Goal: Information Seeking & Learning: Learn about a topic

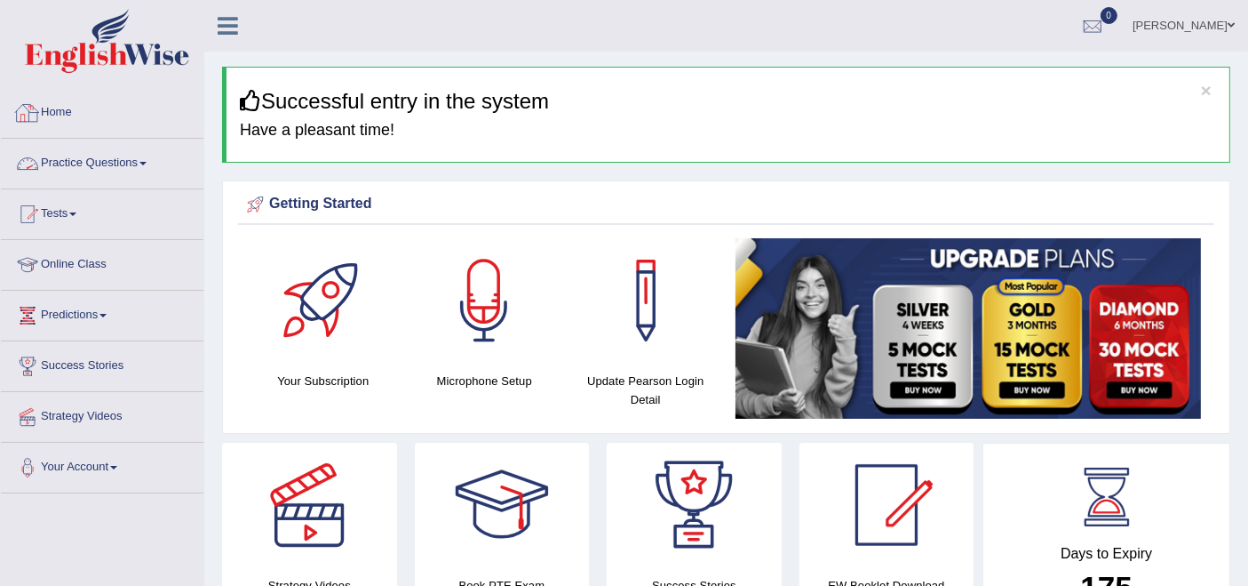
drag, startPoint x: 79, startPoint y: 162, endPoint x: 112, endPoint y: 194, distance: 45.9
click at [79, 162] on link "Practice Questions" at bounding box center [102, 161] width 203 height 44
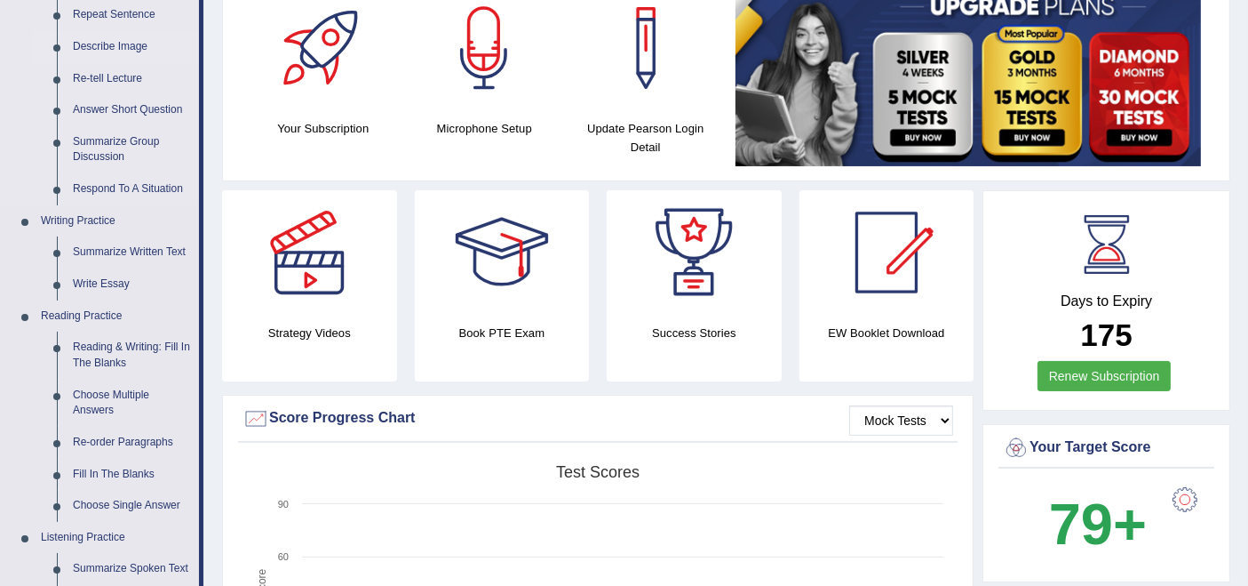
scroll to position [296, 0]
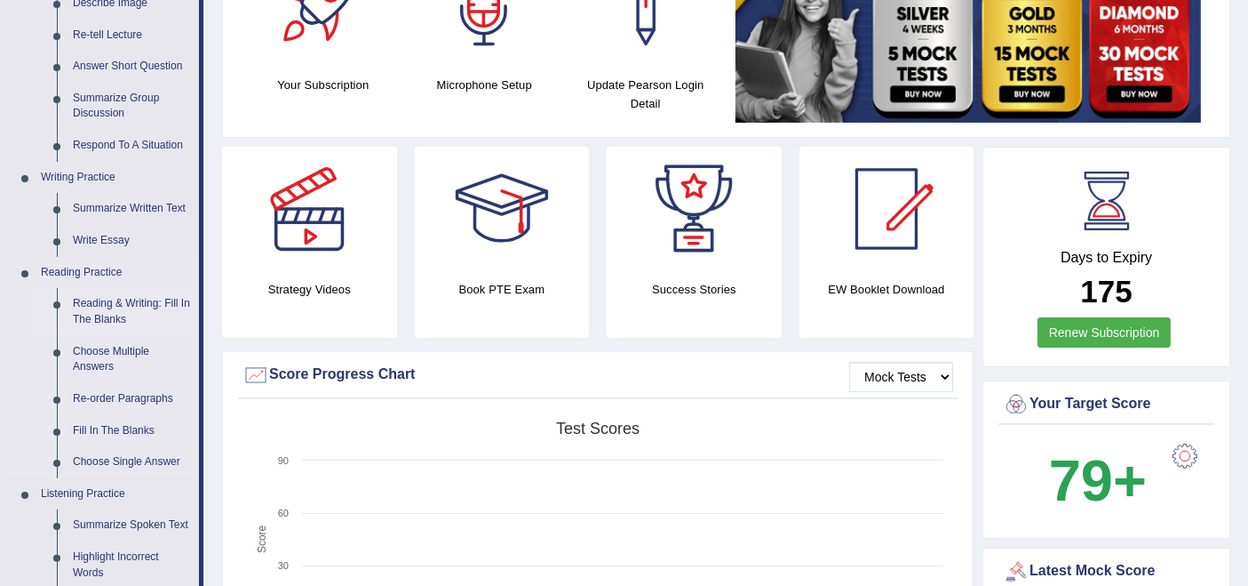
click at [127, 307] on link "Reading & Writing: Fill In The Blanks" at bounding box center [132, 311] width 134 height 47
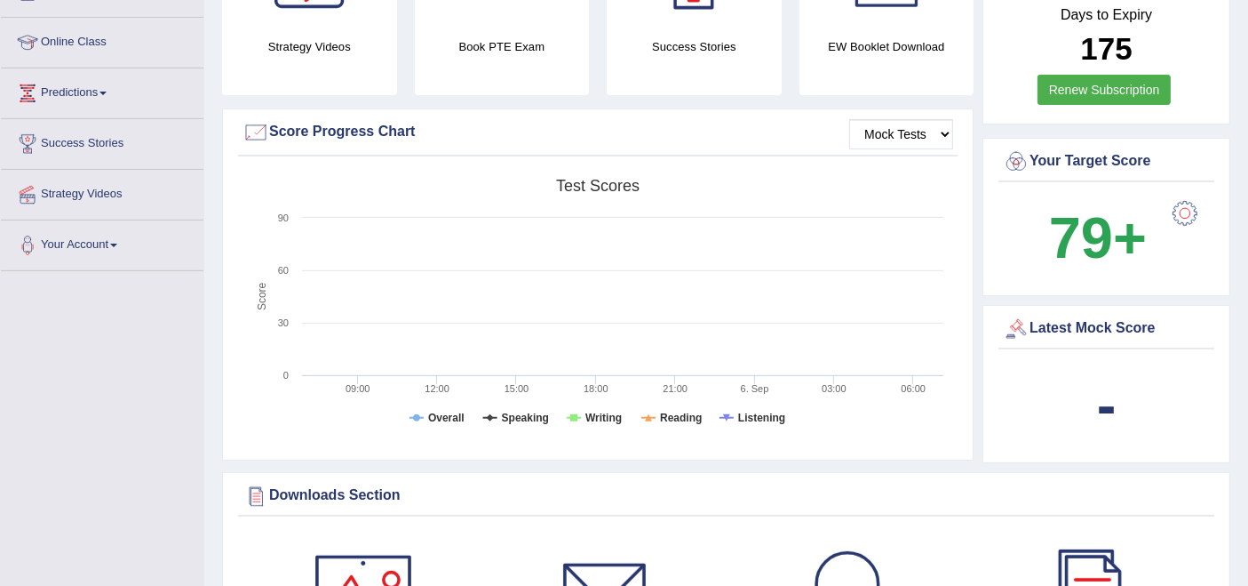
scroll to position [1184, 0]
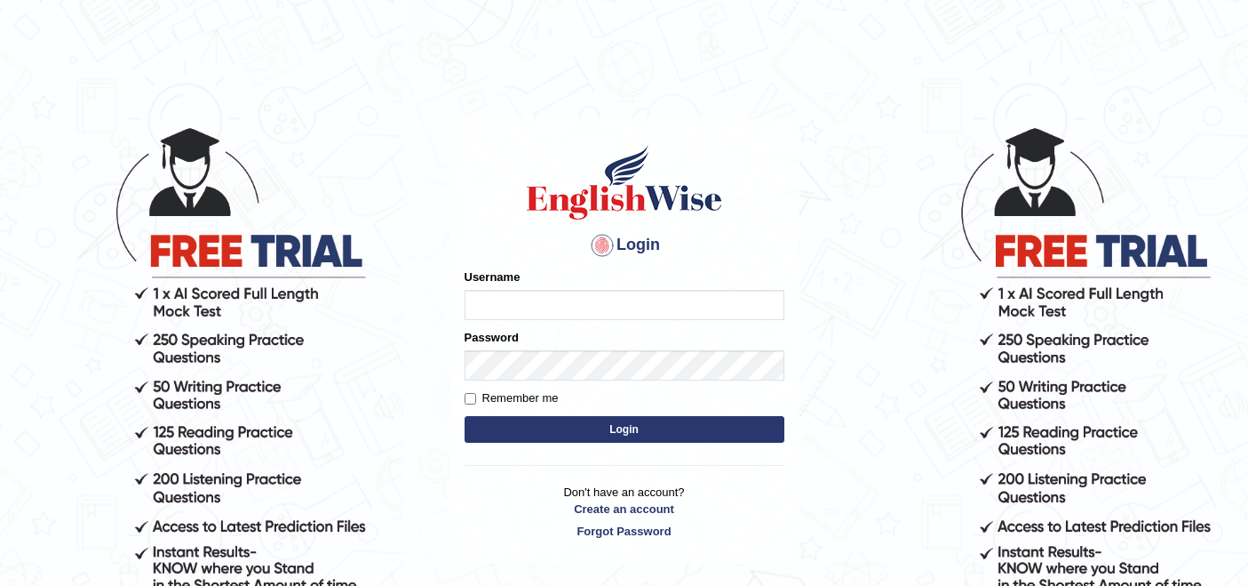
type input "rupali_australia"
drag, startPoint x: 0, startPoint y: 0, endPoint x: 576, endPoint y: 434, distance: 720.8
click at [576, 434] on button "Login" at bounding box center [625, 429] width 320 height 27
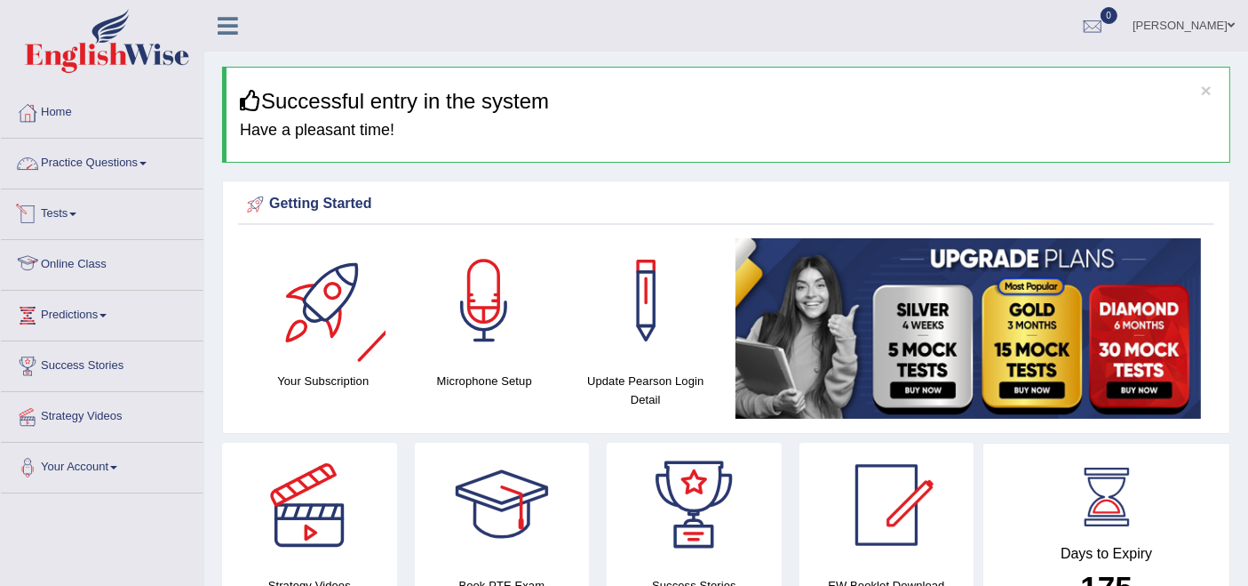
click at [90, 155] on link "Practice Questions" at bounding box center [102, 161] width 203 height 44
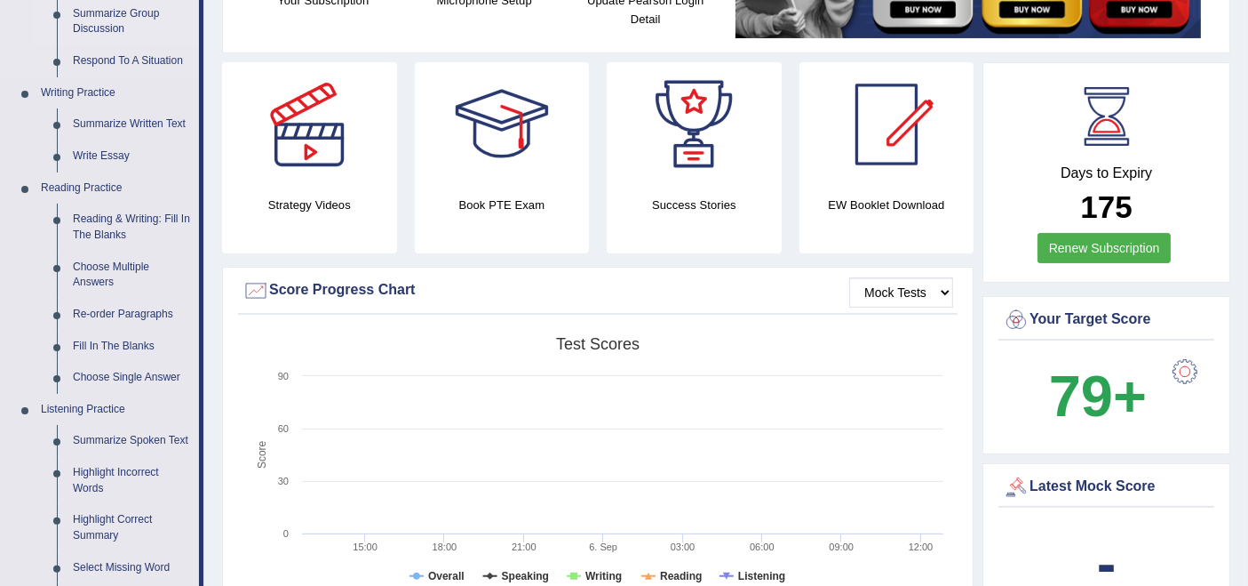
scroll to position [493, 0]
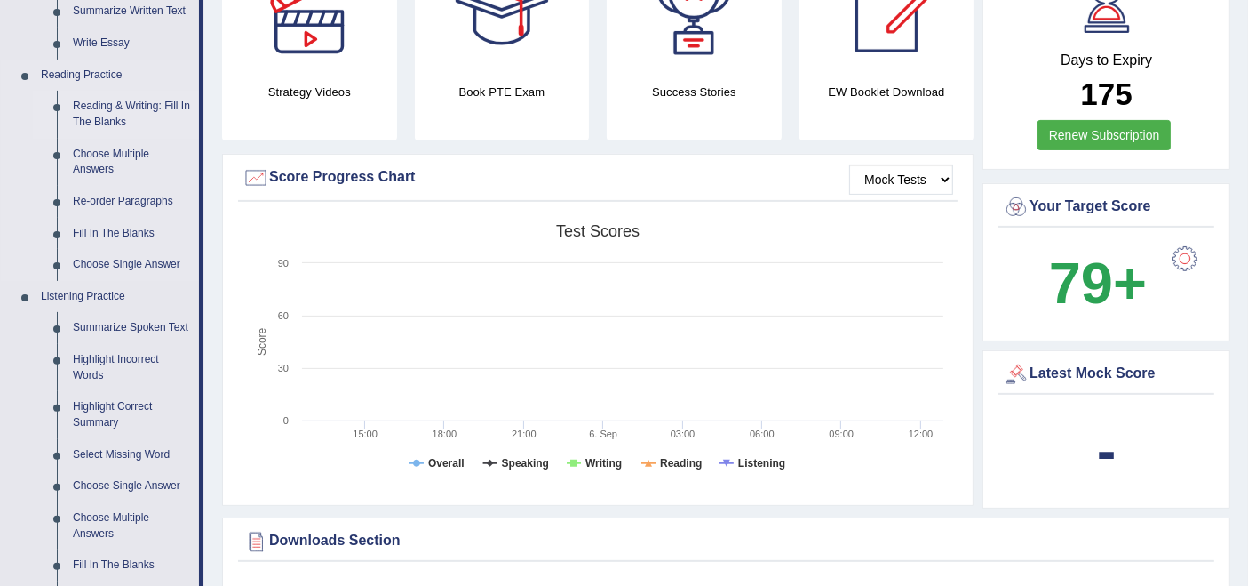
click at [116, 114] on link "Reading & Writing: Fill In The Blanks" at bounding box center [132, 114] width 134 height 47
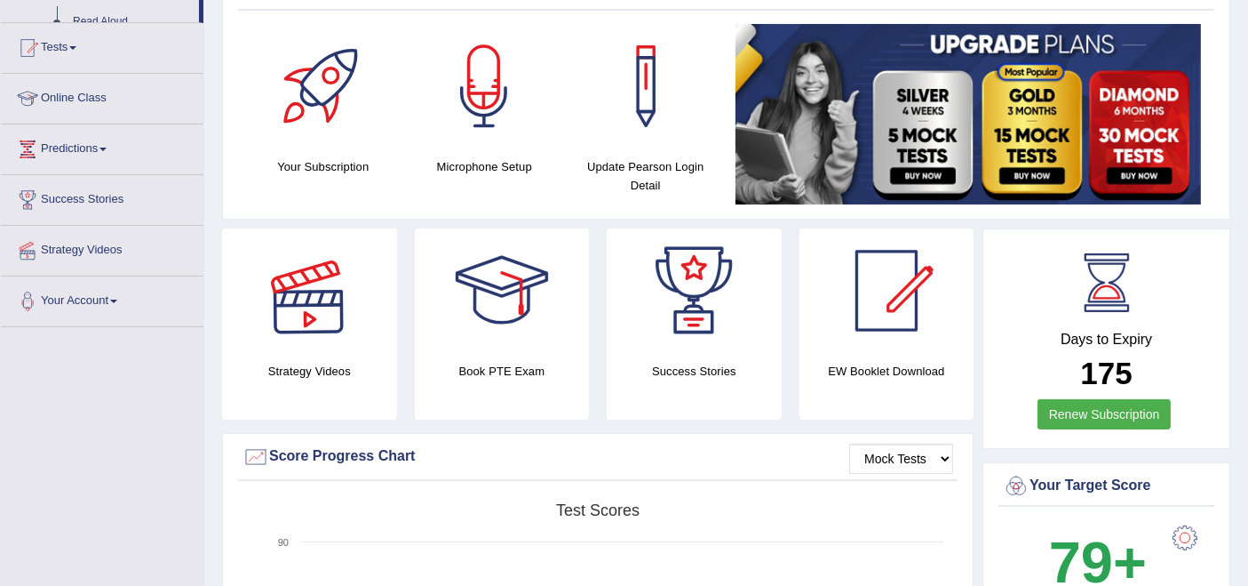
scroll to position [468, 0]
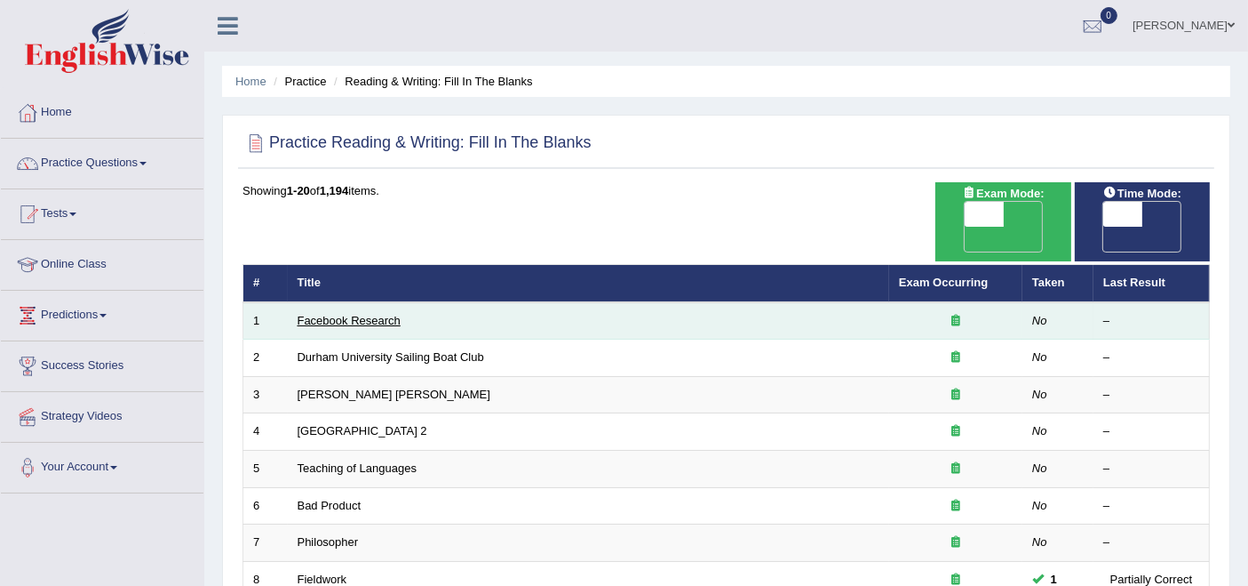
click at [358, 314] on link "Facebook Research" at bounding box center [349, 320] width 103 height 13
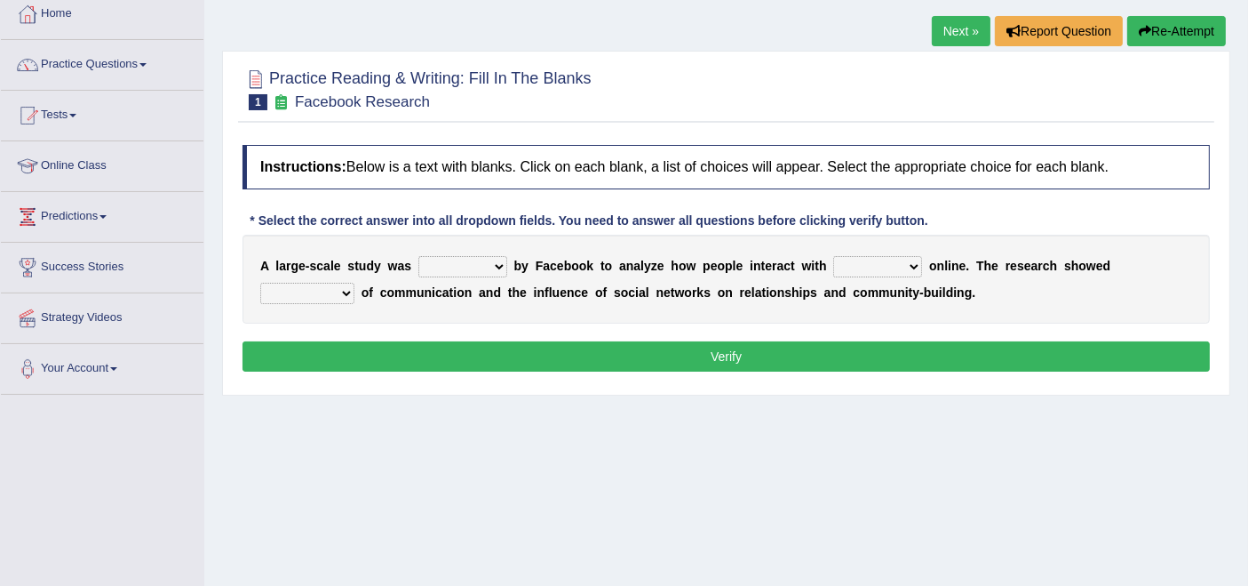
click at [507, 265] on b at bounding box center [510, 266] width 7 height 14
click at [498, 265] on select "surveyed had asked made" at bounding box center [462, 266] width 89 height 21
click at [911, 262] on select "together all each other another" at bounding box center [877, 266] width 89 height 21
click at [329, 291] on select "advantages standards fellowships patterns" at bounding box center [307, 293] width 94 height 21
click at [498, 259] on select "surveyed had asked made" at bounding box center [462, 266] width 89 height 21
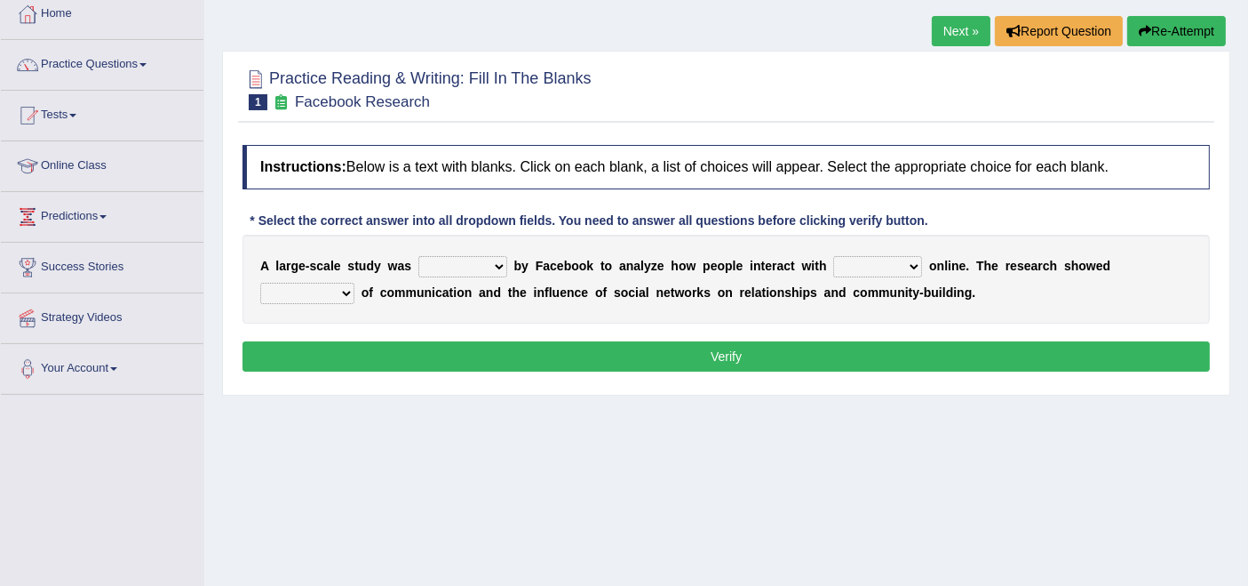
click at [610, 488] on div "Home Practice Reading & Writing: Fill In The Blanks Facebook Research Next » Re…" at bounding box center [726, 345] width 1044 height 889
click at [82, 65] on link "Practice Questions" at bounding box center [102, 62] width 203 height 44
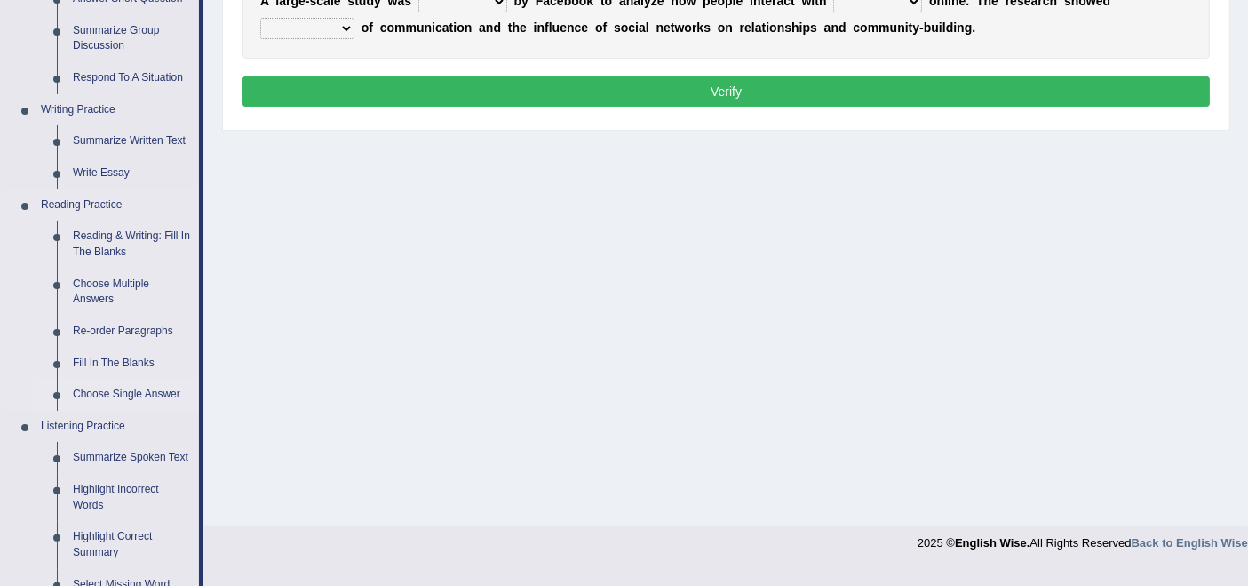
scroll to position [395, 0]
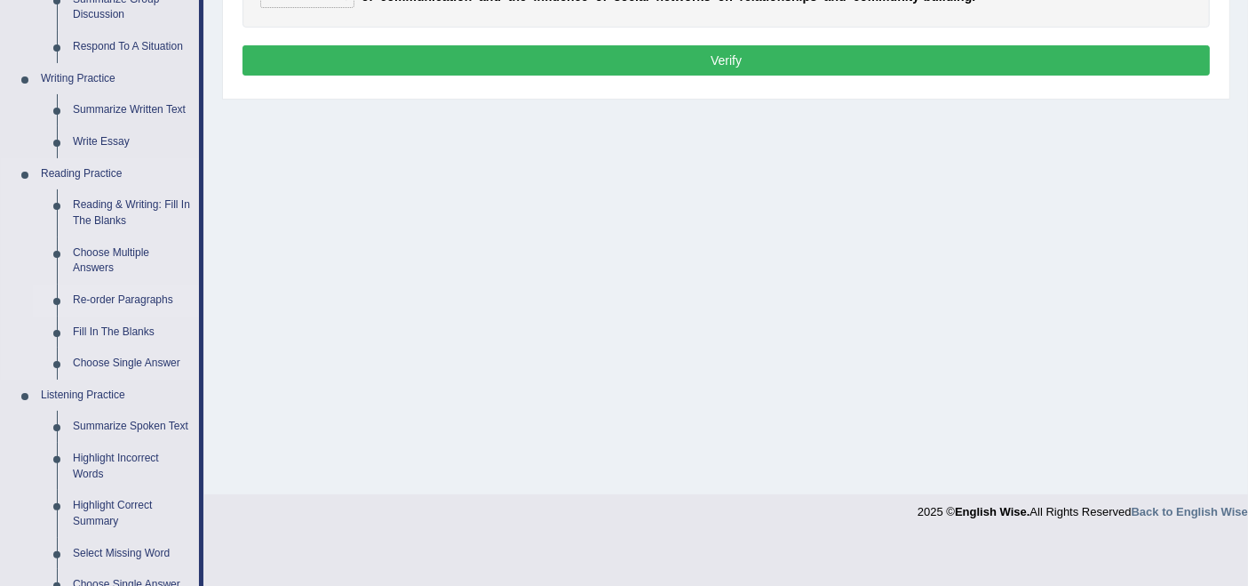
click at [129, 302] on link "Re-order Paragraphs" at bounding box center [132, 300] width 134 height 32
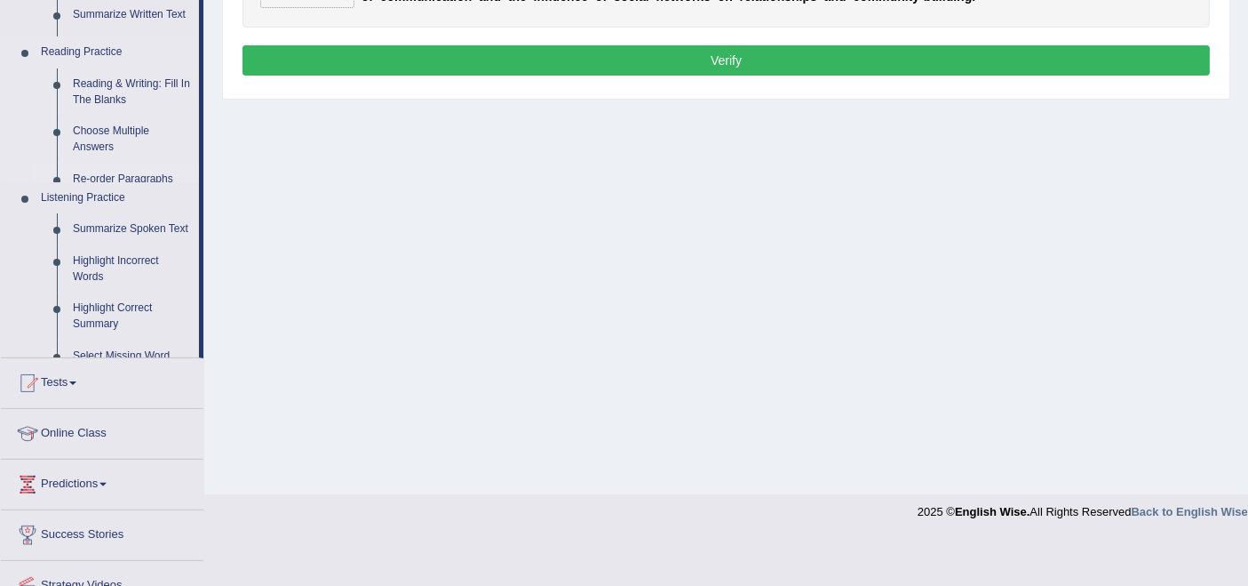
scroll to position [284, 0]
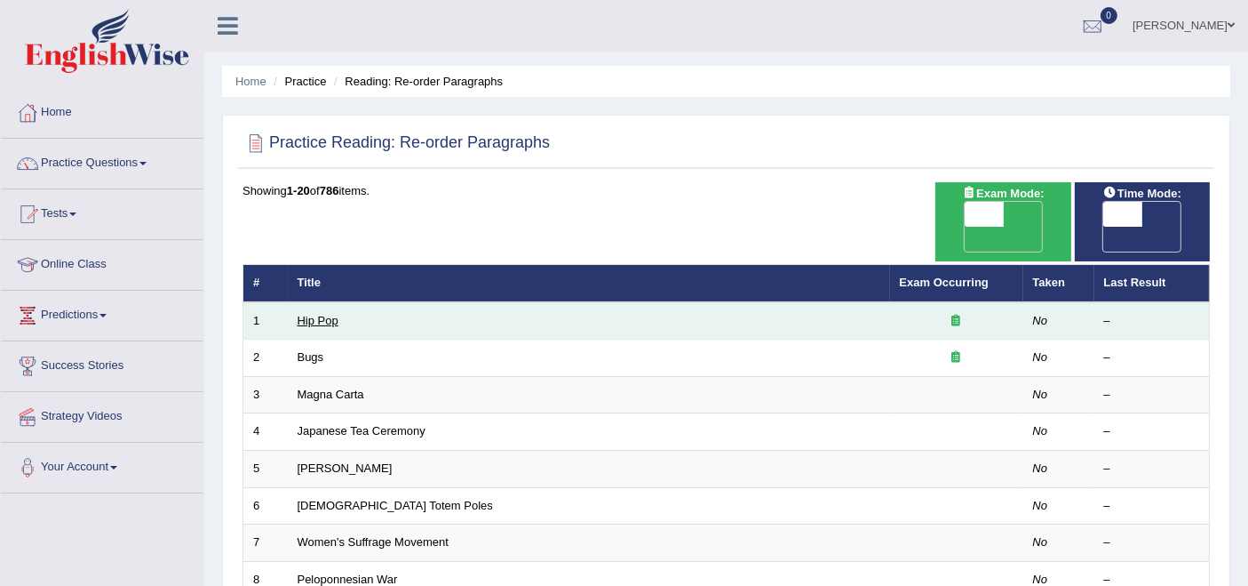
click at [324, 314] on link "Hip Pop" at bounding box center [318, 320] width 41 height 13
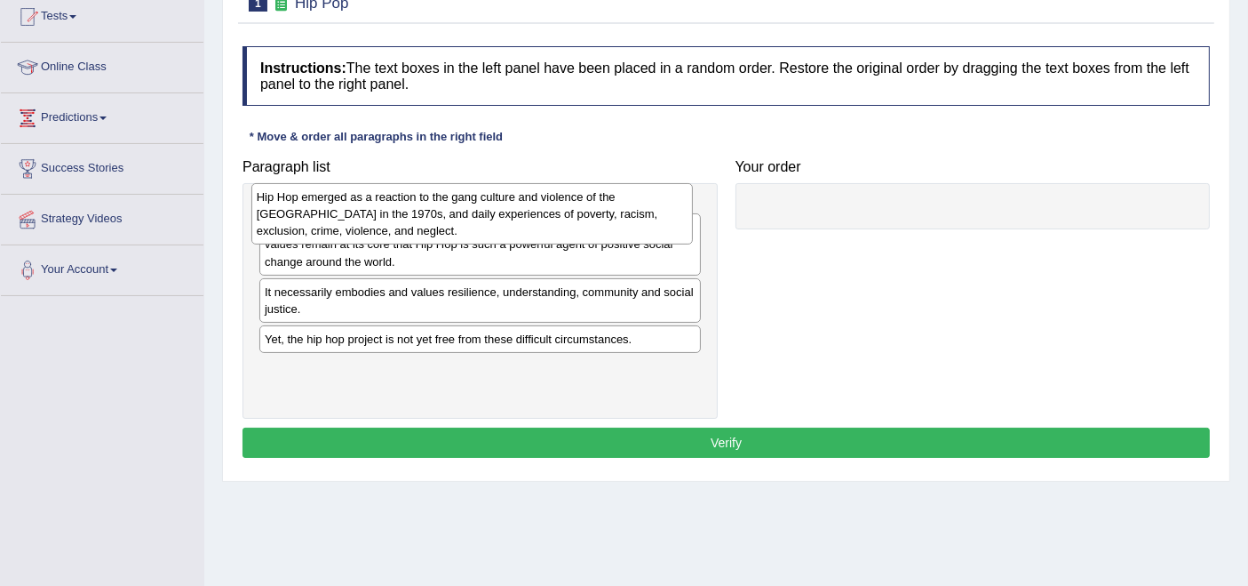
drag, startPoint x: 439, startPoint y: 232, endPoint x: 431, endPoint y: 215, distance: 18.7
click at [431, 215] on div "Hip Hop emerged as a reaction to the gang culture and violence of the South Bro…" at bounding box center [472, 213] width 442 height 61
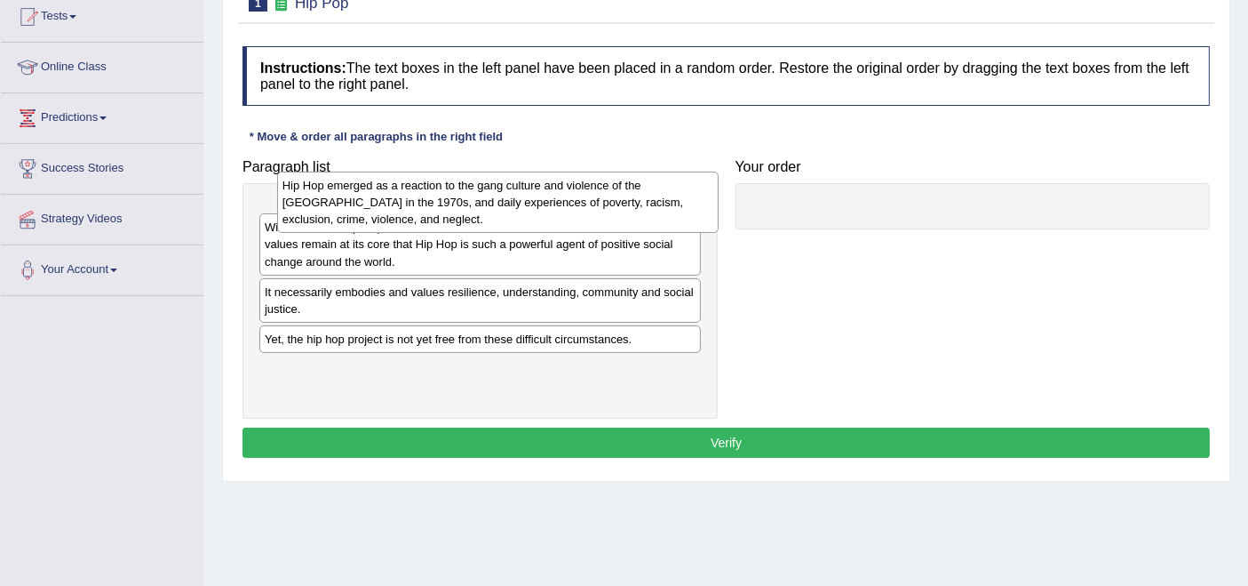
drag, startPoint x: 335, startPoint y: 240, endPoint x: 353, endPoint y: 211, distance: 33.5
click at [353, 211] on div "Hip Hop emerged as a reaction to the gang culture and violence of the South Bro…" at bounding box center [498, 201] width 442 height 61
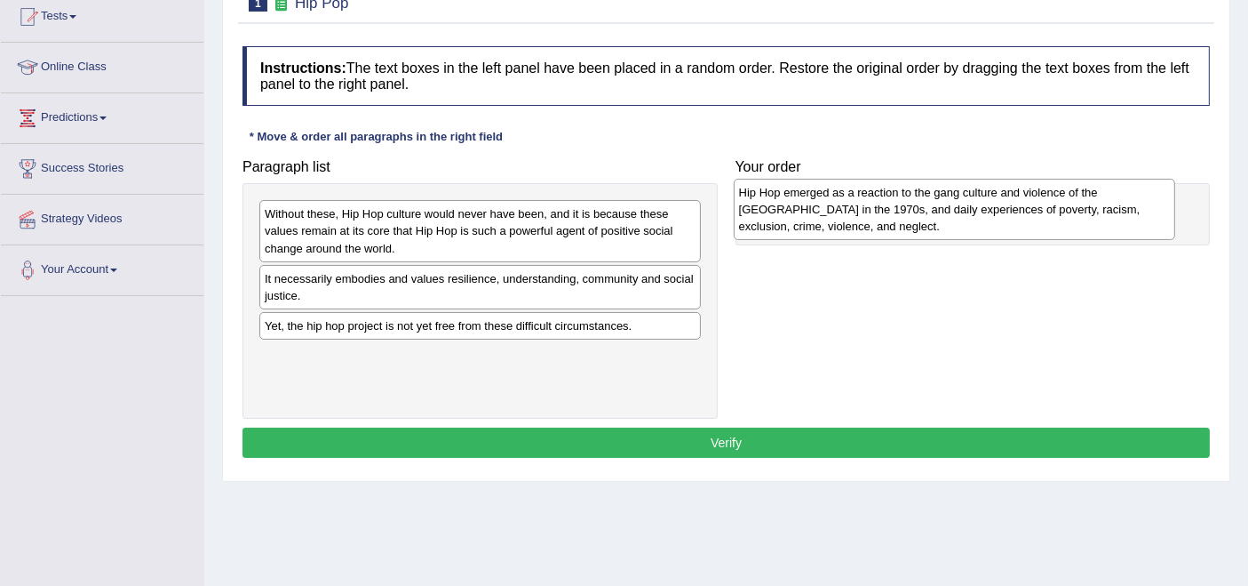
drag, startPoint x: 578, startPoint y: 221, endPoint x: 1053, endPoint y: 200, distance: 475.0
click at [1053, 200] on div "Hip Hop emerged as a reaction to the gang culture and violence of the South Bro…" at bounding box center [955, 209] width 442 height 61
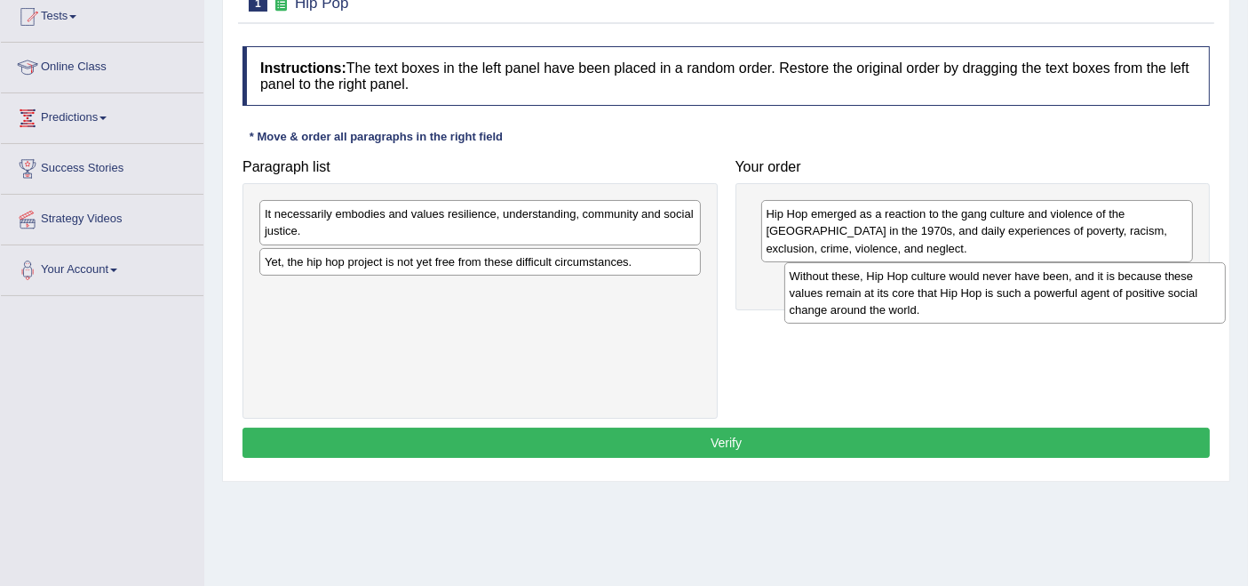
drag, startPoint x: 495, startPoint y: 236, endPoint x: 1020, endPoint y: 298, distance: 528.7
click at [1020, 298] on div "Without these, Hip Hop culture would never have been, and it is because these v…" at bounding box center [1006, 292] width 442 height 61
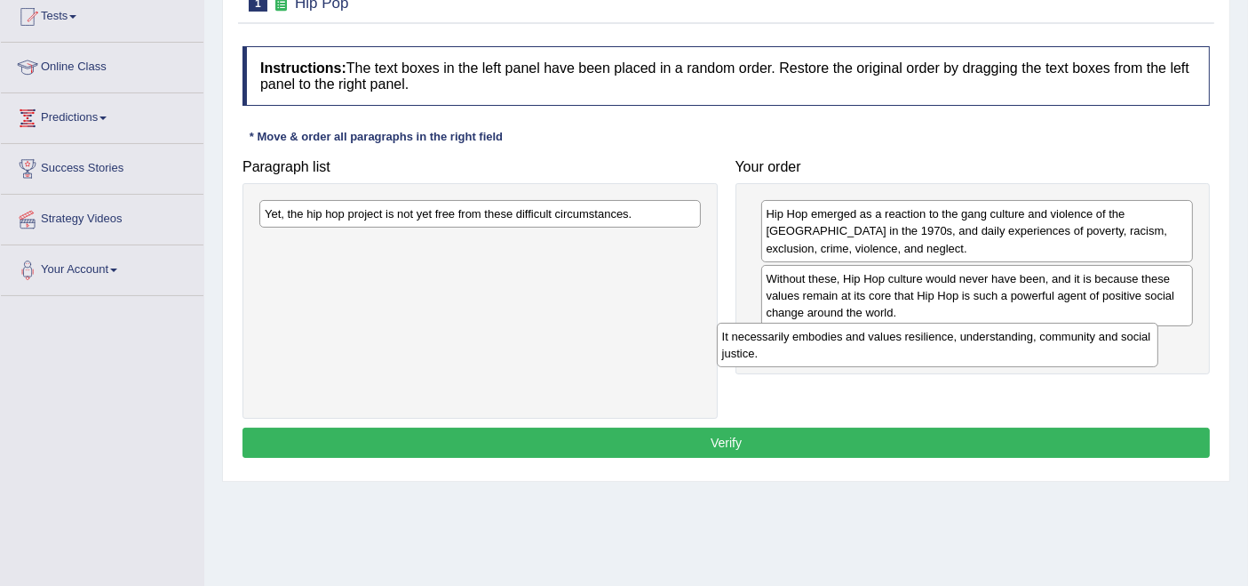
drag, startPoint x: 618, startPoint y: 223, endPoint x: 1076, endPoint y: 346, distance: 473.7
click at [1076, 346] on div "It necessarily embodies and values resilience, understanding, community and soc…" at bounding box center [938, 345] width 442 height 44
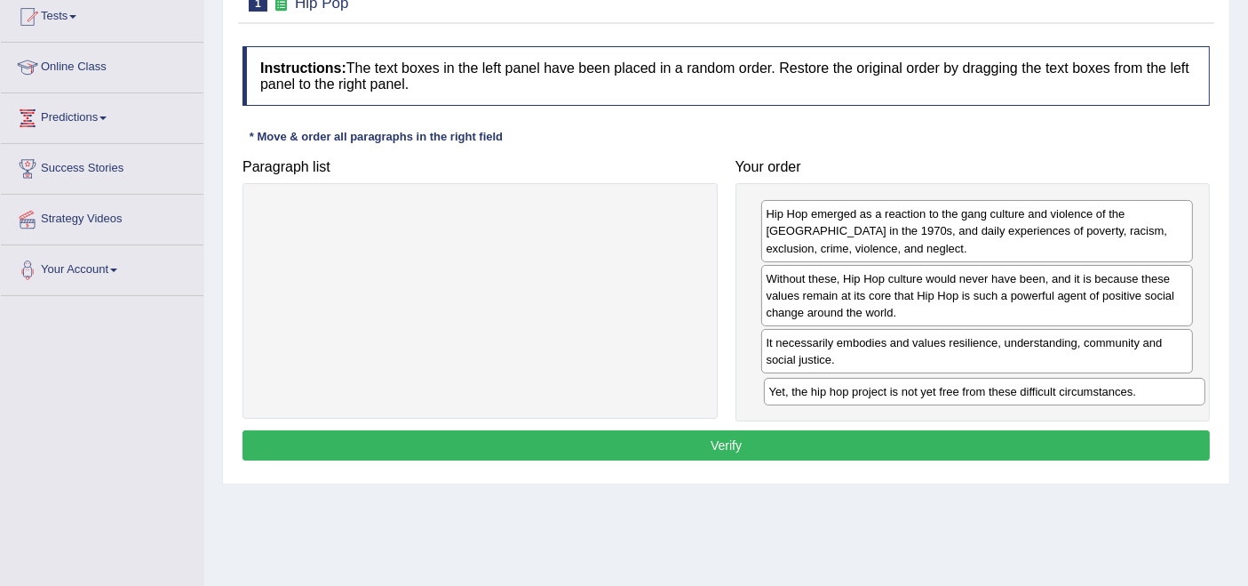
drag, startPoint x: 417, startPoint y: 210, endPoint x: 921, endPoint y: 387, distance: 534.8
click at [921, 387] on div "Yet, the hip hop project is not yet free from these difficult circumstances." at bounding box center [985, 392] width 442 height 28
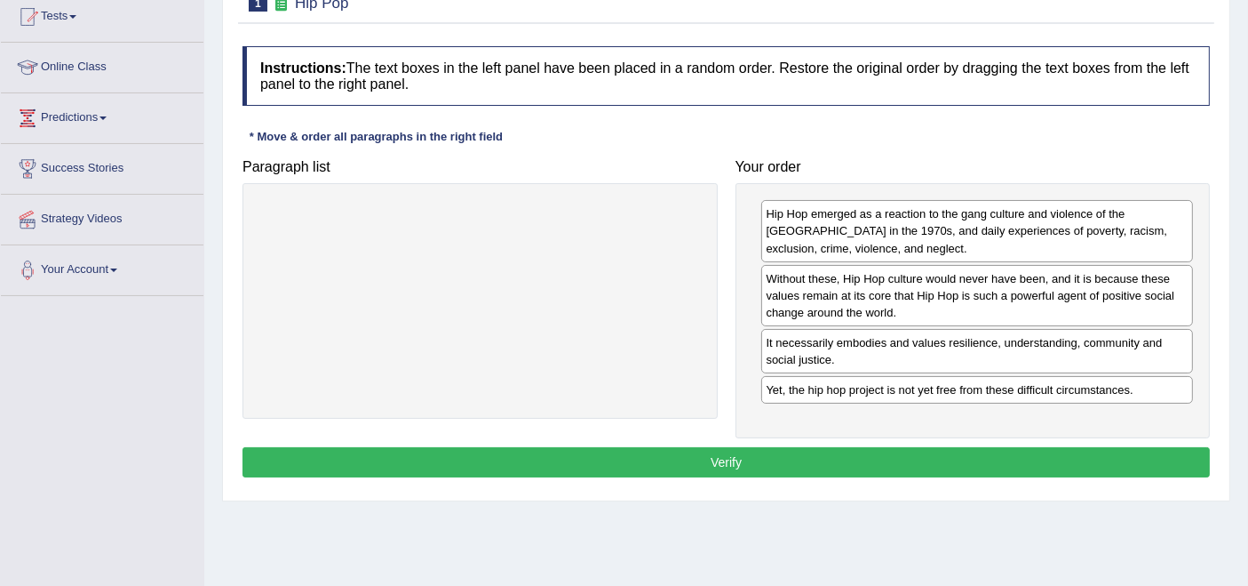
click at [746, 454] on button "Verify" at bounding box center [727, 462] width 968 height 30
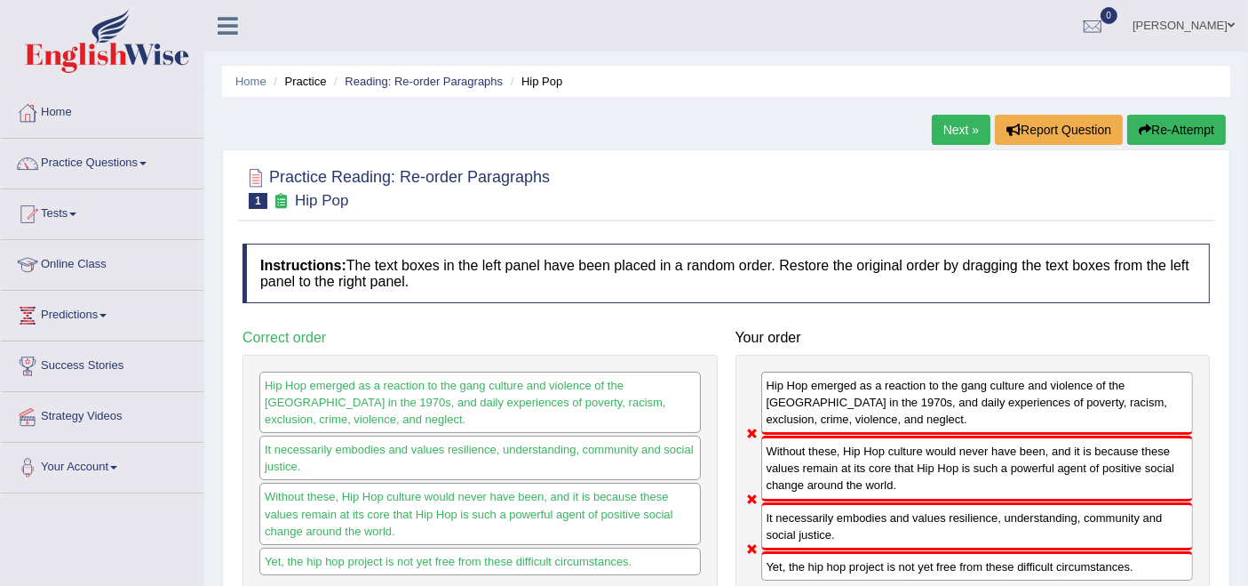
click at [1176, 137] on button "Re-Attempt" at bounding box center [1177, 130] width 99 height 30
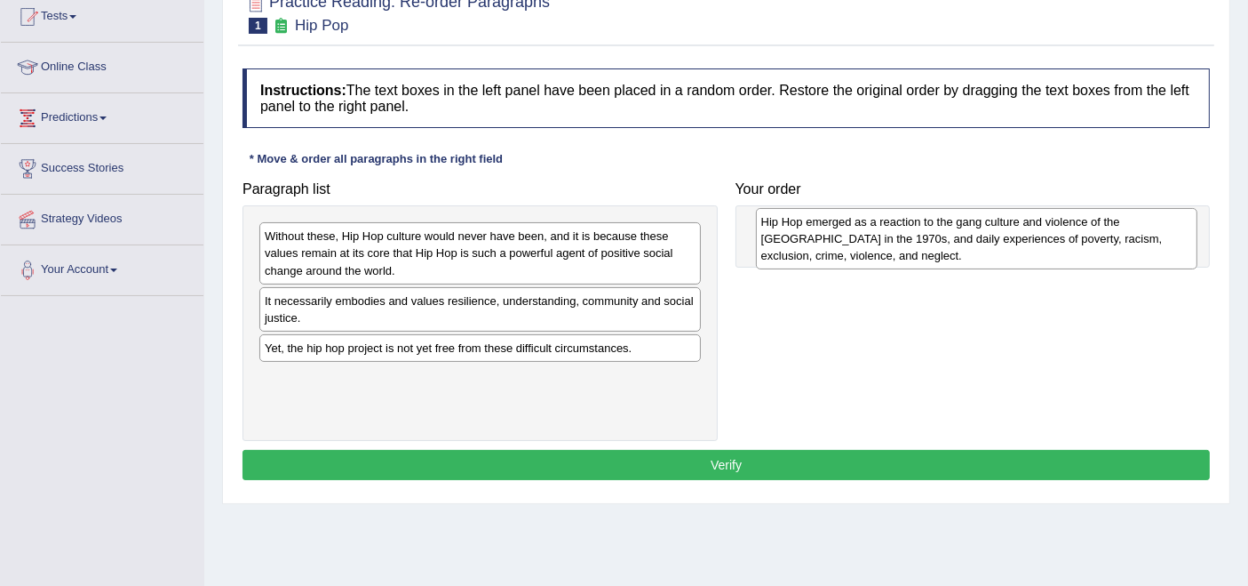
click at [950, 231] on div "Hip Hop emerged as a reaction to the gang culture and violence of the [GEOGRAPH…" at bounding box center [977, 238] width 442 height 61
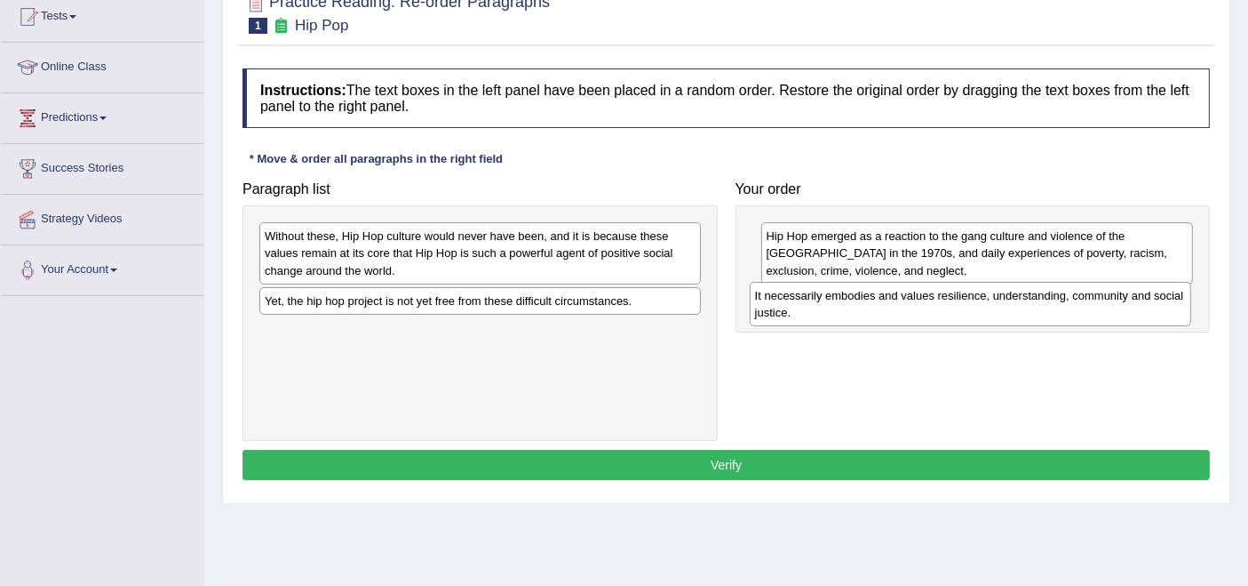
drag, startPoint x: 343, startPoint y: 303, endPoint x: 833, endPoint y: 299, distance: 490.5
click at [833, 299] on div "It necessarily embodies and values resilience, understanding, community and soc…" at bounding box center [971, 304] width 442 height 44
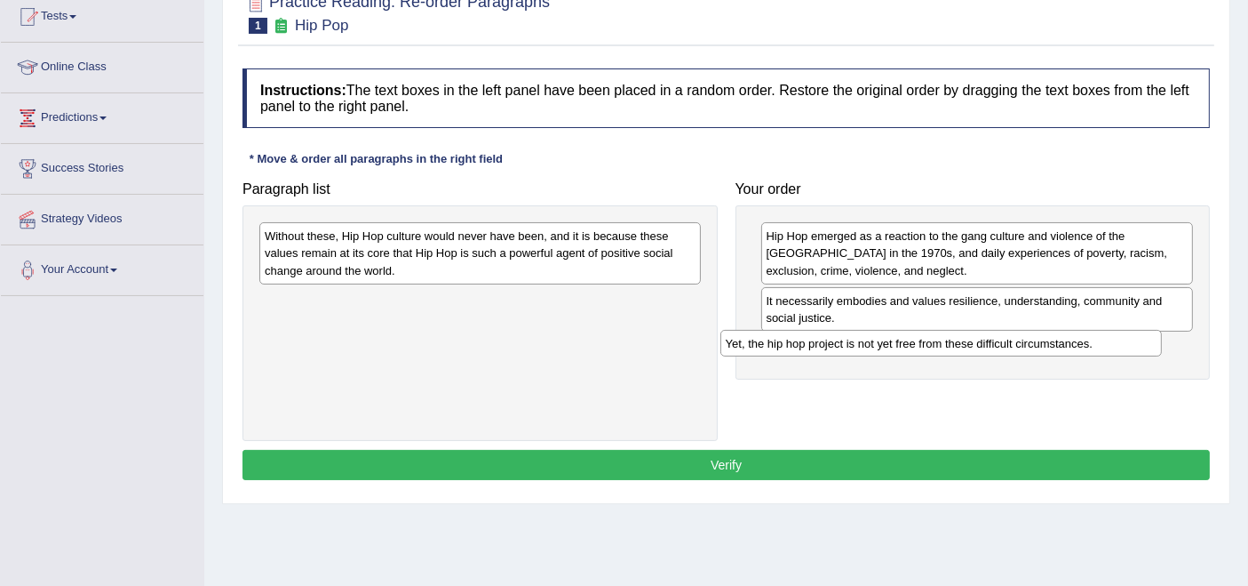
drag, startPoint x: 406, startPoint y: 296, endPoint x: 867, endPoint y: 339, distance: 463.2
click at [867, 339] on div "Yet, the hip hop project is not yet free from these difficult circumstances." at bounding box center [942, 344] width 442 height 28
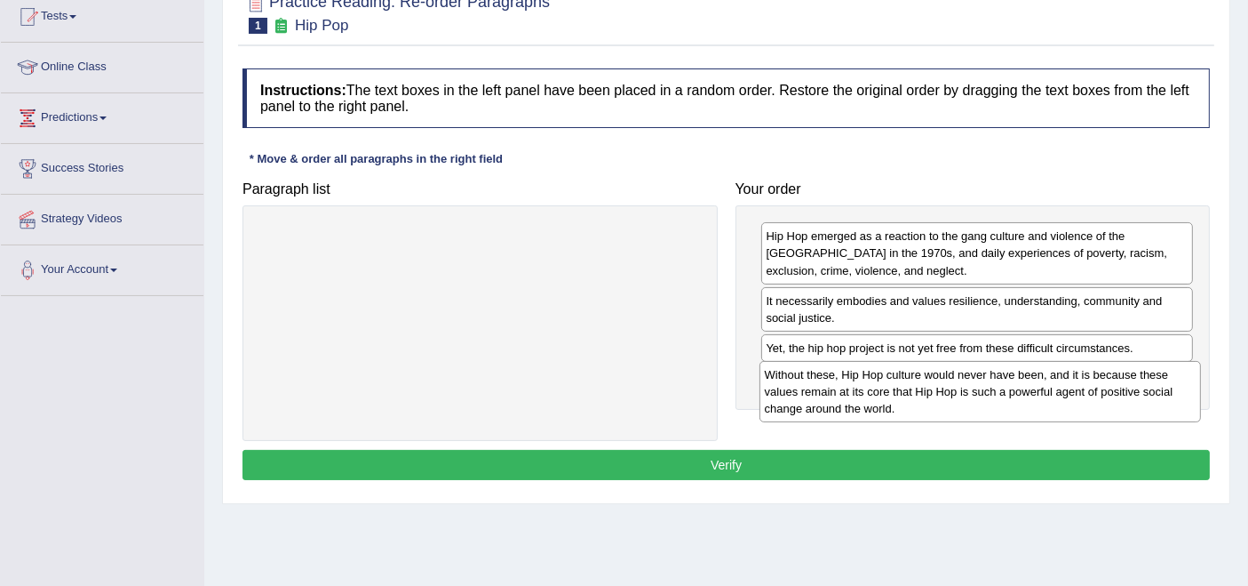
drag, startPoint x: 332, startPoint y: 243, endPoint x: 833, endPoint y: 381, distance: 519.1
click at [833, 381] on div "Without these, Hip Hop culture would never have been, and it is because these v…" at bounding box center [981, 391] width 442 height 61
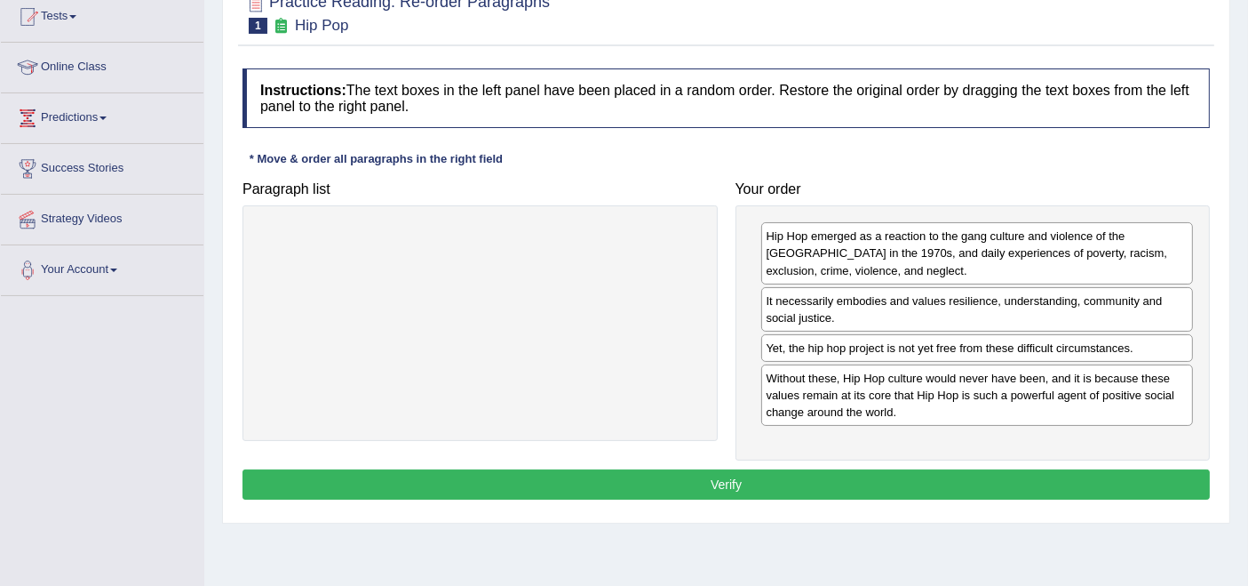
click at [655, 478] on button "Verify" at bounding box center [727, 484] width 968 height 30
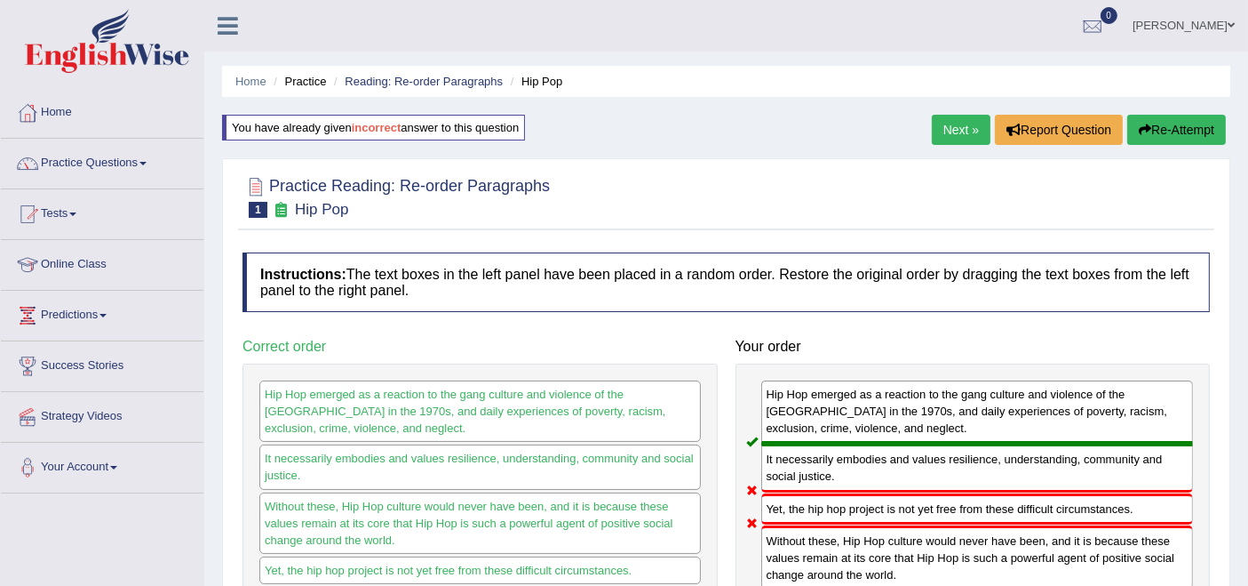
click at [1150, 119] on button "Re-Attempt" at bounding box center [1177, 130] width 99 height 30
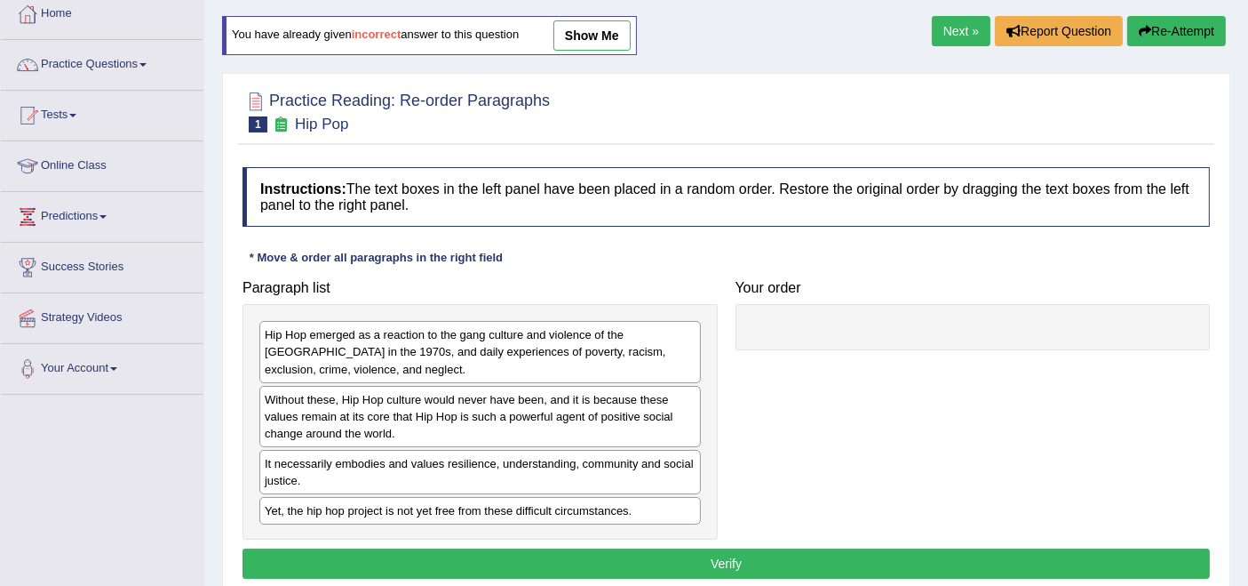
scroll to position [296, 0]
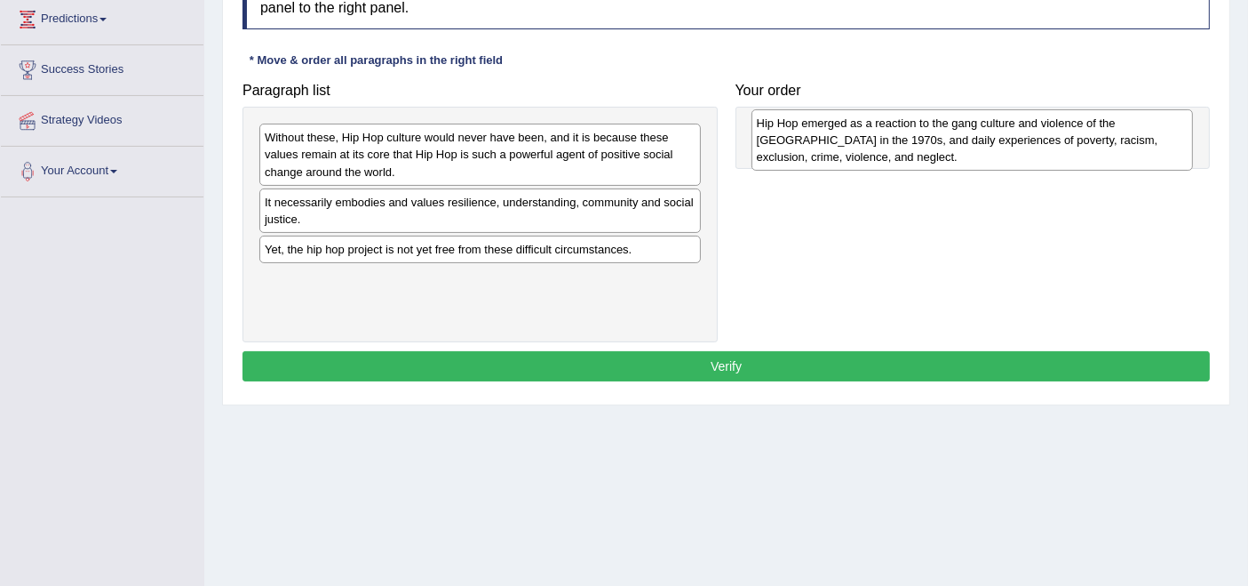
drag, startPoint x: 530, startPoint y: 138, endPoint x: 1022, endPoint y: 124, distance: 492.4
click at [1022, 124] on div "Hip Hop emerged as a reaction to the gang culture and violence of the [GEOGRAPH…" at bounding box center [973, 139] width 442 height 61
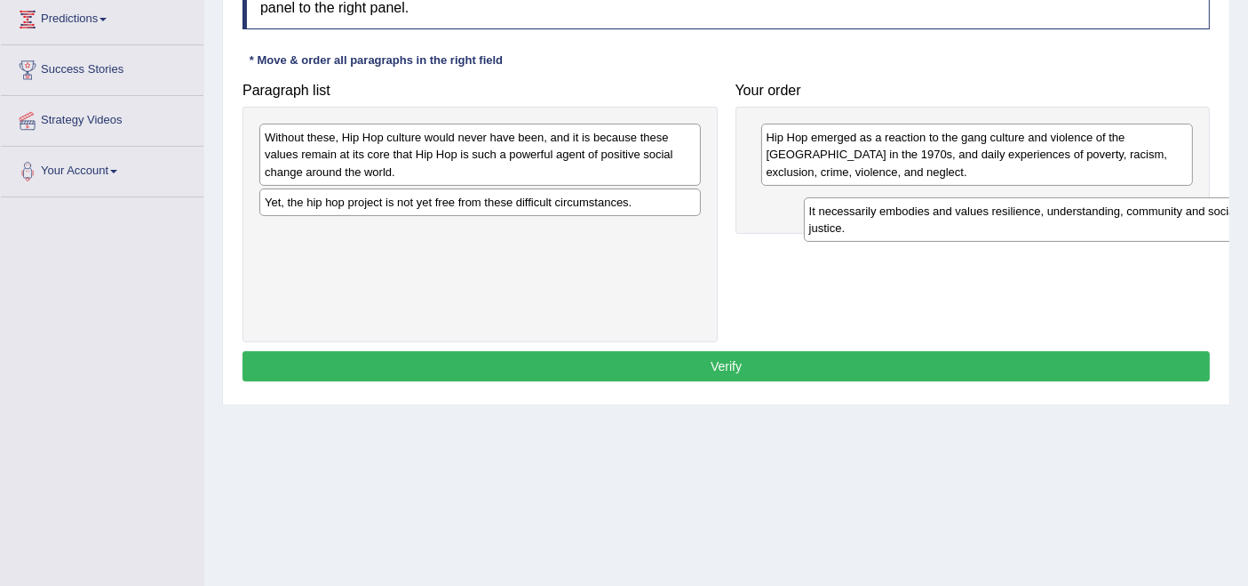
drag, startPoint x: 522, startPoint y: 211, endPoint x: 1051, endPoint y: 213, distance: 528.7
click at [1056, 215] on div "It necessarily embodies and values resilience, understanding, community and soc…" at bounding box center [1025, 219] width 442 height 44
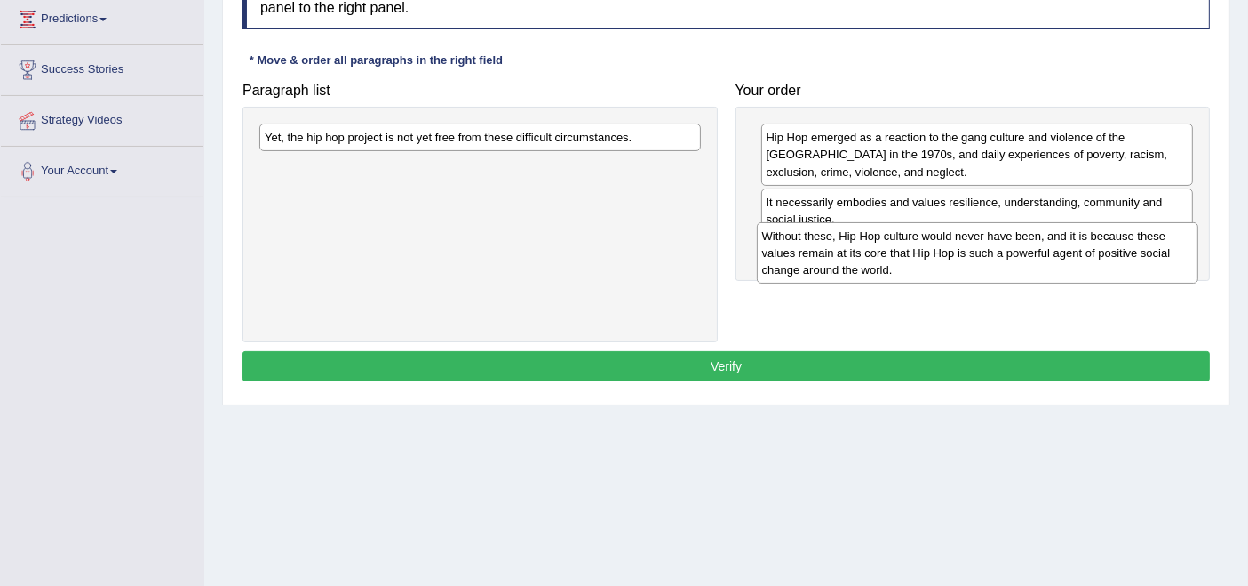
drag, startPoint x: 590, startPoint y: 167, endPoint x: 1088, endPoint y: 265, distance: 507.1
click at [1088, 265] on div "Without these, Hip Hop culture would never have been, and it is because these v…" at bounding box center [978, 252] width 442 height 61
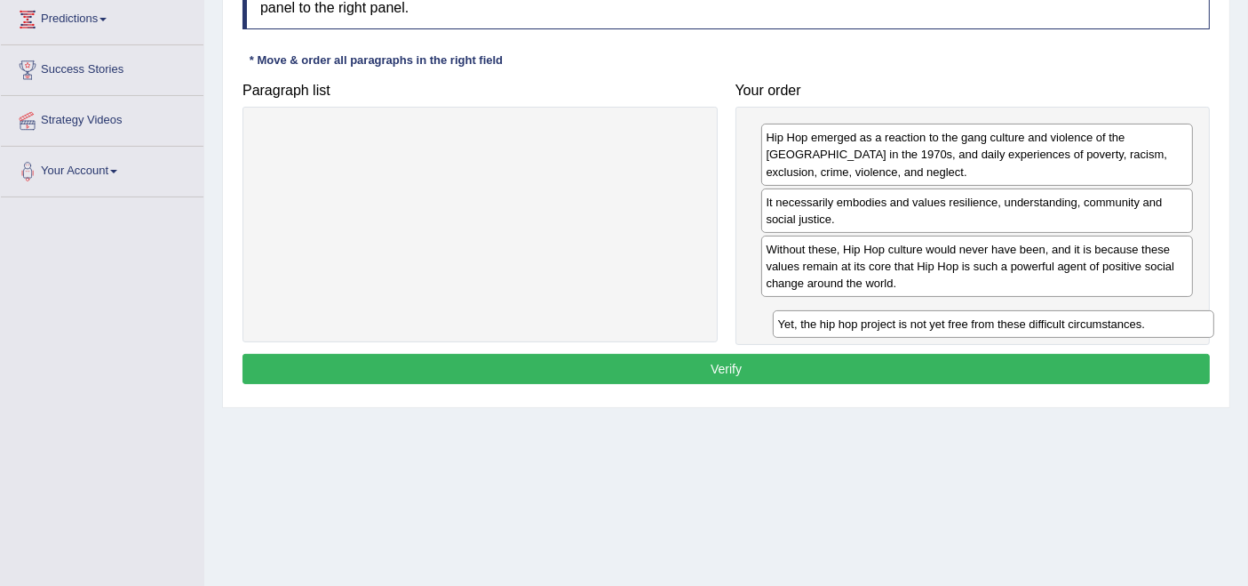
drag, startPoint x: 614, startPoint y: 130, endPoint x: 1128, endPoint y: 315, distance: 546.1
click at [1128, 315] on div "Yet, the hip hop project is not yet free from these difficult circumstances." at bounding box center [994, 324] width 442 height 28
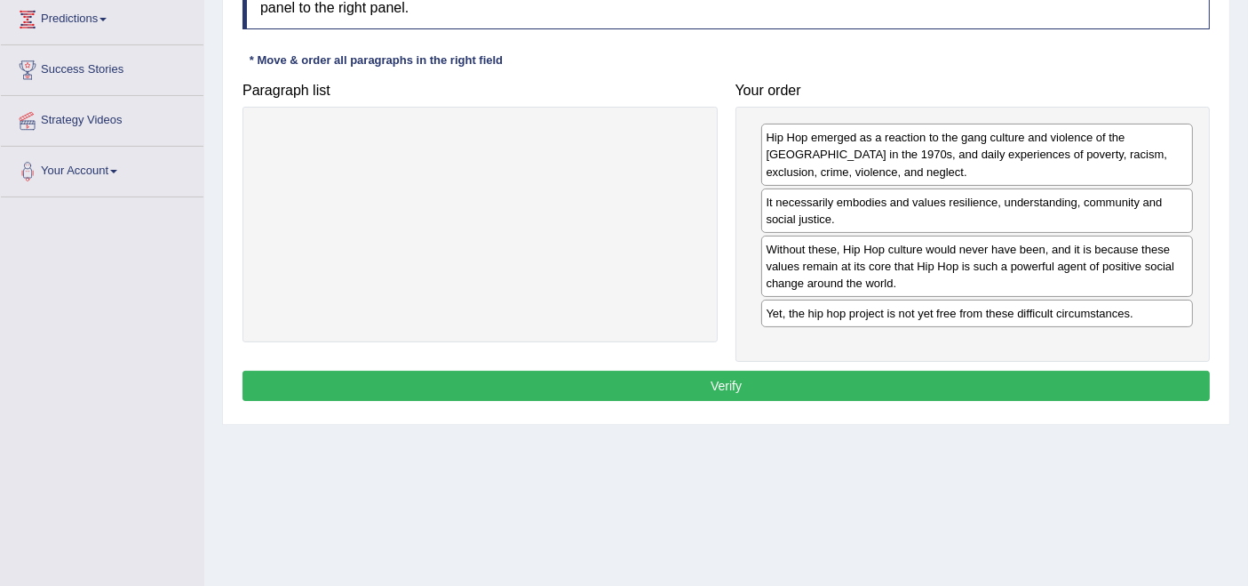
click at [797, 387] on button "Verify" at bounding box center [727, 386] width 968 height 30
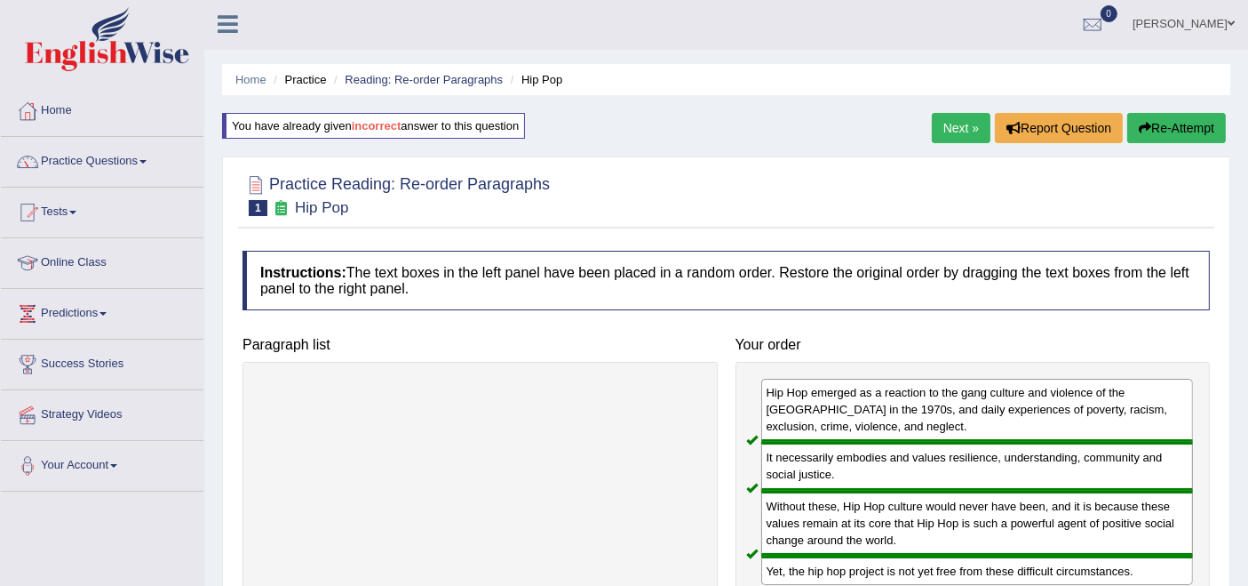
scroll to position [0, 0]
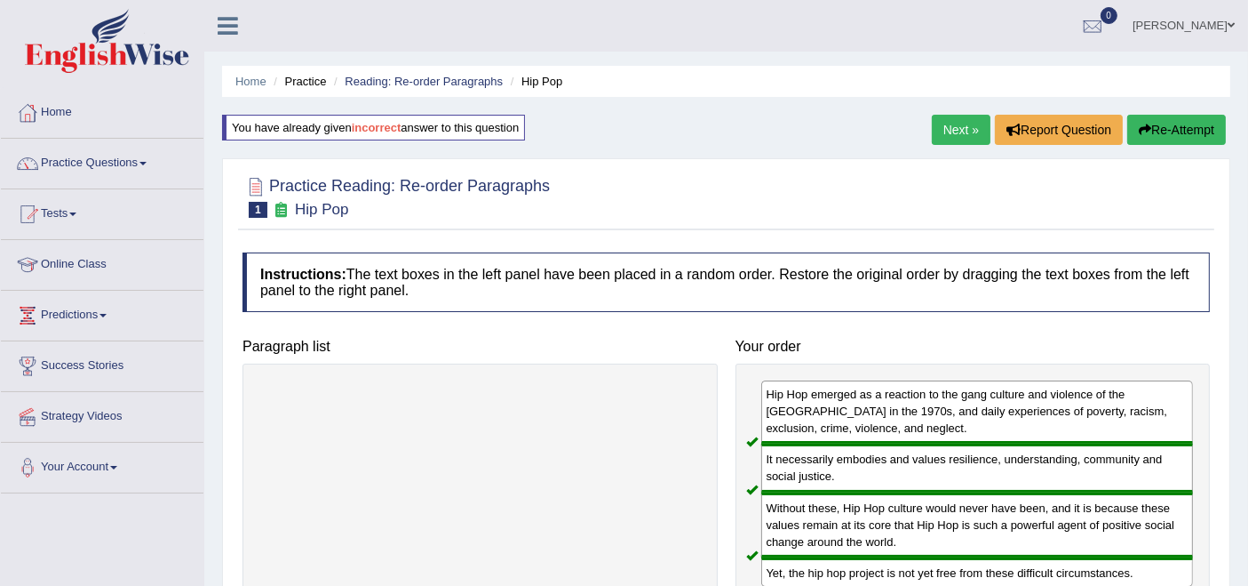
click at [942, 138] on link "Next »" at bounding box center [961, 130] width 59 height 30
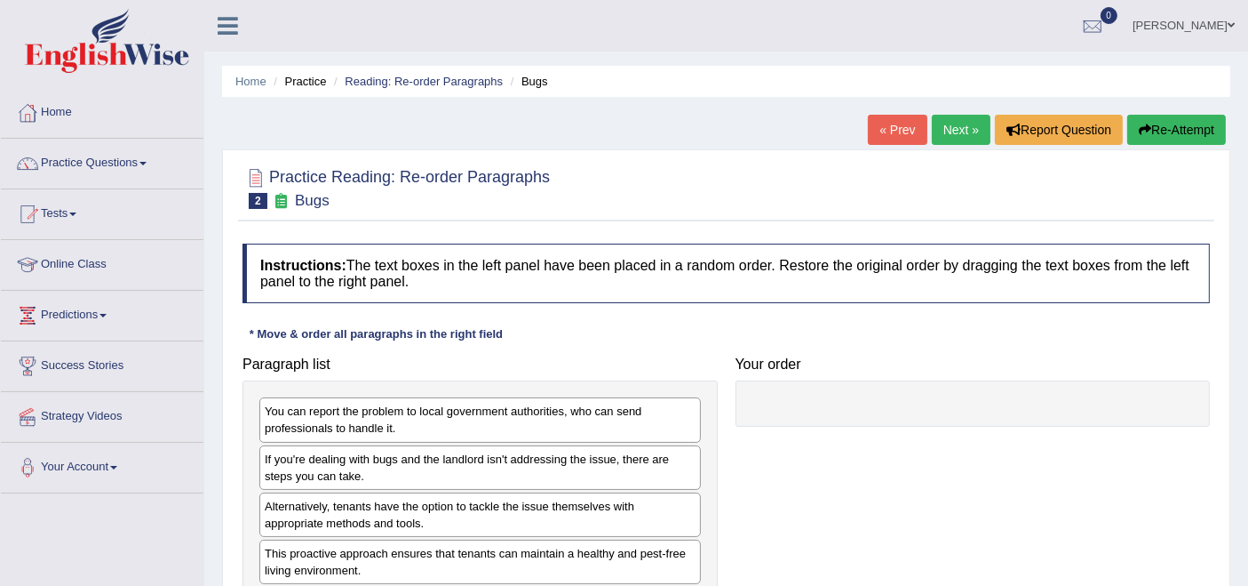
drag, startPoint x: 944, startPoint y: 140, endPoint x: 942, endPoint y: 159, distance: 18.7
click at [944, 140] on link "Next »" at bounding box center [961, 130] width 59 height 30
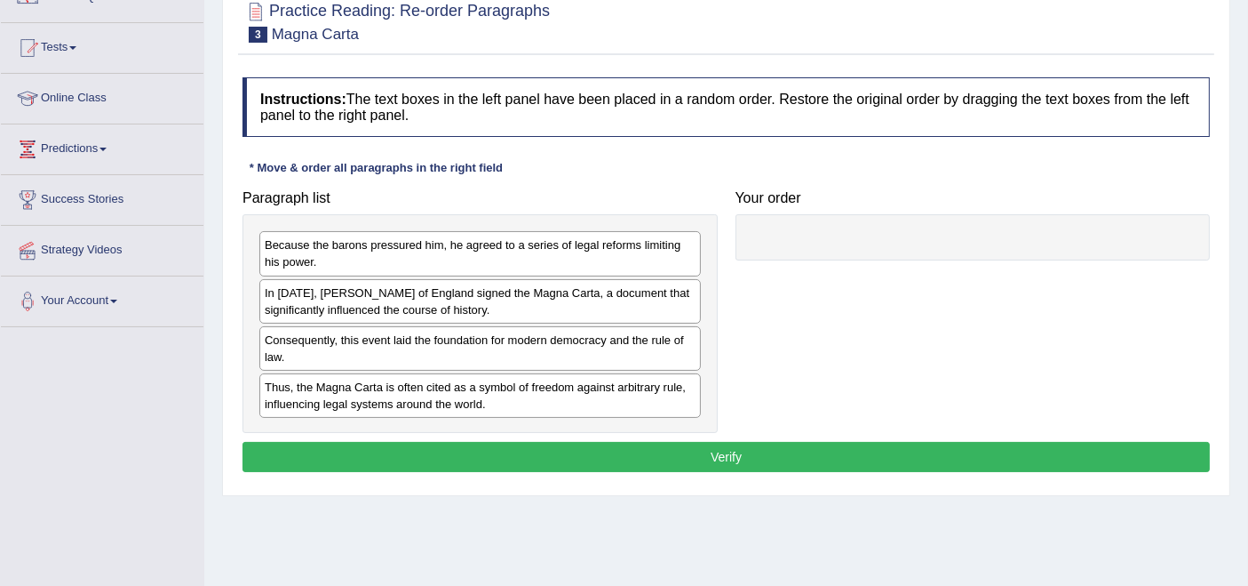
scroll to position [197, 0]
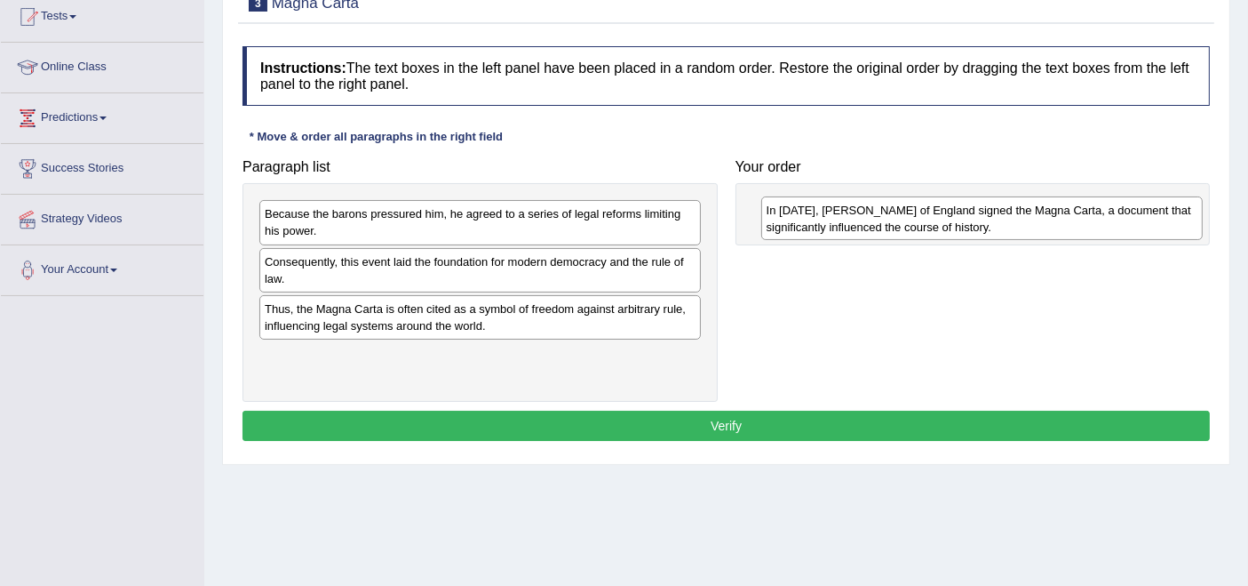
drag, startPoint x: 448, startPoint y: 262, endPoint x: 939, endPoint y: 207, distance: 494.4
click at [939, 207] on div "In [DATE], [PERSON_NAME] of England signed the Magna Carta, a document that sig…" at bounding box center [982, 218] width 442 height 44
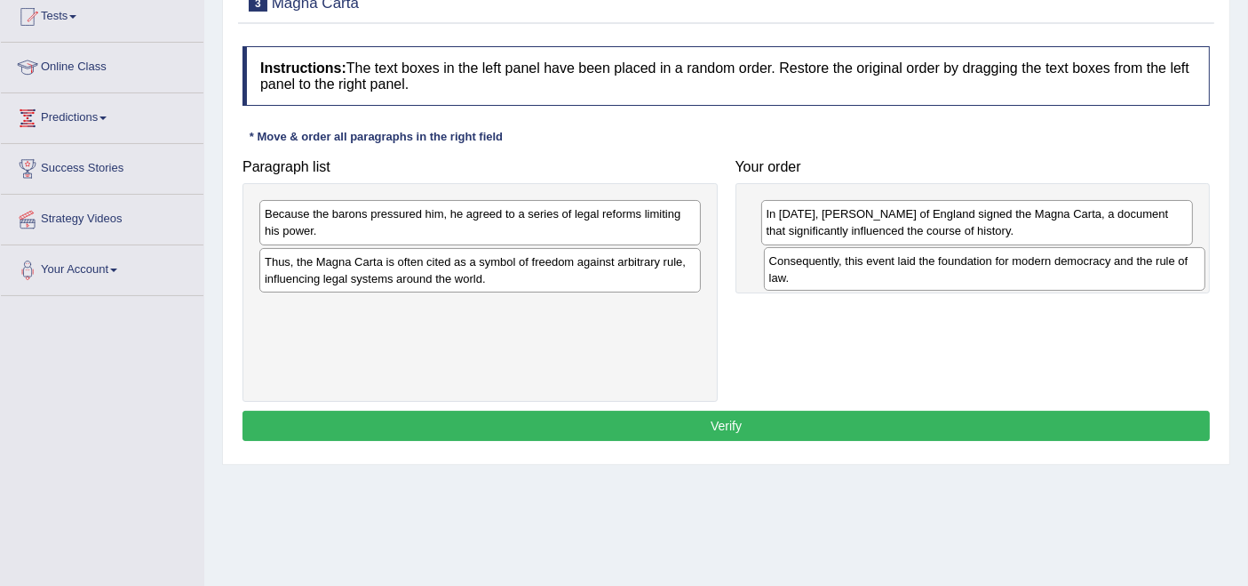
drag, startPoint x: 401, startPoint y: 275, endPoint x: 905, endPoint y: 275, distance: 504.7
click at [905, 275] on div "Consequently, this event laid the foundation for modern democracy and the rule …" at bounding box center [985, 269] width 442 height 44
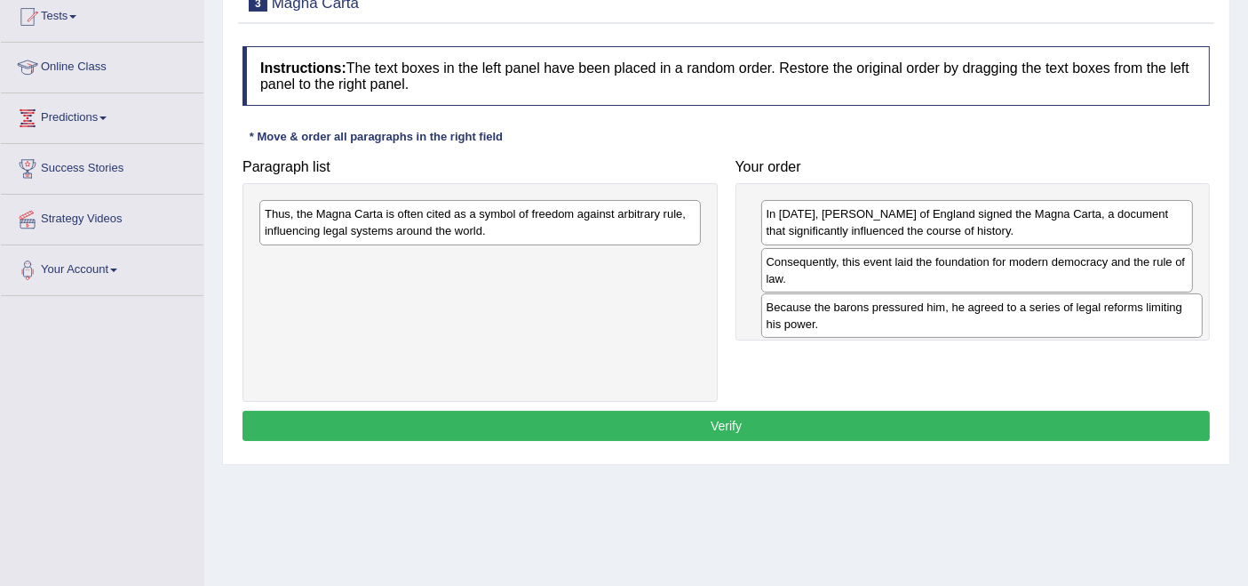
drag, startPoint x: 499, startPoint y: 218, endPoint x: 1001, endPoint y: 311, distance: 510.6
click at [1001, 311] on div "Because the barons pressured him, he agreed to a series of legal reforms limiti…" at bounding box center [982, 315] width 442 height 44
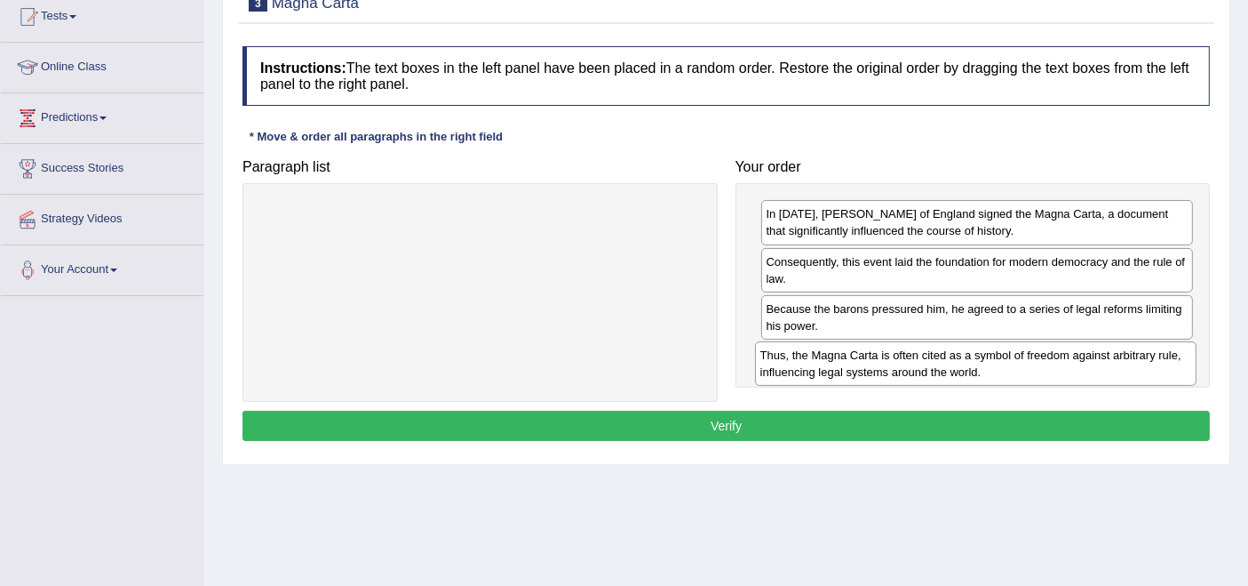
drag, startPoint x: 527, startPoint y: 230, endPoint x: 1023, endPoint y: 371, distance: 515.5
click at [1023, 371] on div "Thus, the Magna Carta is often cited as a symbol of freedom against arbitrary r…" at bounding box center [976, 363] width 442 height 44
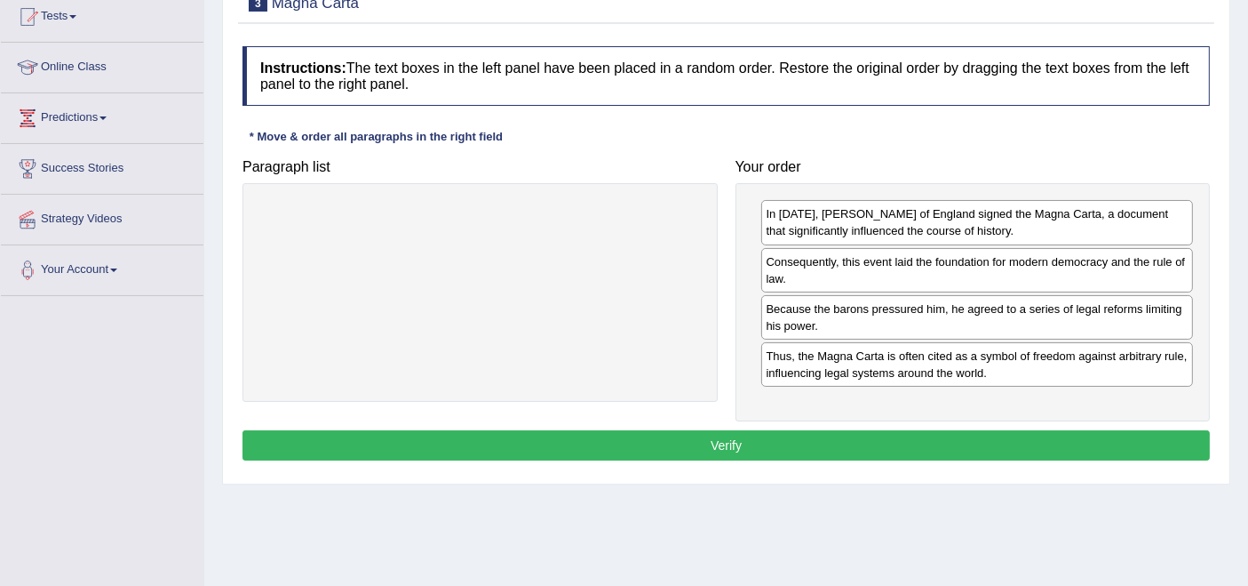
click at [700, 437] on button "Verify" at bounding box center [727, 445] width 968 height 30
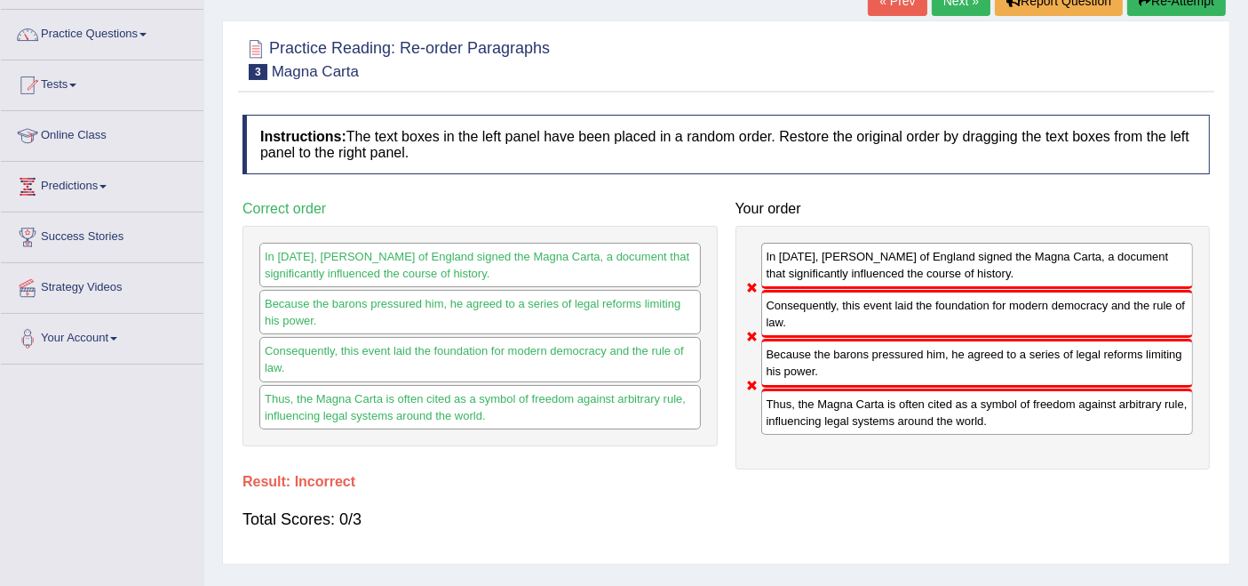
scroll to position [99, 0]
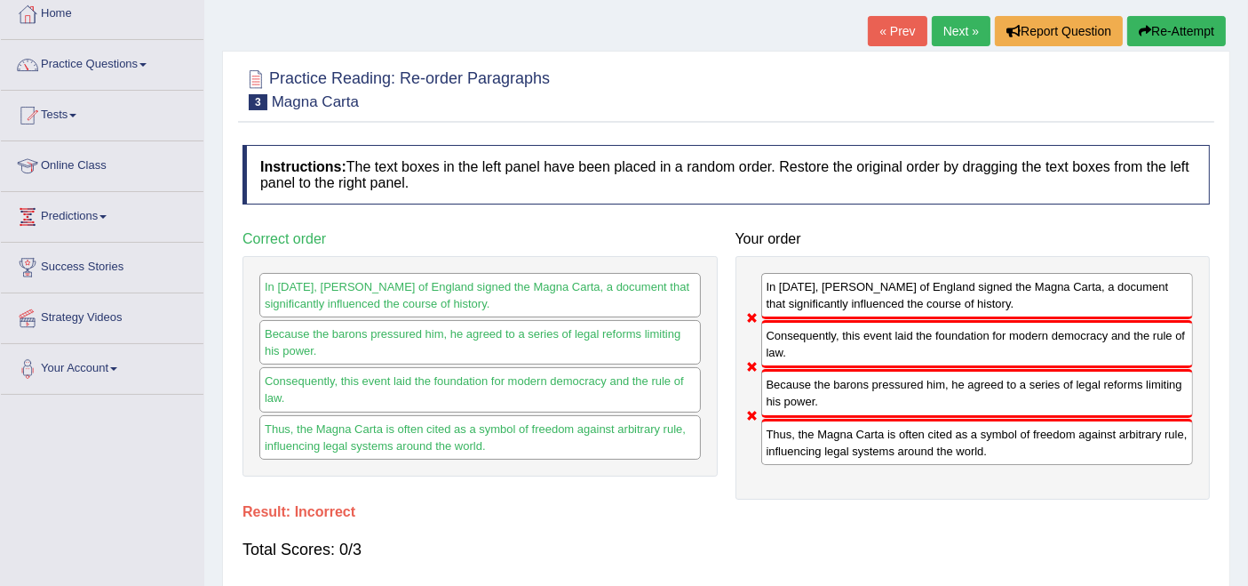
click at [1179, 37] on button "Re-Attempt" at bounding box center [1177, 31] width 99 height 30
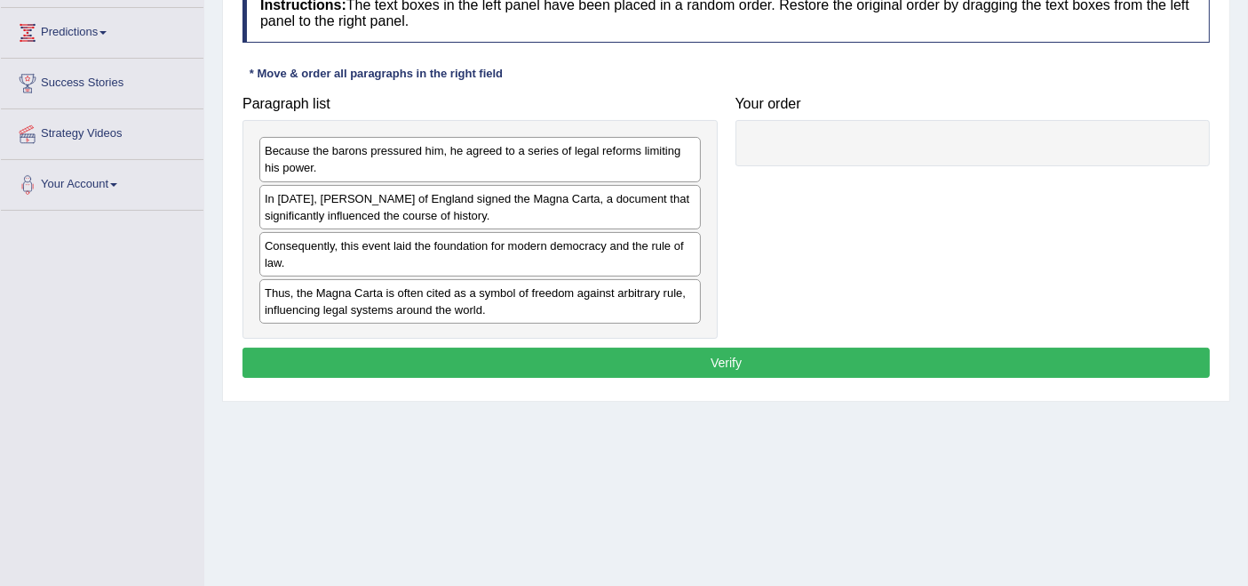
scroll to position [296, 0]
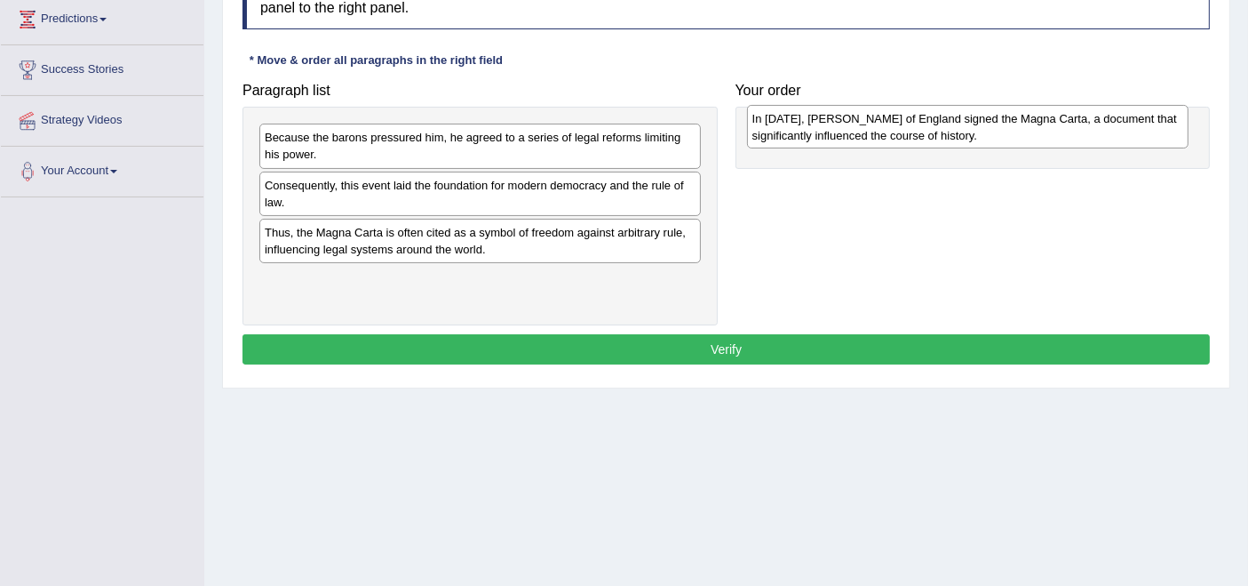
drag, startPoint x: 401, startPoint y: 191, endPoint x: 889, endPoint y: 126, distance: 492.1
click at [889, 126] on div "In 1215, King John of England signed the Magna Carta, a document that significa…" at bounding box center [968, 127] width 442 height 44
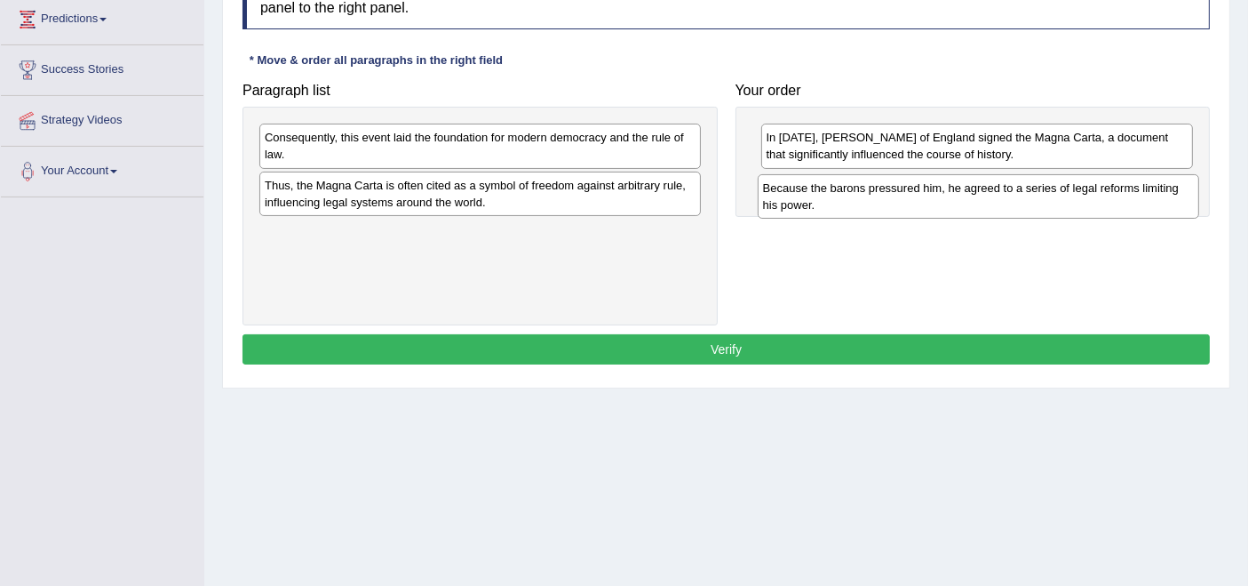
drag, startPoint x: 335, startPoint y: 146, endPoint x: 833, endPoint y: 196, distance: 501.0
click at [833, 196] on div "Because the barons pressured him, he agreed to a series of legal reforms limiti…" at bounding box center [979, 196] width 442 height 44
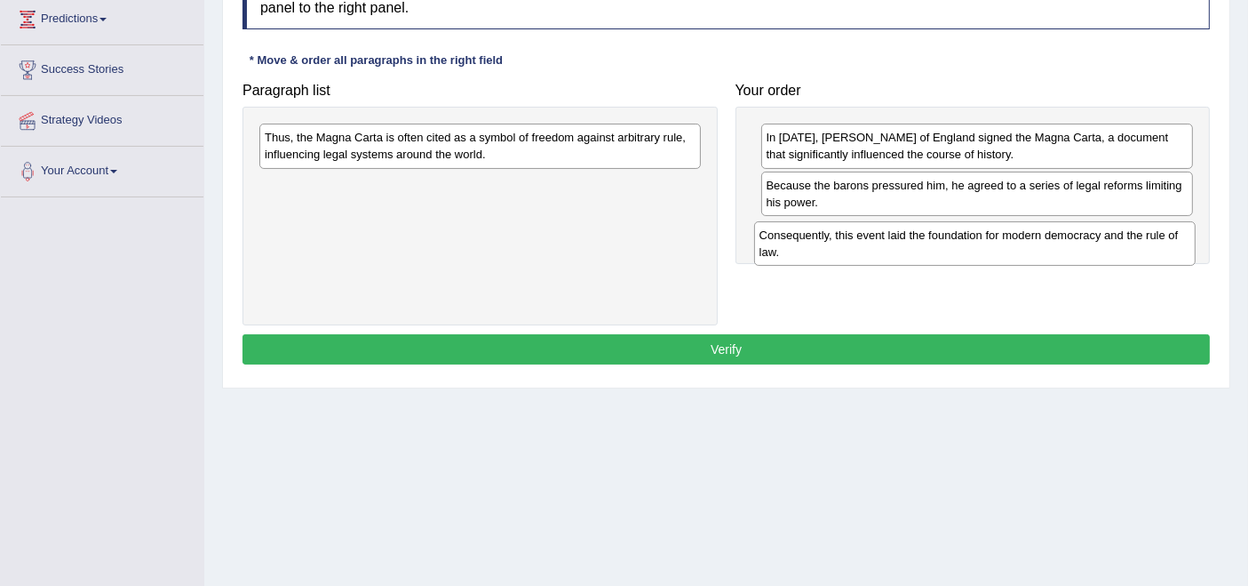
drag, startPoint x: 459, startPoint y: 140, endPoint x: 954, endPoint y: 237, distance: 504.3
click at [954, 237] on div "Consequently, this event laid the foundation for modern democracy and the rule …" at bounding box center [975, 243] width 442 height 44
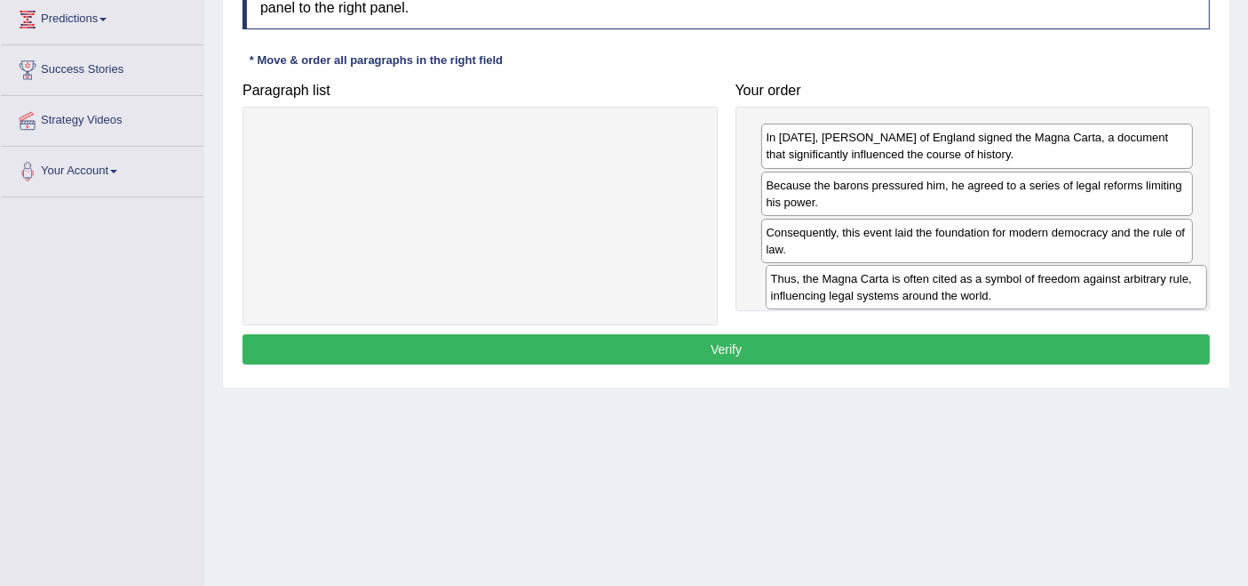
drag, startPoint x: 568, startPoint y: 153, endPoint x: 1074, endPoint y: 293, distance: 525.6
click at [1074, 293] on div "Thus, the Magna Carta is often cited as a symbol of freedom against arbitrary r…" at bounding box center [987, 287] width 442 height 44
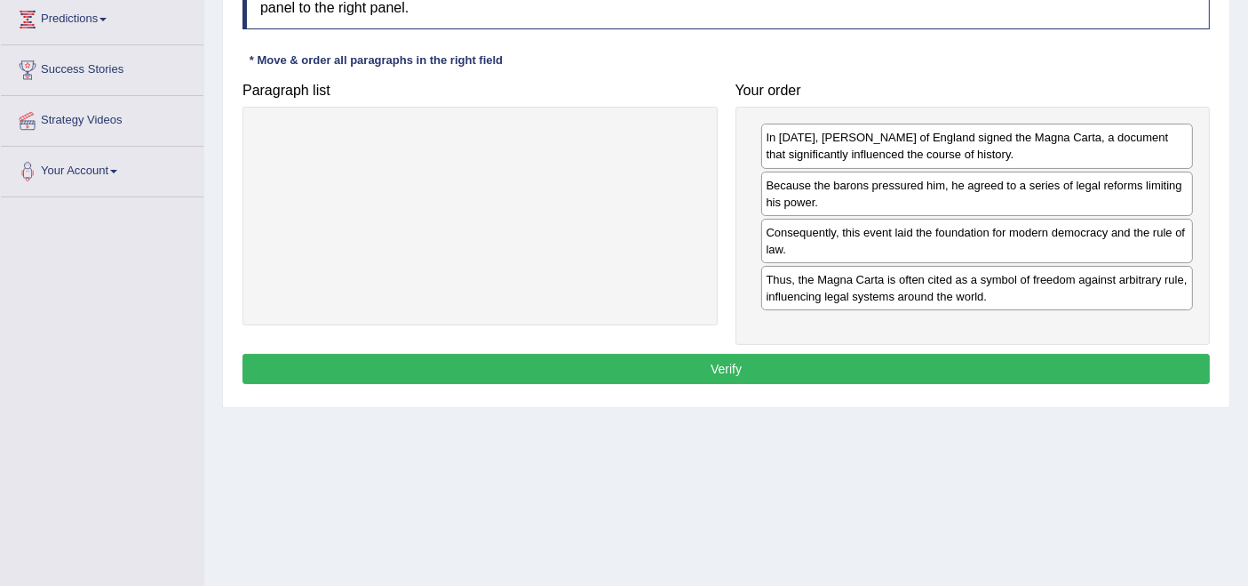
click at [887, 363] on button "Verify" at bounding box center [727, 369] width 968 height 30
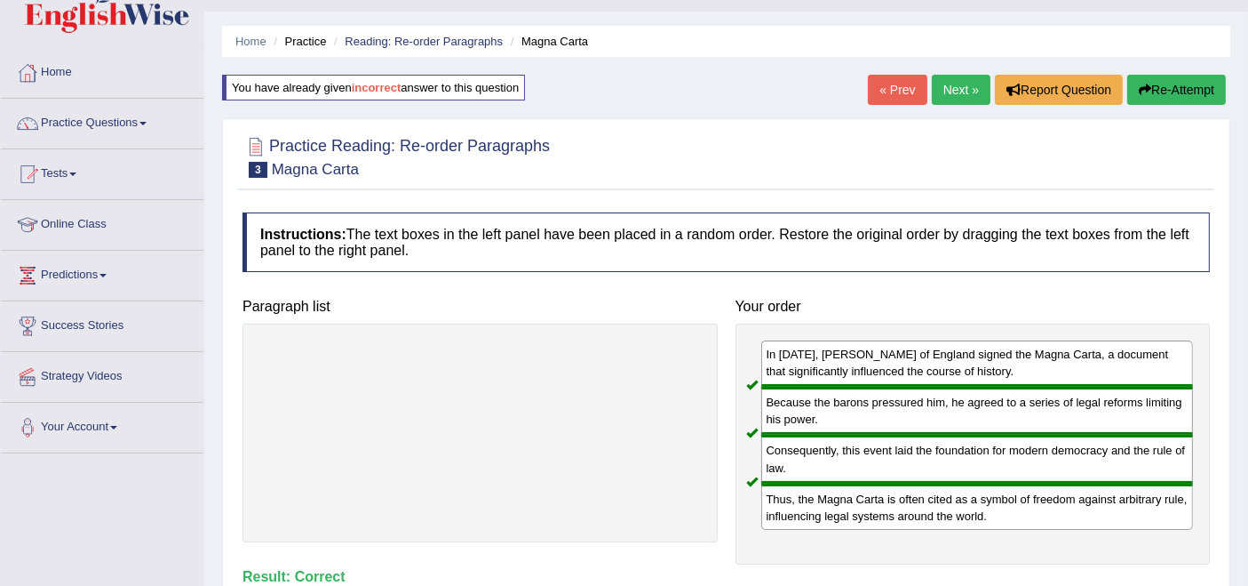
scroll to position [45, 0]
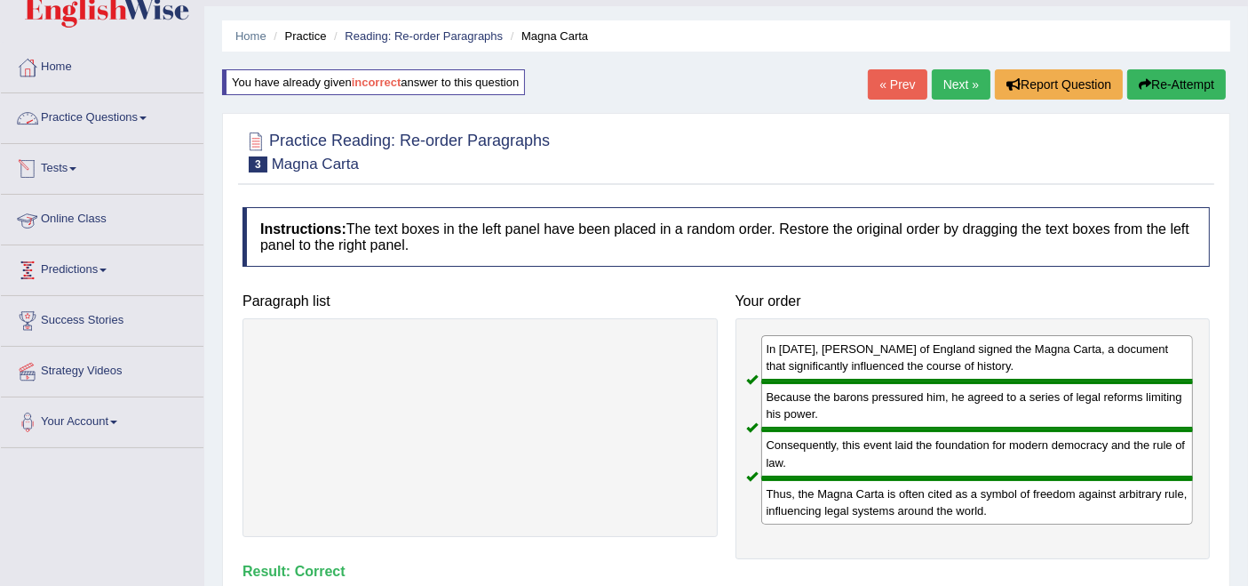
click at [113, 116] on link "Practice Questions" at bounding box center [102, 115] width 203 height 44
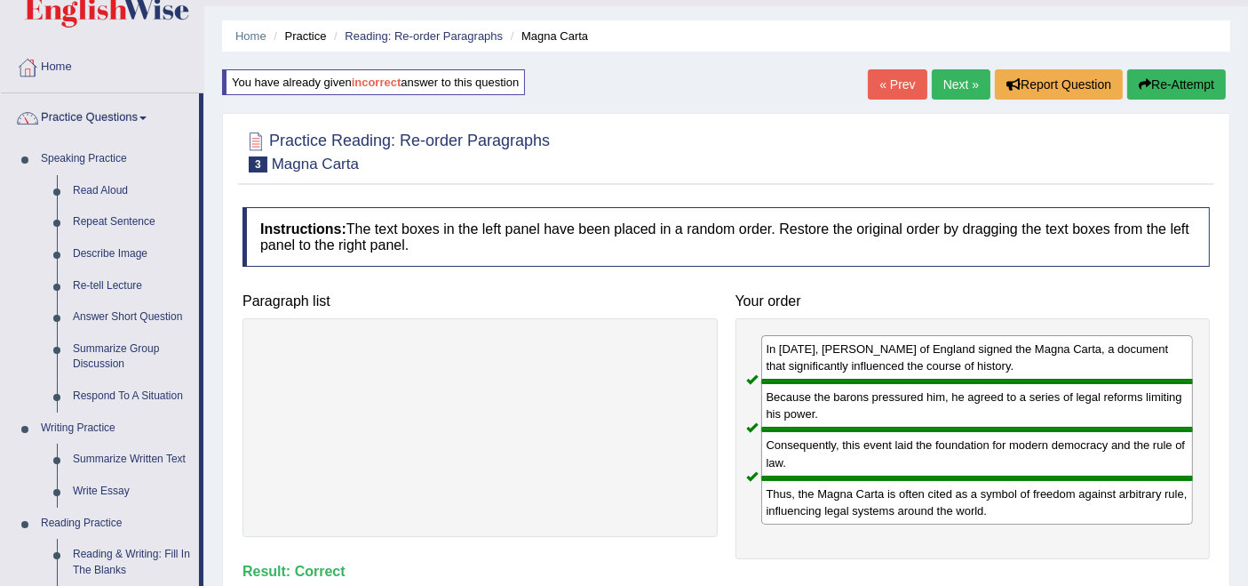
click at [437, 370] on div at bounding box center [480, 427] width 475 height 219
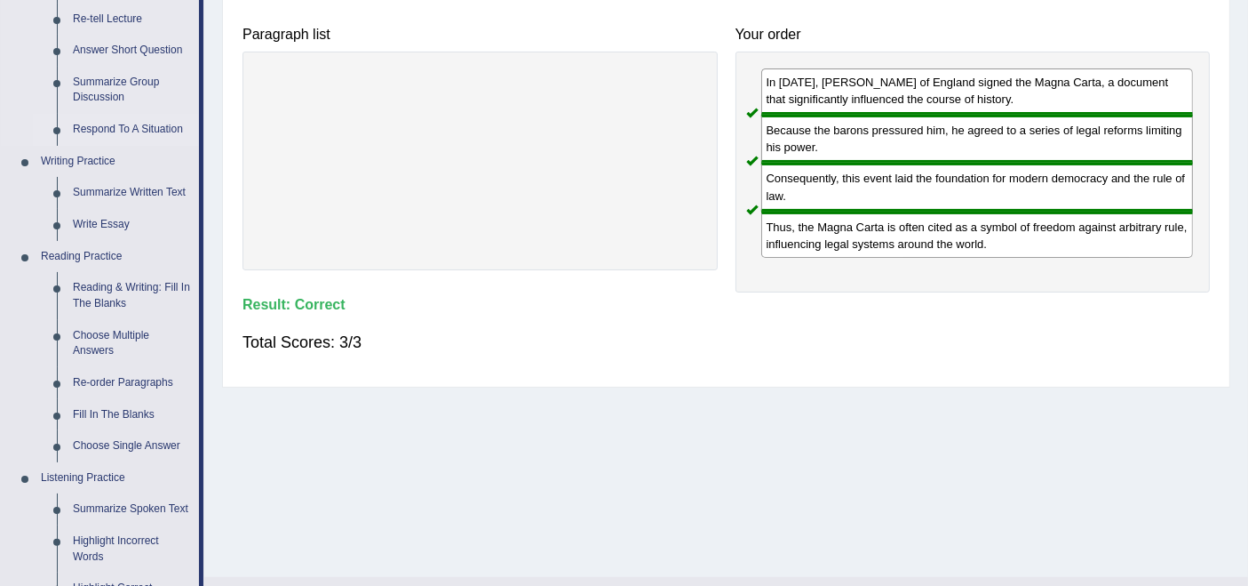
scroll to position [342, 0]
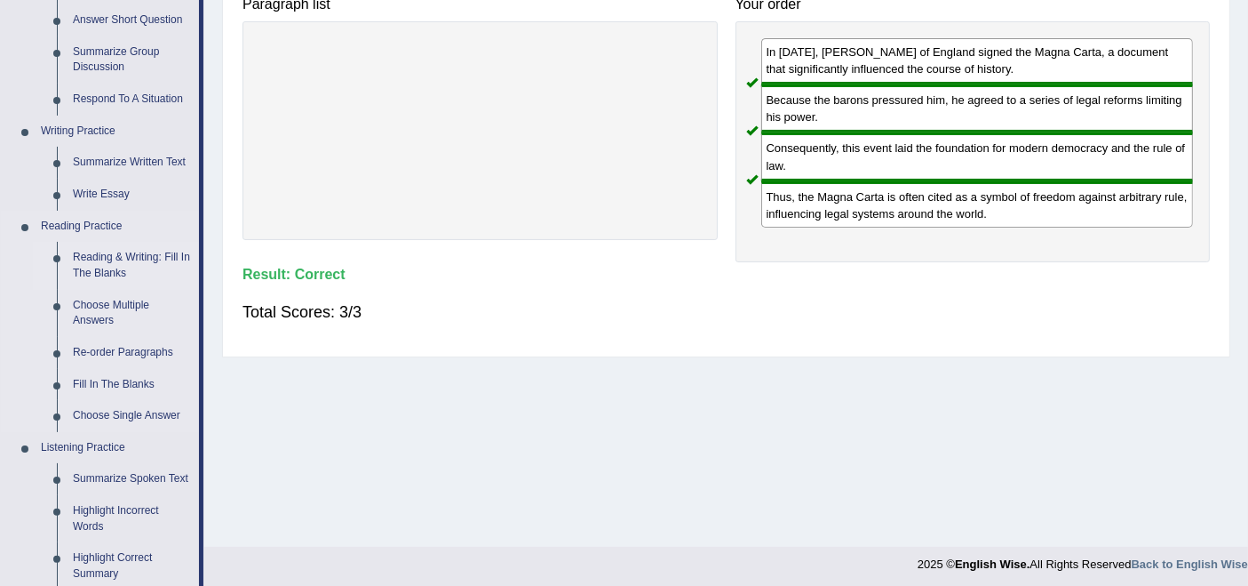
click at [103, 265] on link "Reading & Writing: Fill In The Blanks" at bounding box center [132, 265] width 134 height 47
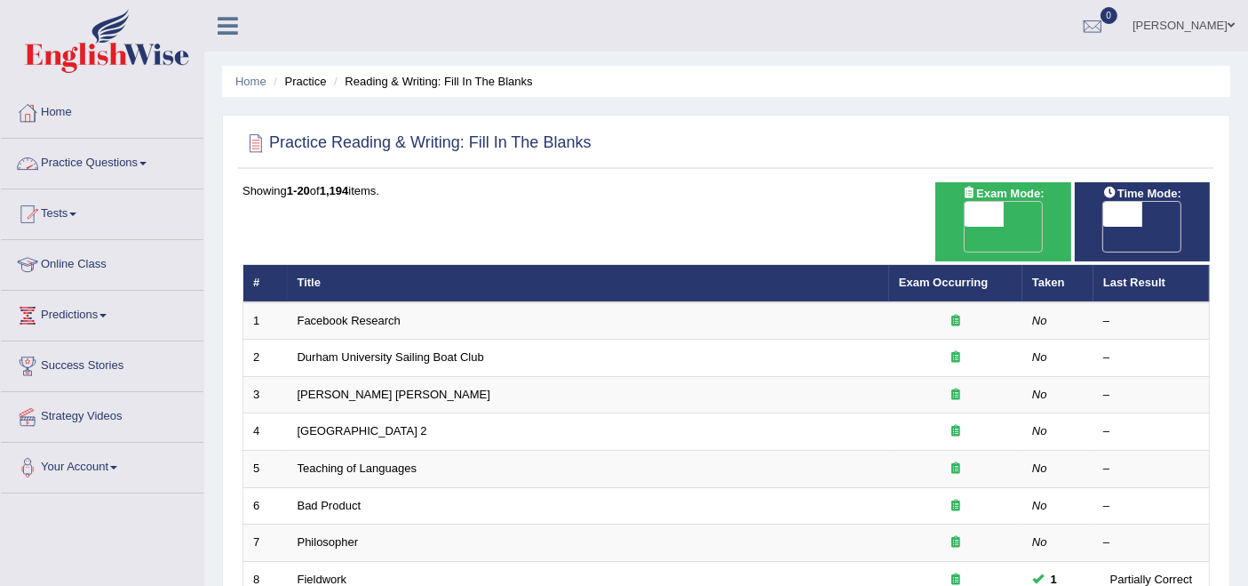
drag, startPoint x: 110, startPoint y: 153, endPoint x: 169, endPoint y: 199, distance: 74.7
click at [110, 153] on link "Practice Questions" at bounding box center [102, 161] width 203 height 44
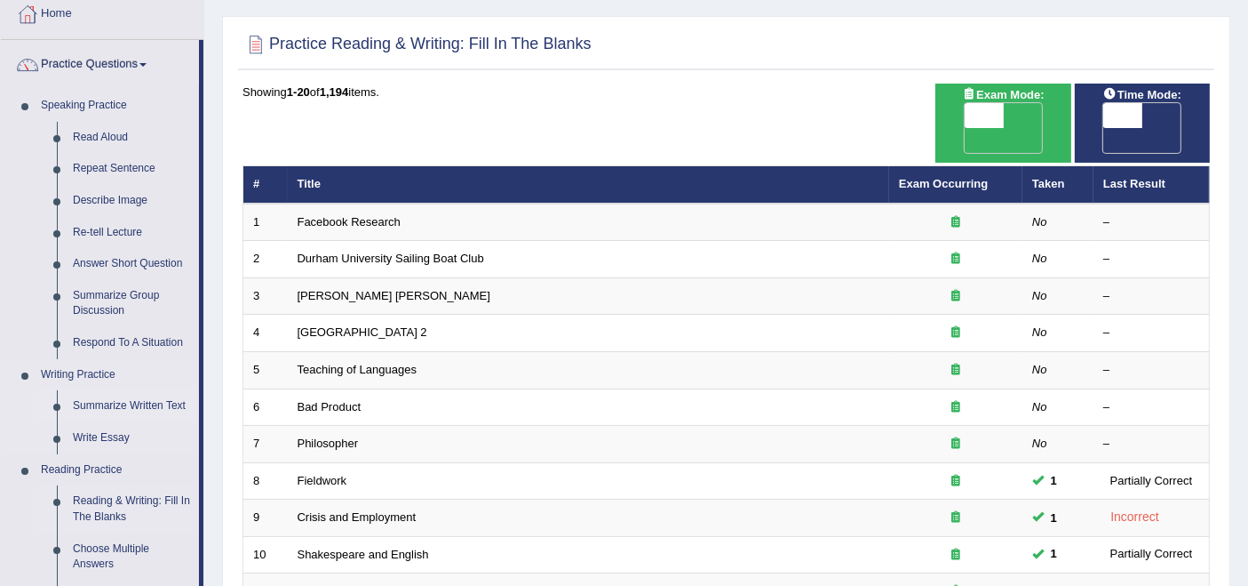
scroll to position [296, 0]
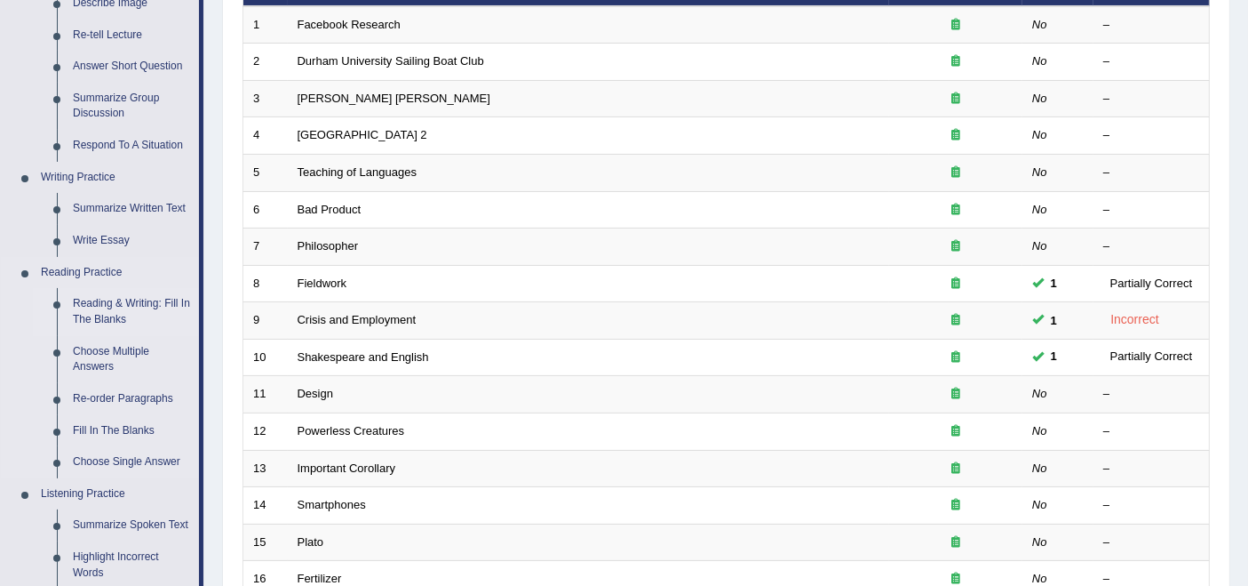
click at [111, 306] on link "Reading & Writing: Fill In The Blanks" at bounding box center [132, 311] width 134 height 47
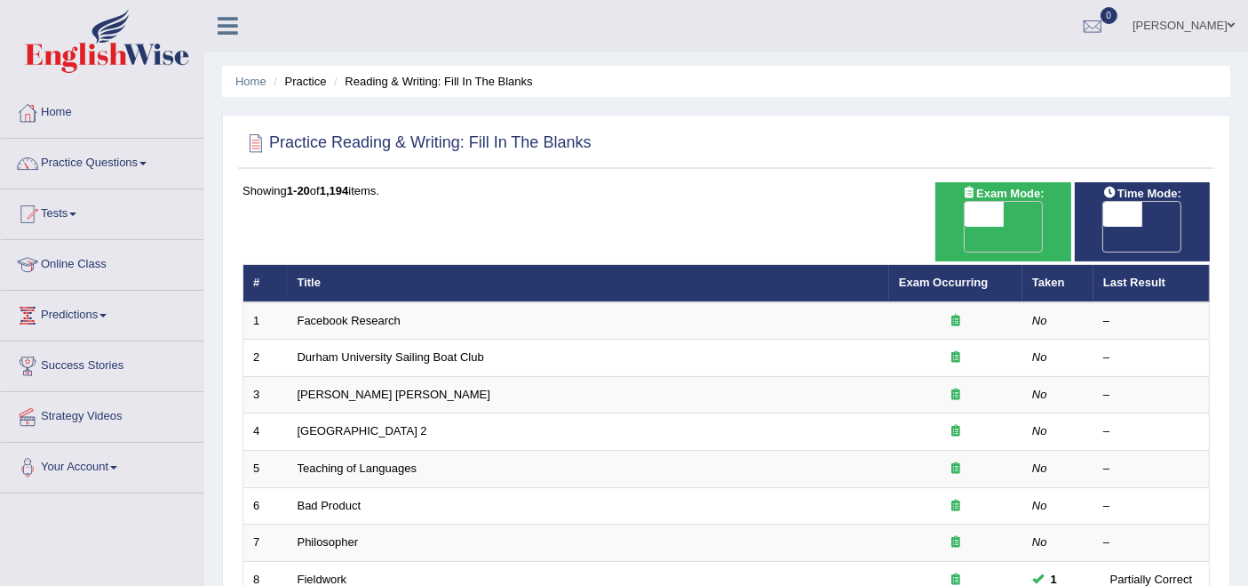
click at [339, 314] on link "Facebook Research" at bounding box center [349, 320] width 103 height 13
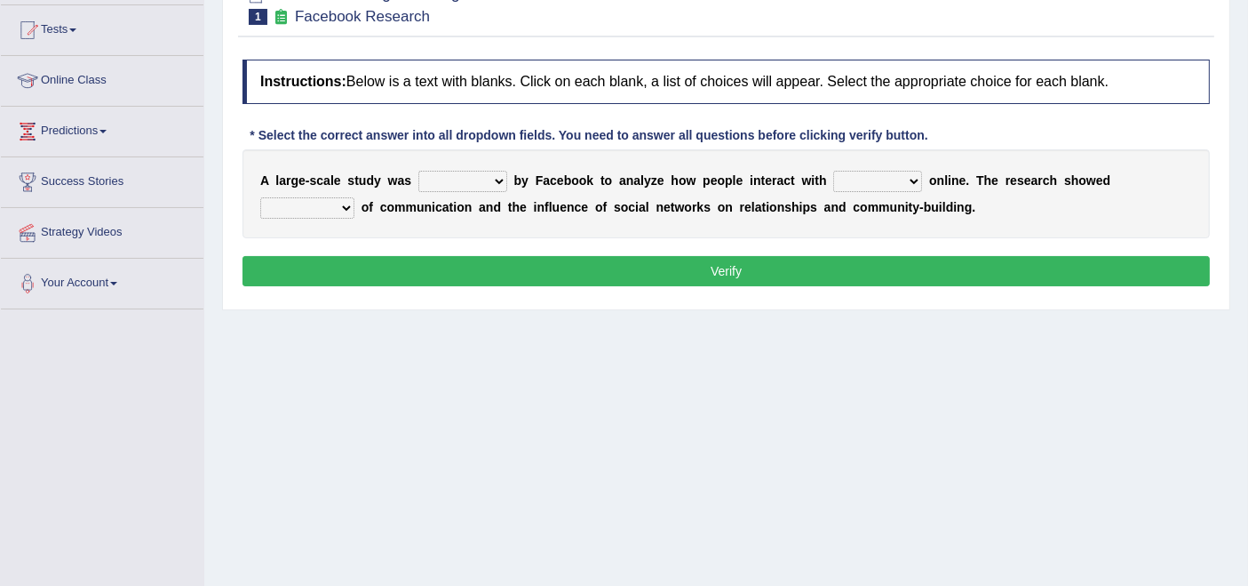
scroll to position [197, 0]
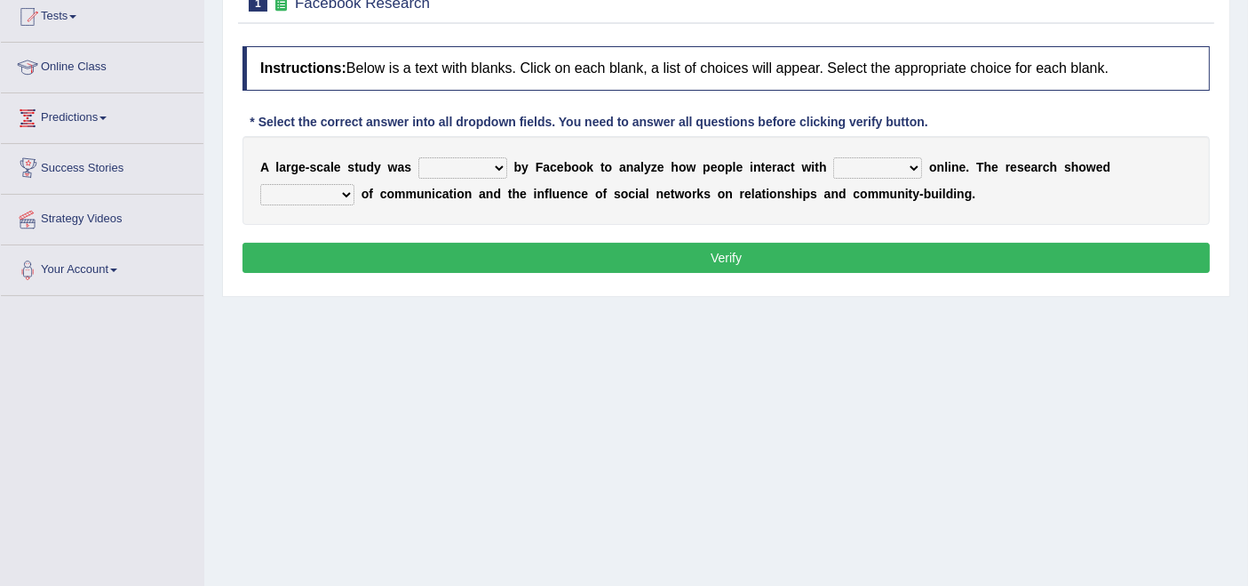
click at [482, 172] on select "surveyed had asked made" at bounding box center [462, 167] width 89 height 21
select select "surveyed"
click at [418, 157] on select "surveyed had asked made" at bounding box center [462, 167] width 89 height 21
click at [880, 163] on select "together all each other another" at bounding box center [877, 167] width 89 height 21
select select "each other"
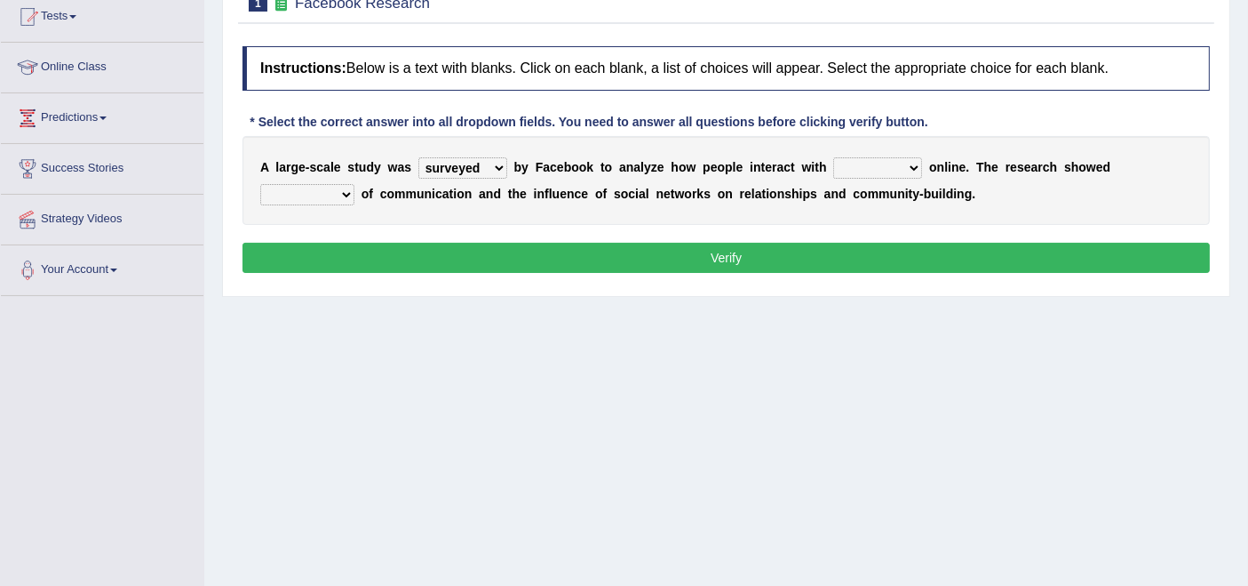
click at [833, 157] on select "together all each other another" at bounding box center [877, 167] width 89 height 21
click at [348, 196] on select "advantages standards fellowships patterns" at bounding box center [307, 194] width 94 height 21
select select "advantages"
click at [260, 184] on select "advantages standards fellowships patterns" at bounding box center [307, 194] width 94 height 21
click at [413, 250] on button "Verify" at bounding box center [727, 258] width 968 height 30
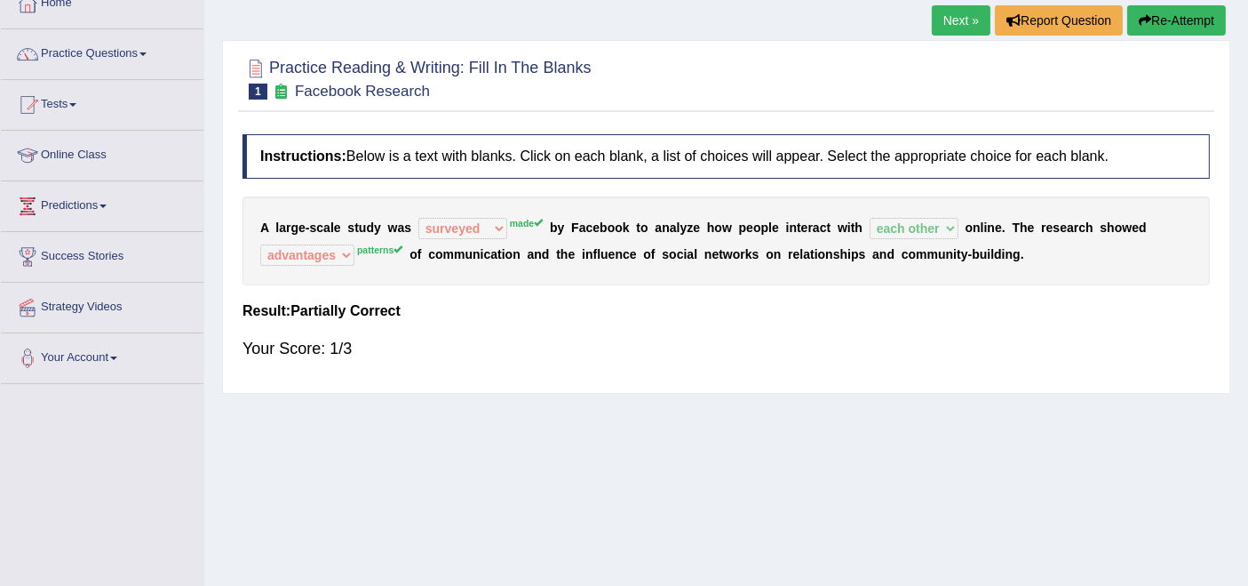
scroll to position [86, 0]
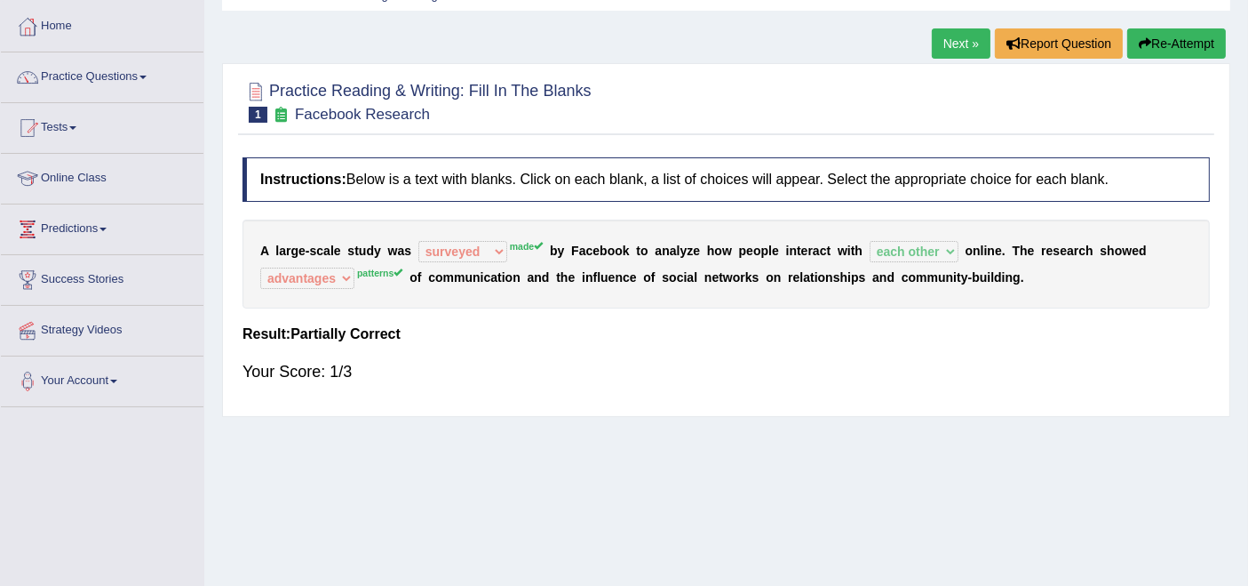
click at [1165, 52] on button "Re-Attempt" at bounding box center [1177, 43] width 99 height 30
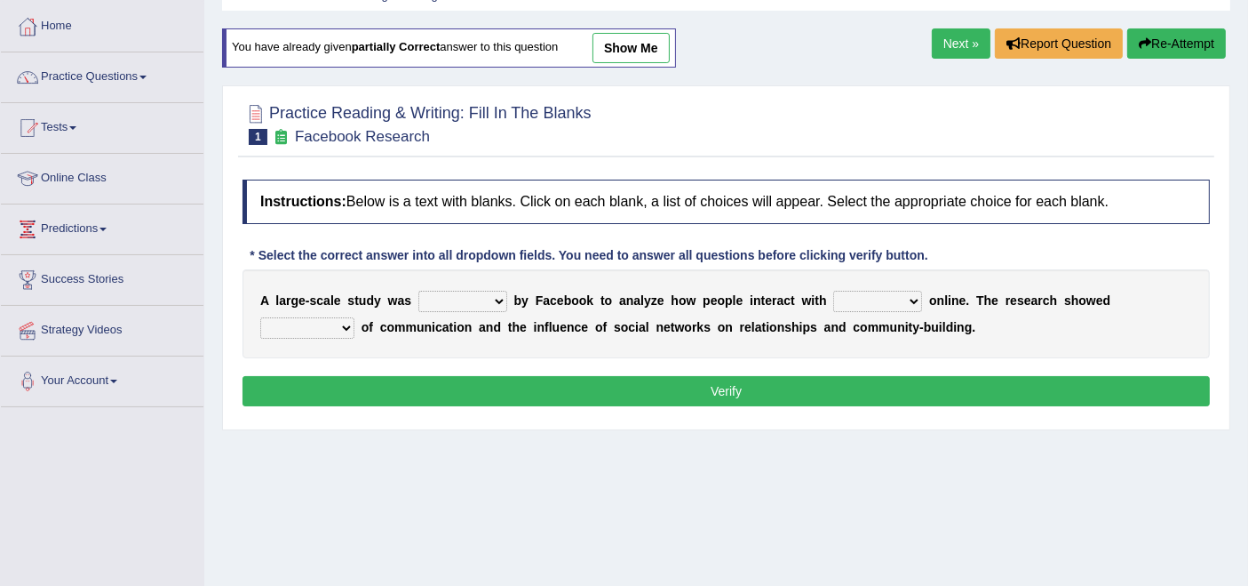
click at [475, 298] on select "surveyed had asked made" at bounding box center [462, 301] width 89 height 21
select select "made"
click at [418, 291] on select "surveyed had asked made" at bounding box center [462, 301] width 89 height 21
click at [871, 298] on select "together all each other another" at bounding box center [877, 301] width 89 height 21
select select "each other"
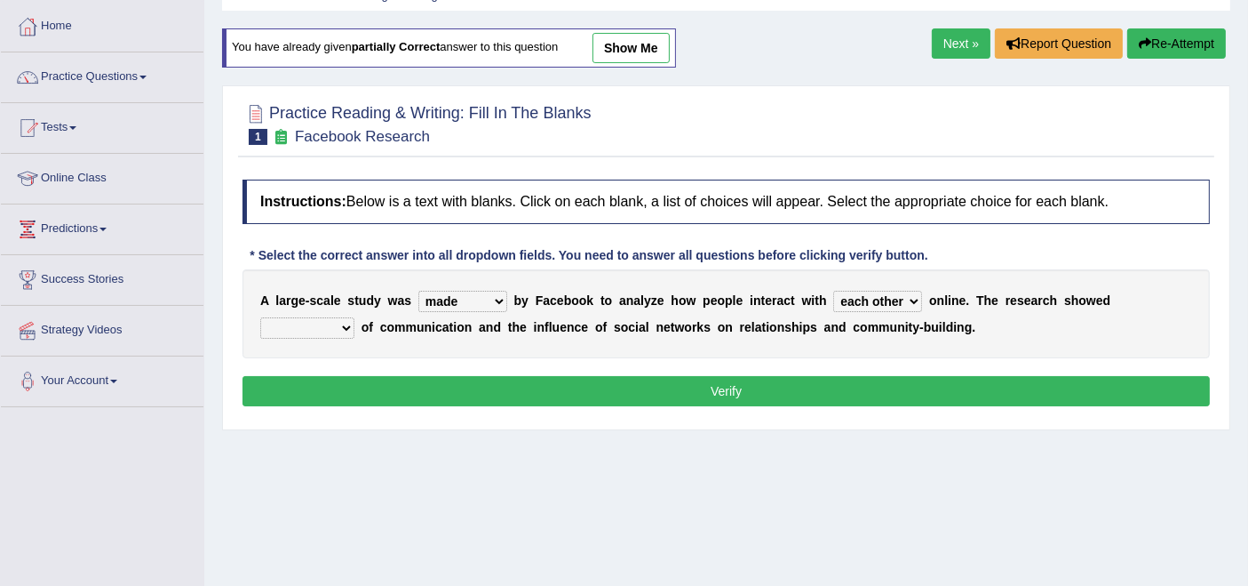
click at [833, 291] on select "together all each other another" at bounding box center [877, 301] width 89 height 21
click at [319, 321] on select "advantages standards fellowships patterns" at bounding box center [307, 327] width 94 height 21
select select "patterns"
click at [260, 317] on select "advantages standards fellowships patterns" at bounding box center [307, 327] width 94 height 21
click at [629, 392] on button "Verify" at bounding box center [727, 391] width 968 height 30
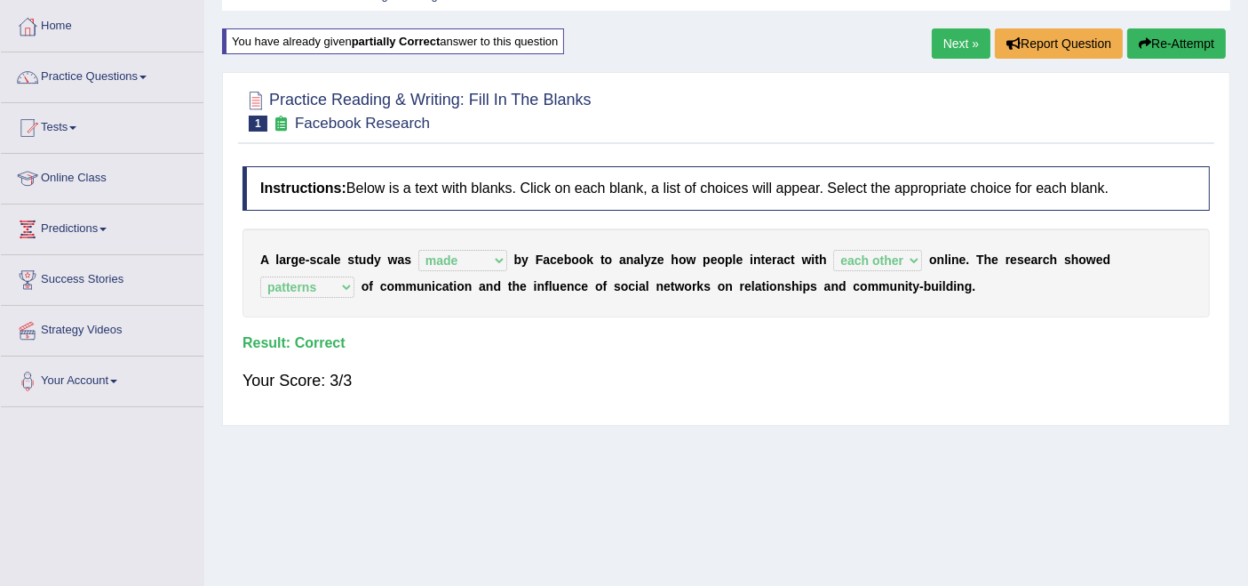
click at [972, 45] on link "Next »" at bounding box center [961, 43] width 59 height 30
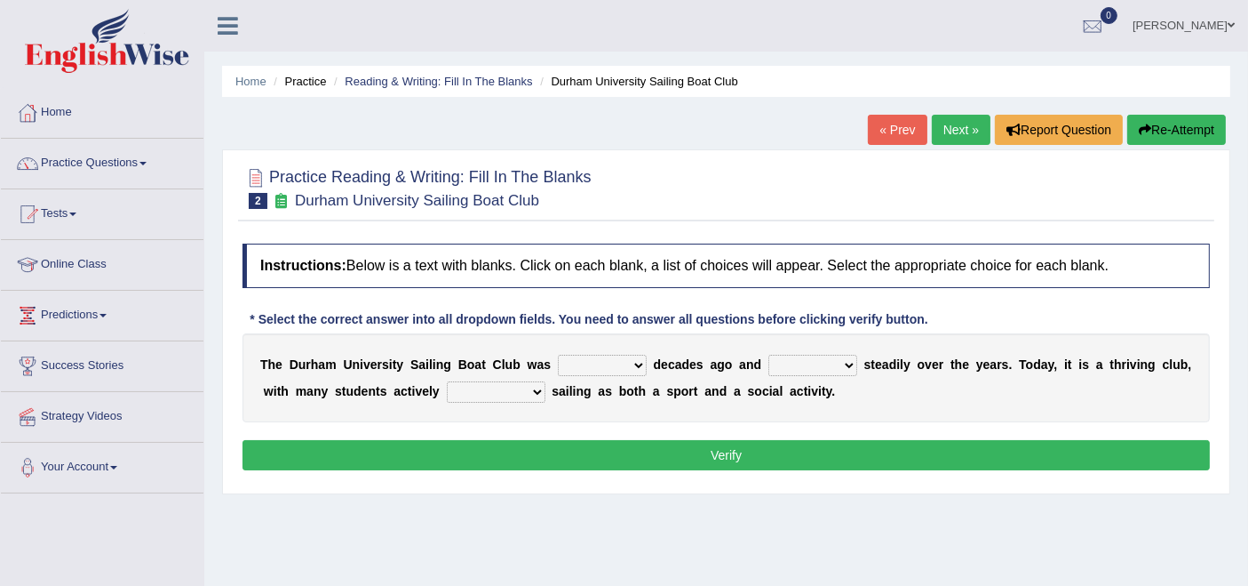
click at [604, 362] on select "found fund founded find" at bounding box center [602, 365] width 89 height 21
select select "found"
click at [558, 355] on select "found fund founded find" at bounding box center [602, 365] width 89 height 21
click at [831, 364] on select "grow growing has grown grown" at bounding box center [813, 365] width 89 height 21
select select "has grown"
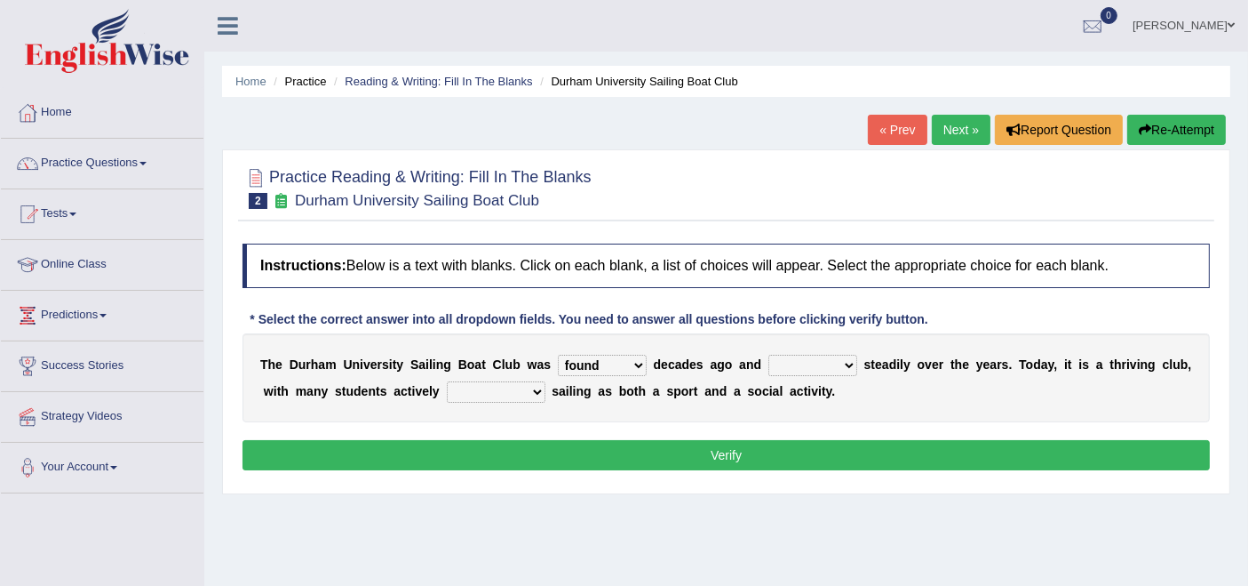
click at [769, 355] on select "grow growing has grown grown" at bounding box center [813, 365] width 89 height 21
click at [525, 395] on select "enjoy enjoyed are enjoying enjoying" at bounding box center [496, 391] width 99 height 21
select select "enjoying"
click at [447, 381] on select "enjoy enjoyed are enjoying enjoying" at bounding box center [496, 391] width 99 height 21
click at [581, 442] on button "Verify" at bounding box center [727, 455] width 968 height 30
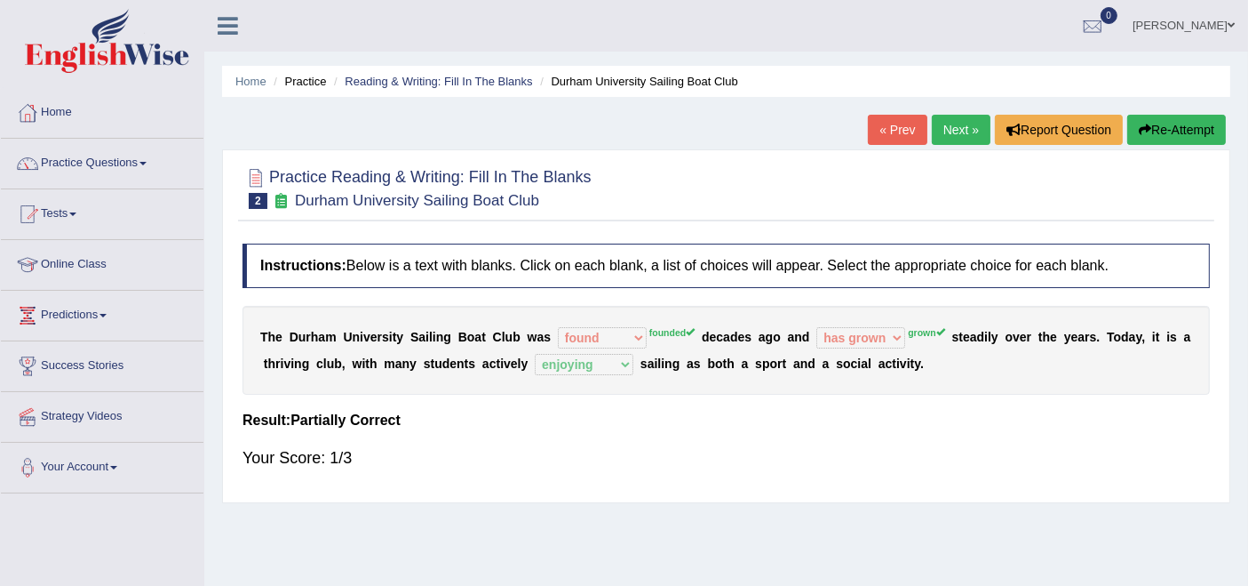
click at [957, 142] on link "Next »" at bounding box center [961, 130] width 59 height 30
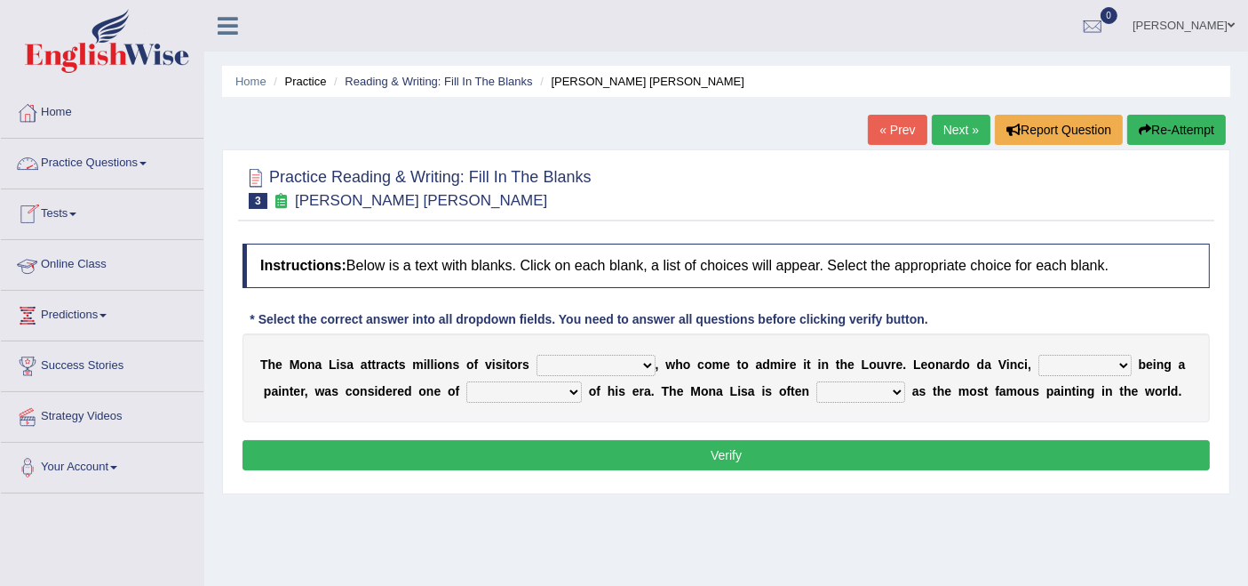
click at [80, 166] on link "Practice Questions" at bounding box center [102, 161] width 203 height 44
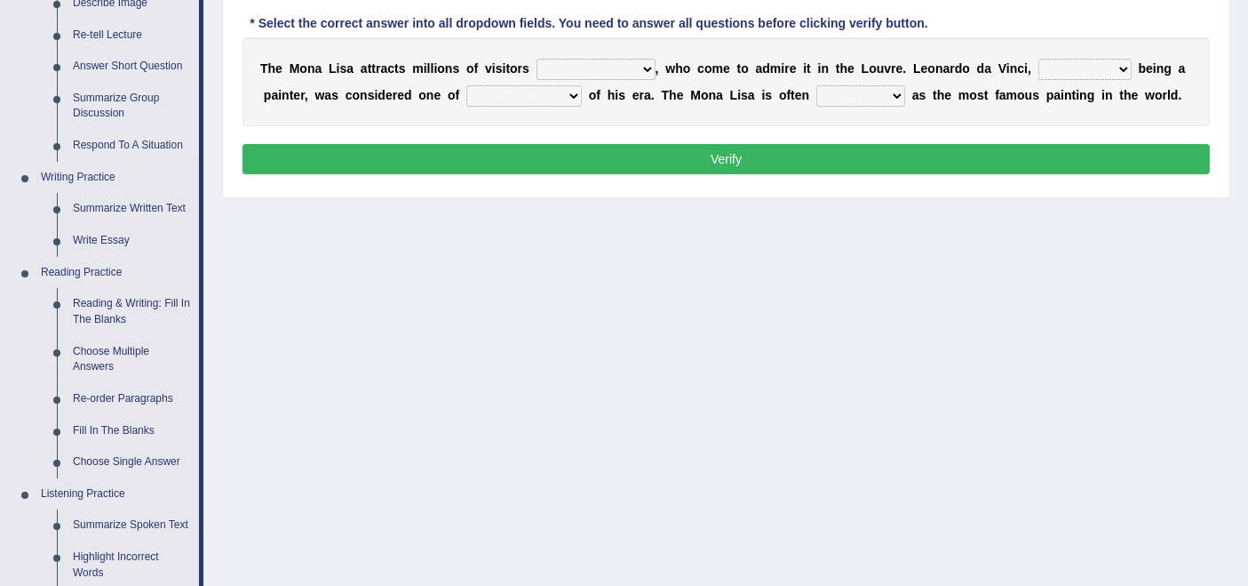
scroll to position [395, 0]
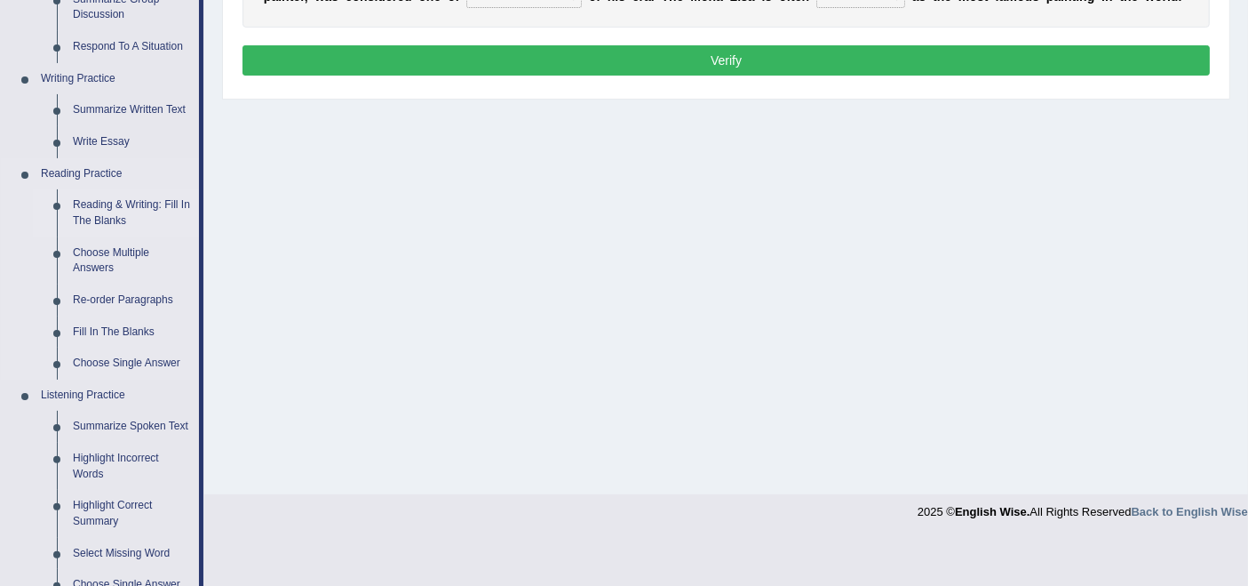
click at [142, 204] on link "Reading & Writing: Fill In The Blanks" at bounding box center [132, 212] width 134 height 47
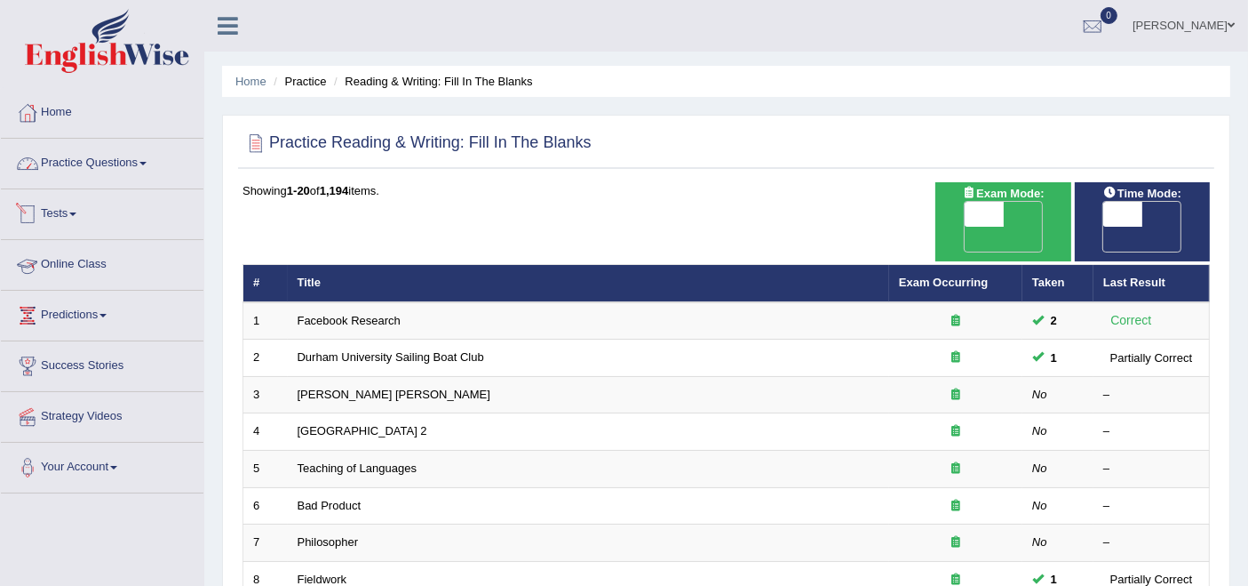
click at [110, 161] on link "Practice Questions" at bounding box center [102, 161] width 203 height 44
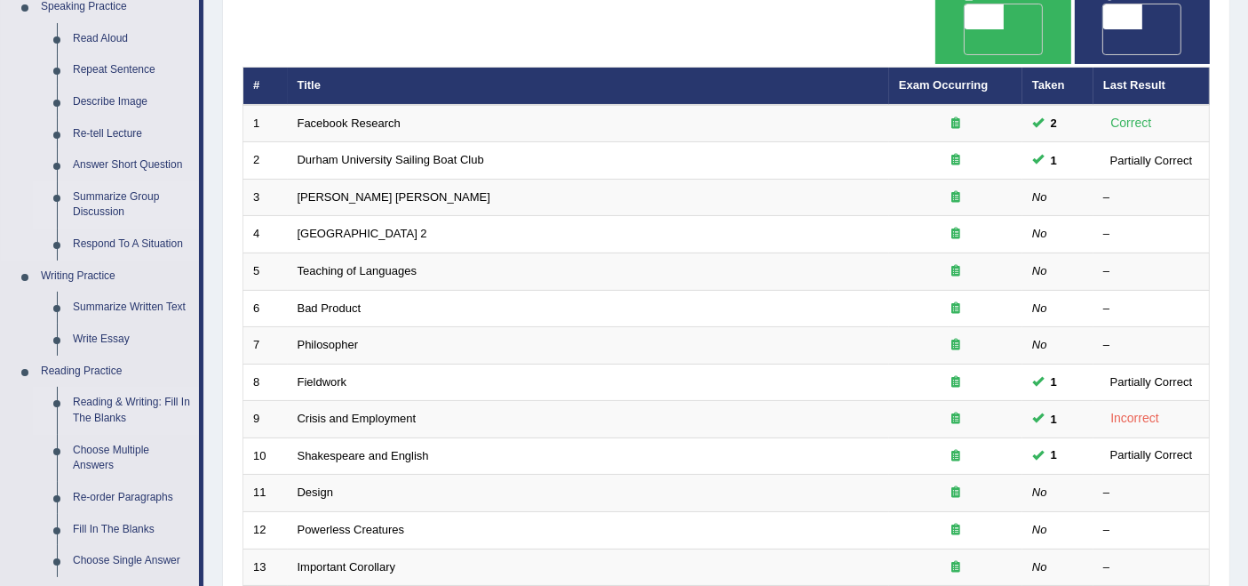
scroll to position [296, 0]
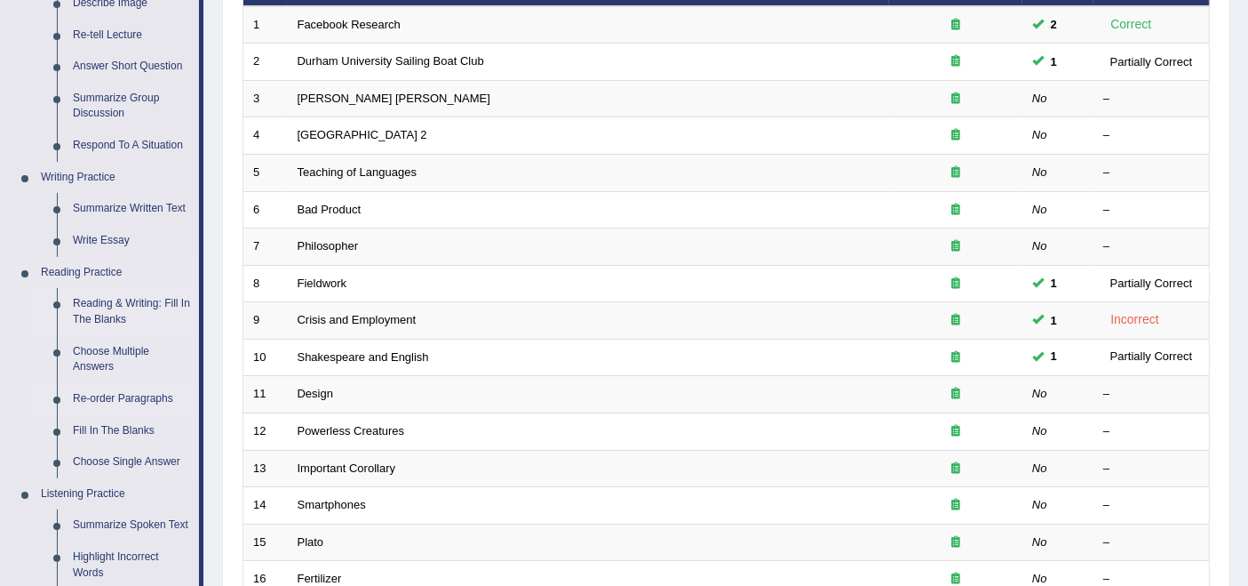
click at [125, 398] on link "Re-order Paragraphs" at bounding box center [132, 399] width 134 height 32
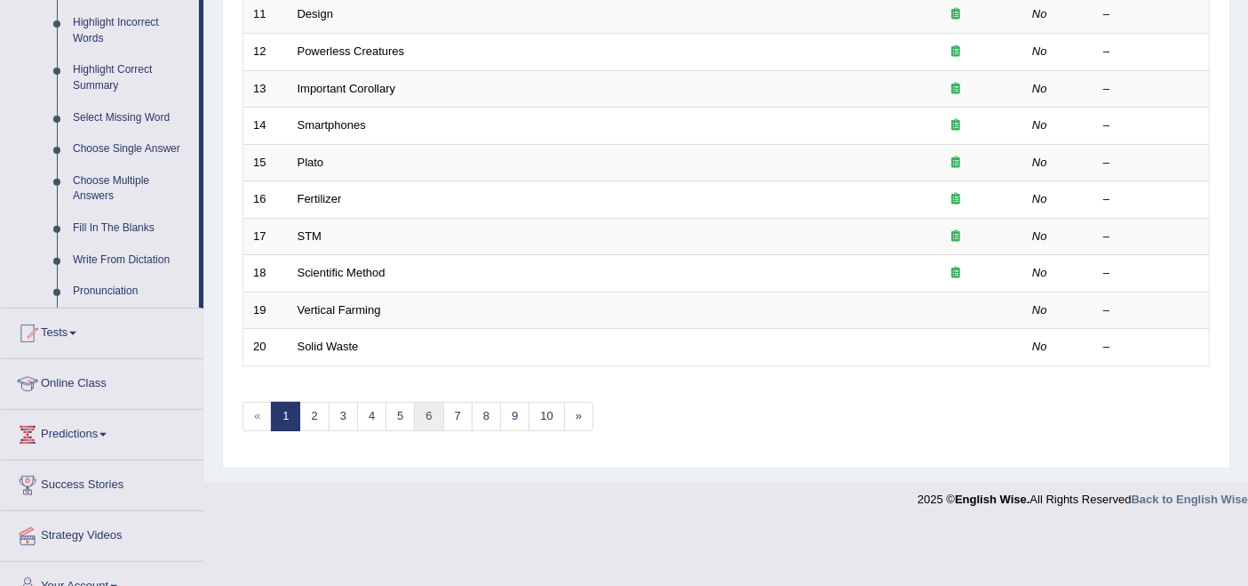
scroll to position [670, 0]
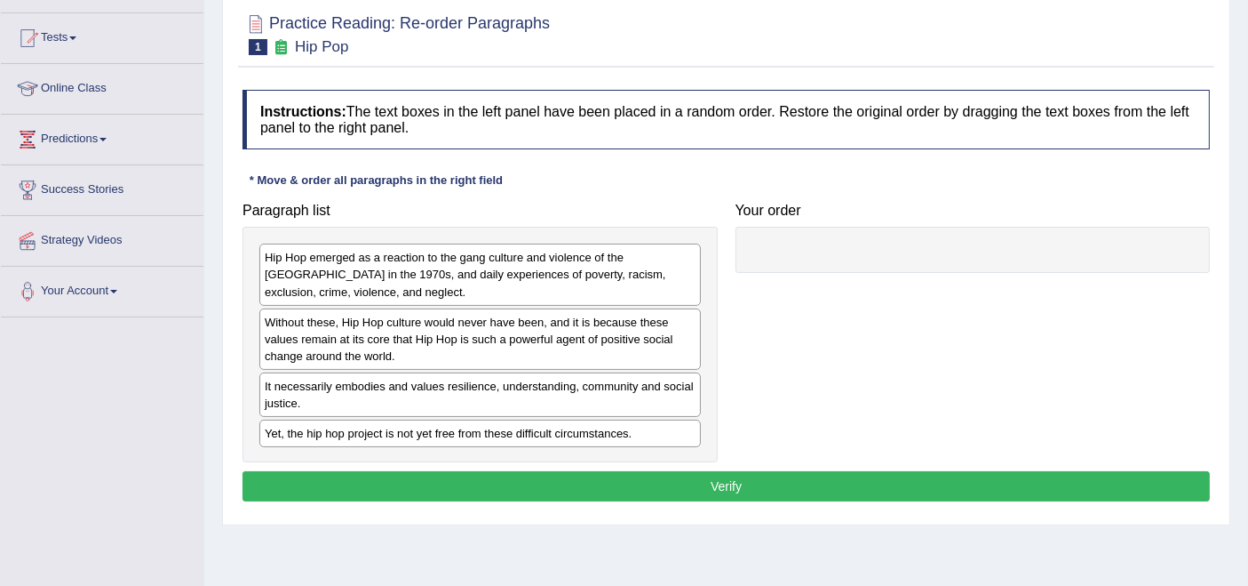
scroll to position [296, 0]
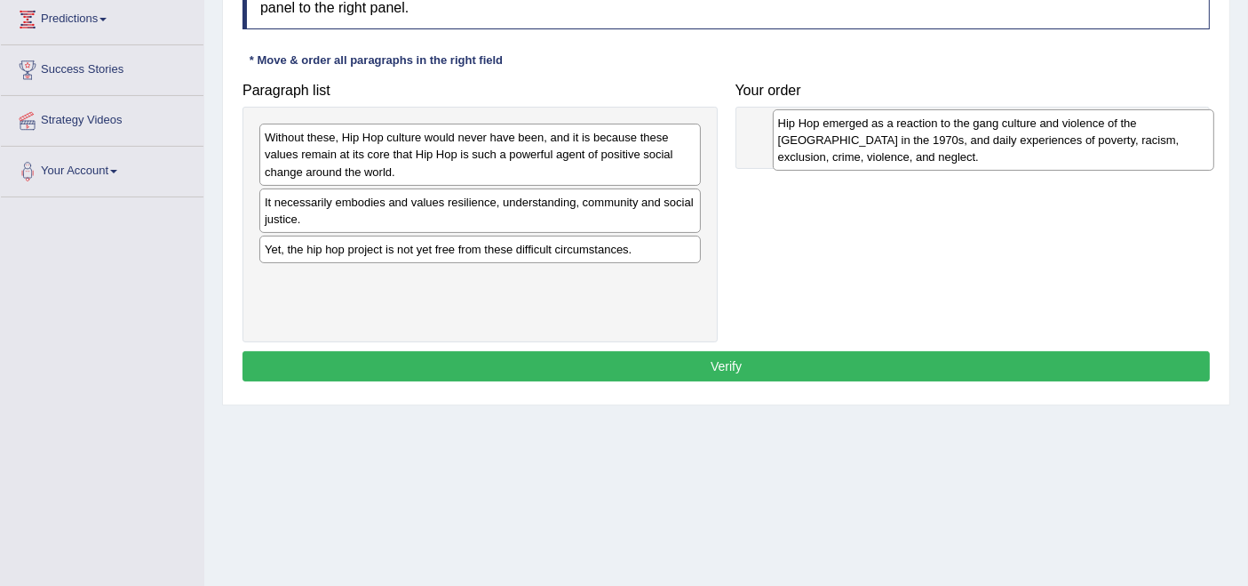
drag, startPoint x: 522, startPoint y: 151, endPoint x: 1030, endPoint y: 138, distance: 507.5
click at [1030, 138] on div "Hip Hop emerged as a reaction to the gang culture and violence of the [GEOGRAPH…" at bounding box center [994, 139] width 442 height 61
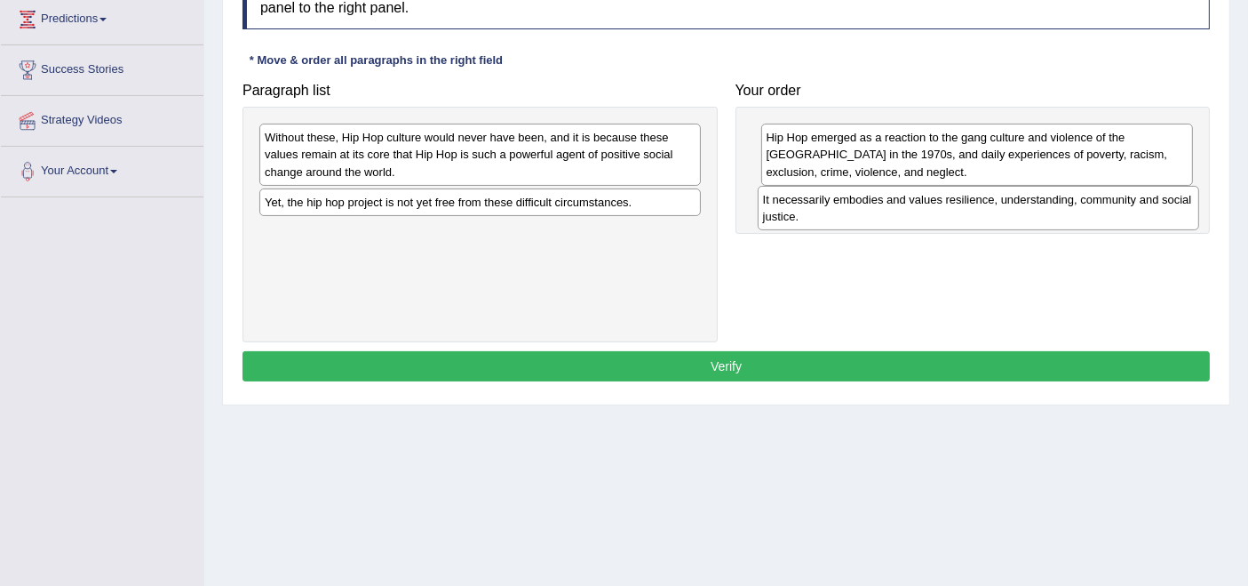
drag, startPoint x: 400, startPoint y: 199, endPoint x: 898, endPoint y: 198, distance: 498.5
click at [898, 198] on div "It necessarily embodies and values resilience, understanding, community and soc…" at bounding box center [979, 208] width 442 height 44
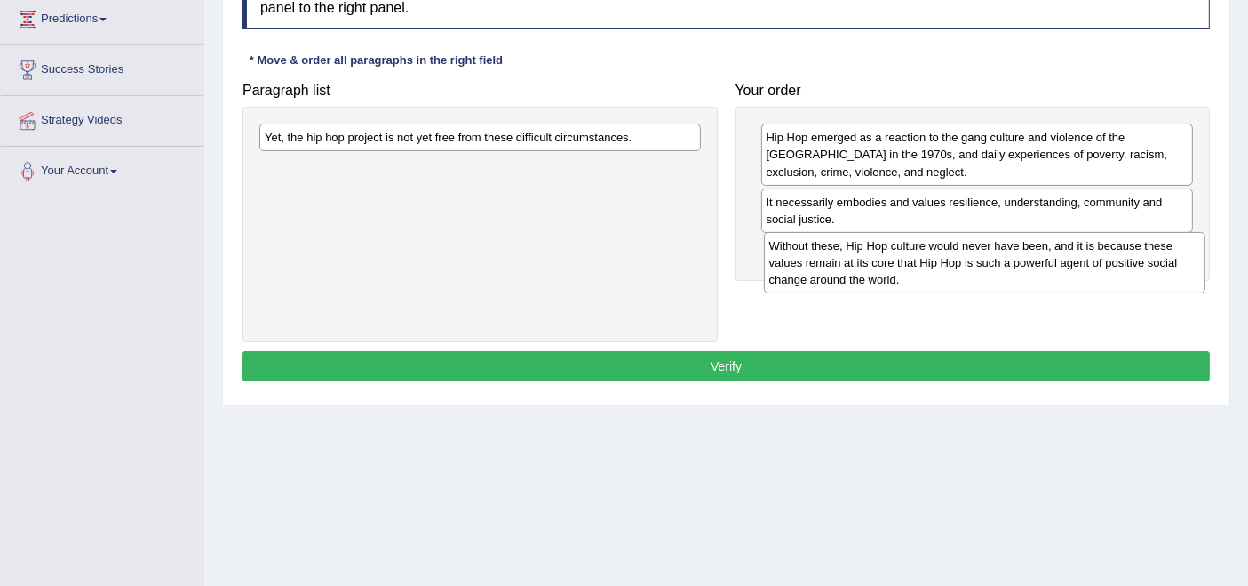
drag, startPoint x: 496, startPoint y: 142, endPoint x: 1000, endPoint y: 251, distance: 516.2
click at [1000, 251] on div "Without these, Hip Hop culture would never have been, and it is because these v…" at bounding box center [985, 262] width 442 height 61
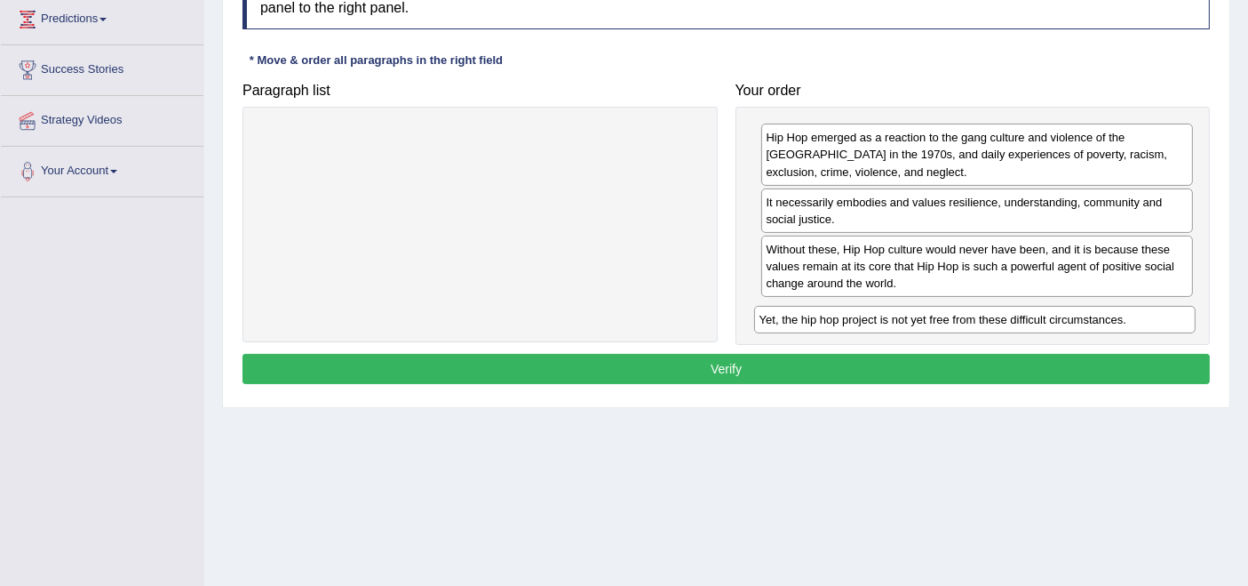
drag, startPoint x: 462, startPoint y: 133, endPoint x: 957, endPoint y: 315, distance: 527.4
click at [957, 315] on div "Yet, the hip hop project is not yet free from these difficult circumstances." at bounding box center [975, 320] width 442 height 28
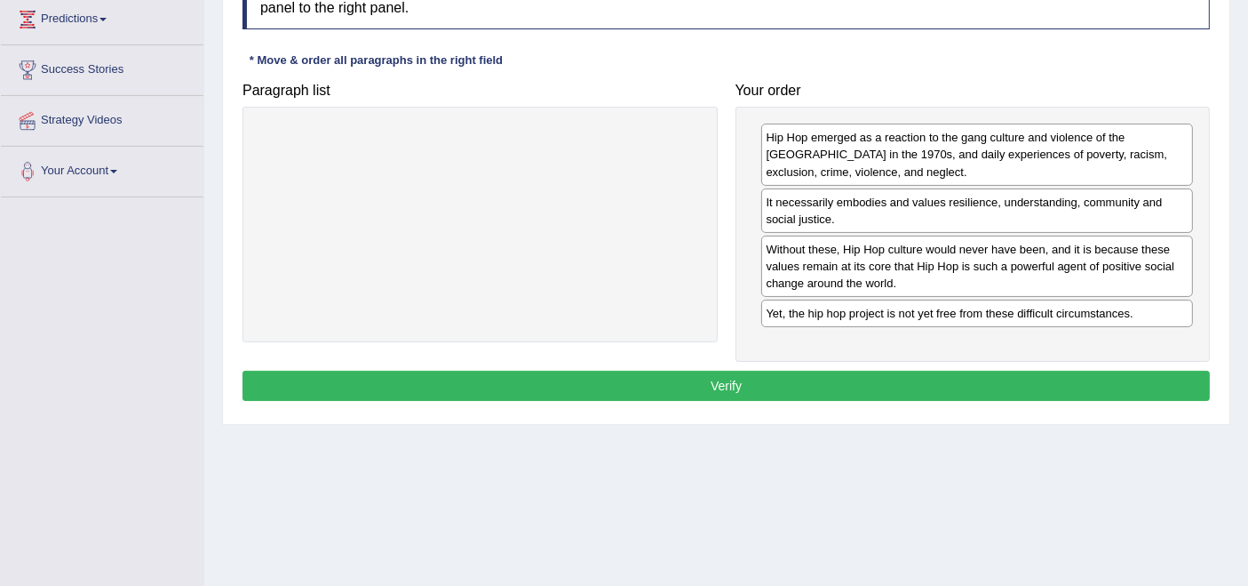
click at [730, 379] on button "Verify" at bounding box center [727, 386] width 968 height 30
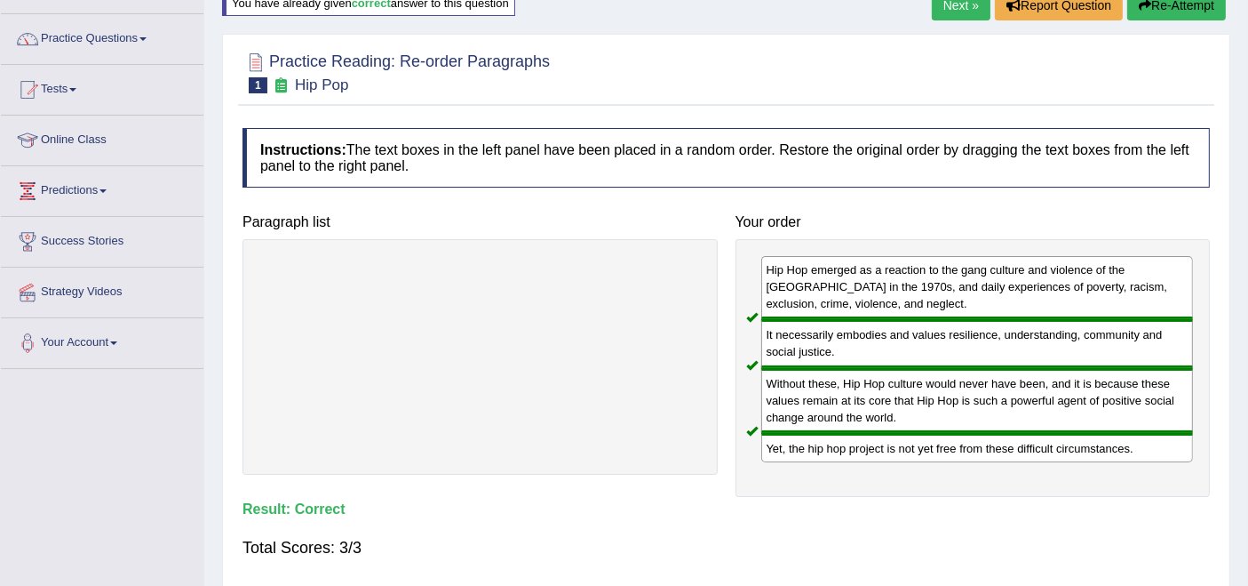
scroll to position [124, 0]
click at [959, 12] on link "Next »" at bounding box center [961, 6] width 59 height 30
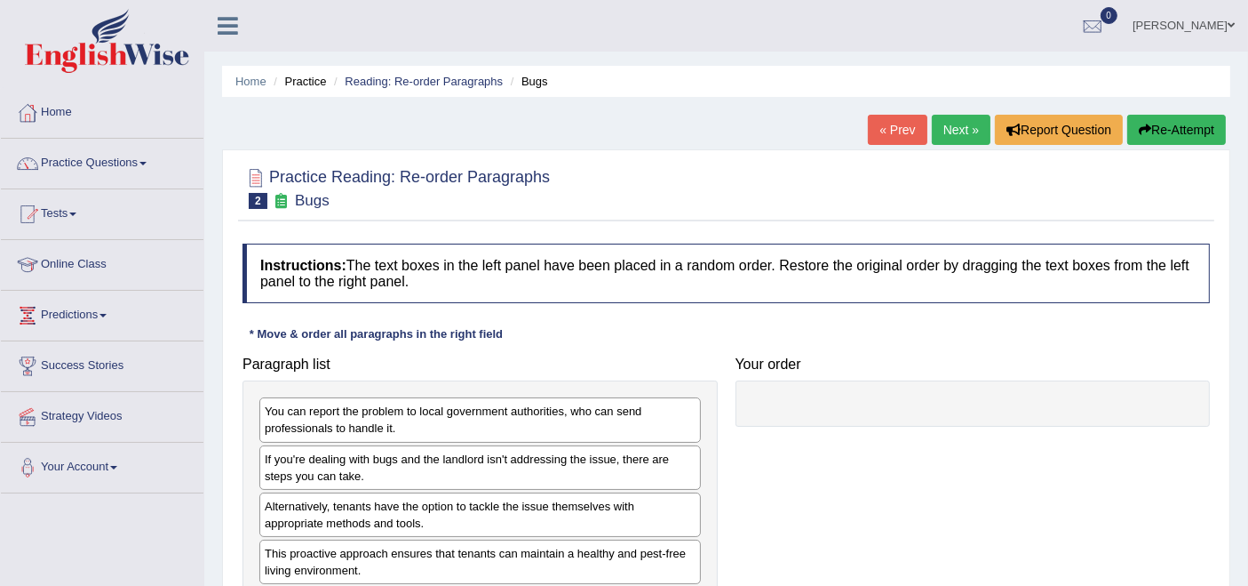
click at [945, 129] on link "Next »" at bounding box center [961, 130] width 59 height 30
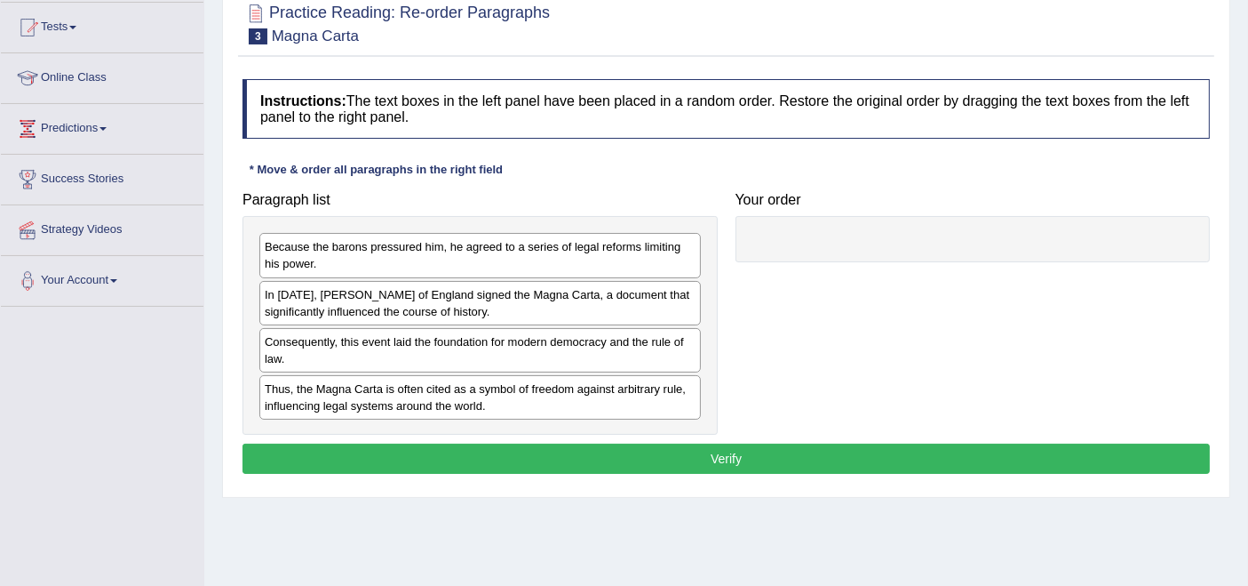
scroll to position [187, 0]
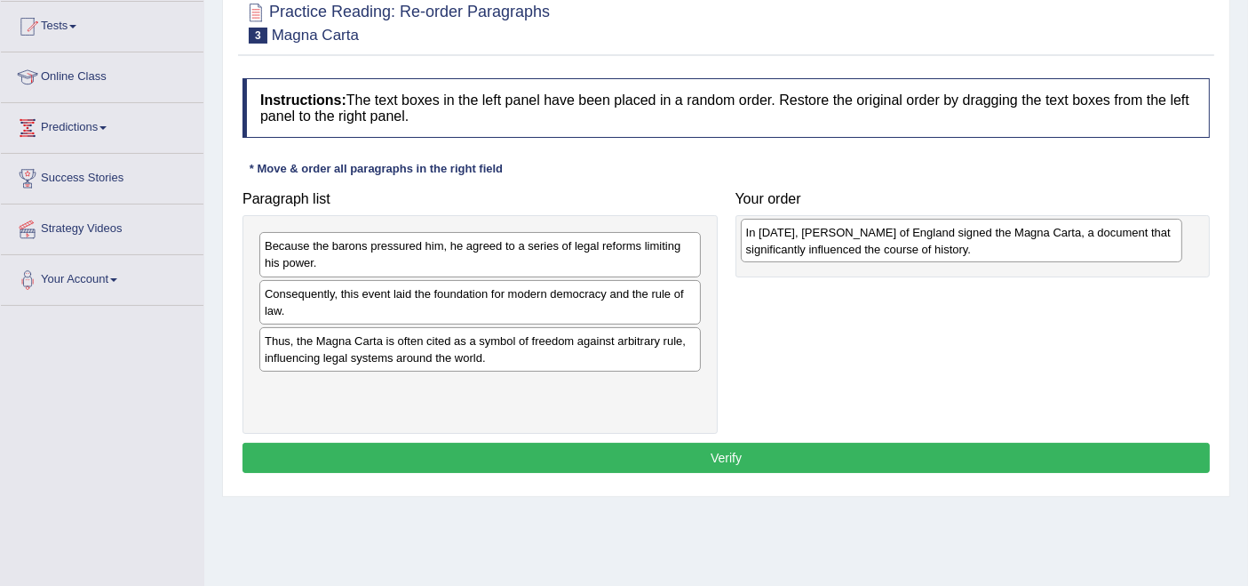
drag, startPoint x: 440, startPoint y: 302, endPoint x: 921, endPoint y: 242, distance: 485.4
click at [921, 242] on div "In [DATE], [PERSON_NAME] of England signed the Magna Carta, a document that sig…" at bounding box center [962, 241] width 442 height 44
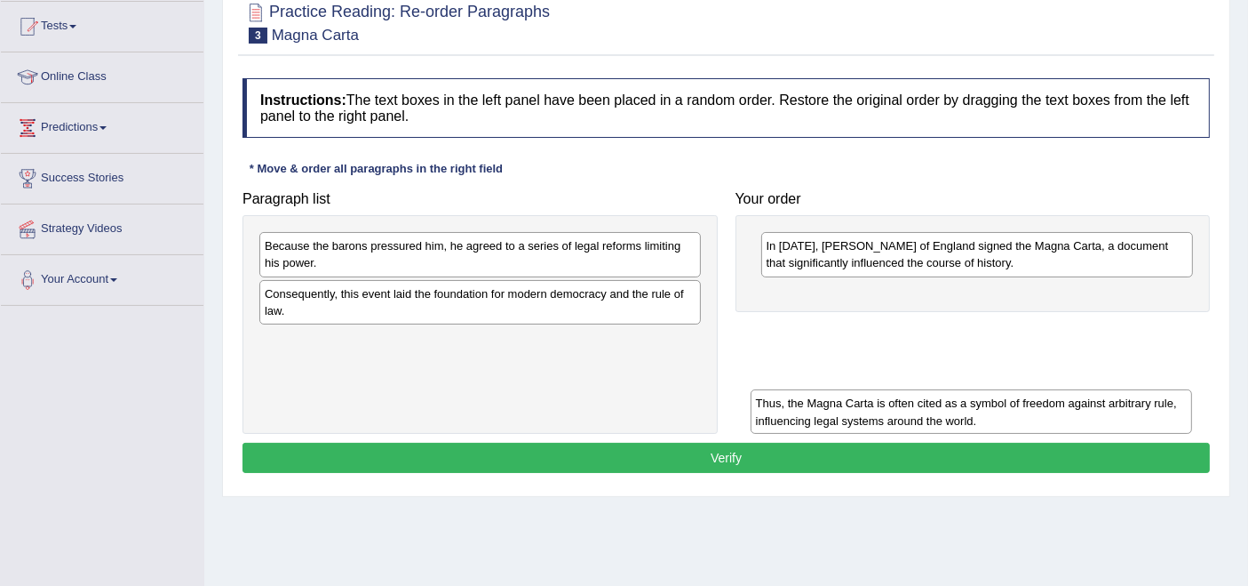
drag, startPoint x: 423, startPoint y: 350, endPoint x: 908, endPoint y: 414, distance: 489.3
click at [910, 414] on div "Thus, the Magna Carta is often cited as a symbol of freedom against arbitrary r…" at bounding box center [972, 411] width 442 height 44
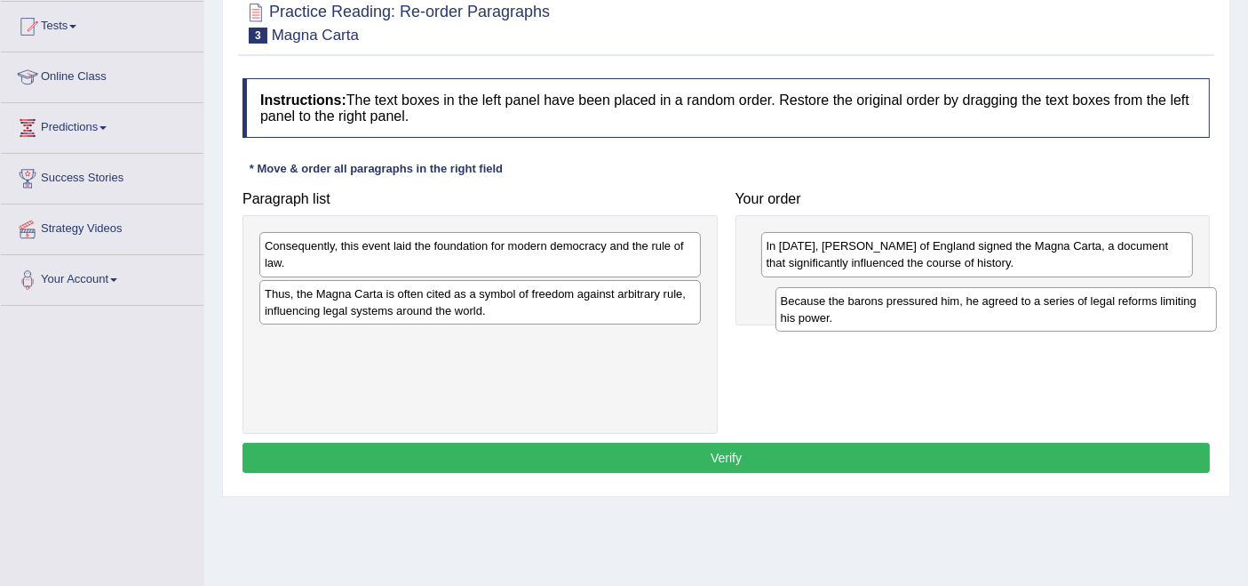
drag, startPoint x: 457, startPoint y: 251, endPoint x: 972, endPoint y: 305, distance: 518.1
click at [972, 305] on div "Because the barons pressured him, he agreed to a series of legal reforms limiti…" at bounding box center [997, 309] width 442 height 44
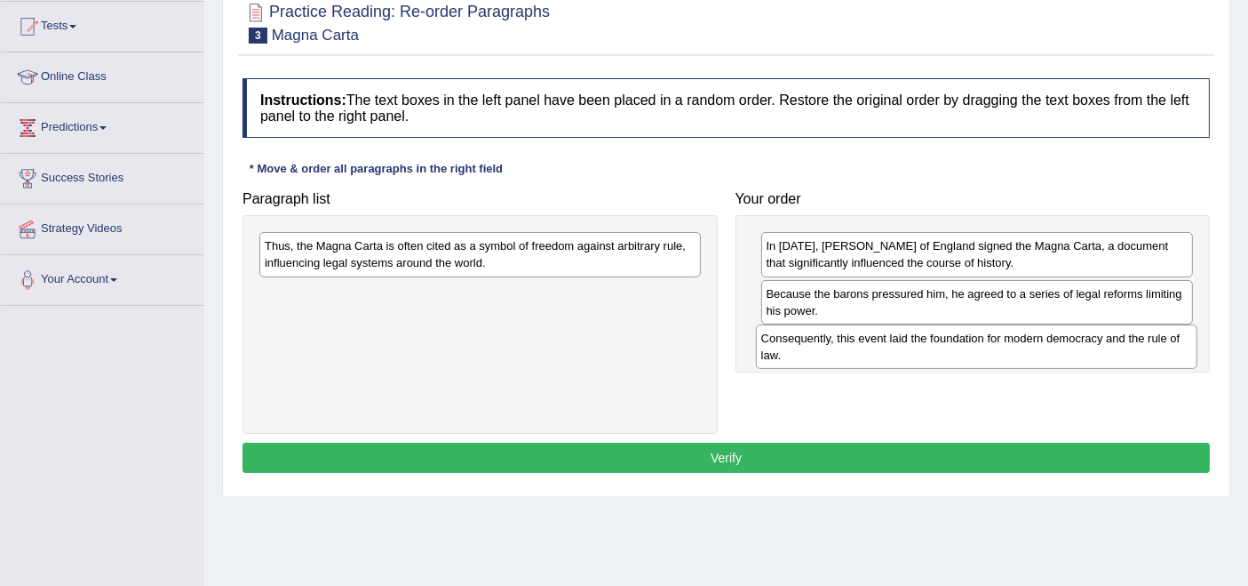
drag, startPoint x: 551, startPoint y: 254, endPoint x: 1048, endPoint y: 347, distance: 505.2
click at [1048, 347] on div "Consequently, this event laid the foundation for modern democracy and the rule …" at bounding box center [977, 346] width 442 height 44
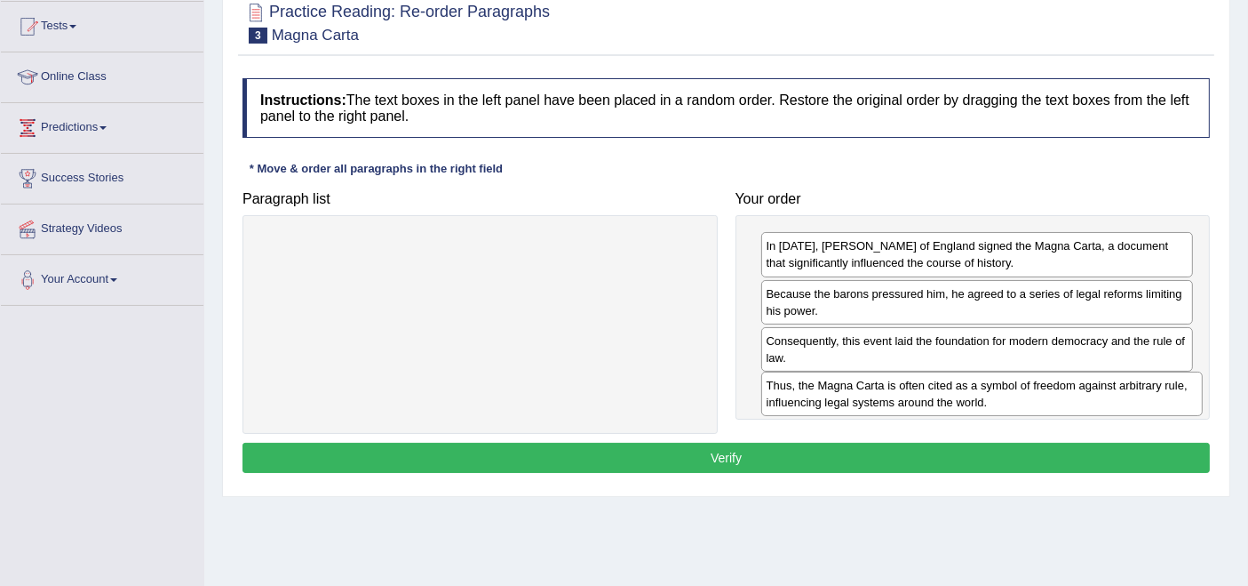
drag, startPoint x: 563, startPoint y: 258, endPoint x: 1065, endPoint y: 397, distance: 521.0
click at [1065, 397] on div "Thus, the Magna Carta is often cited as a symbol of freedom against arbitrary r…" at bounding box center [982, 393] width 442 height 44
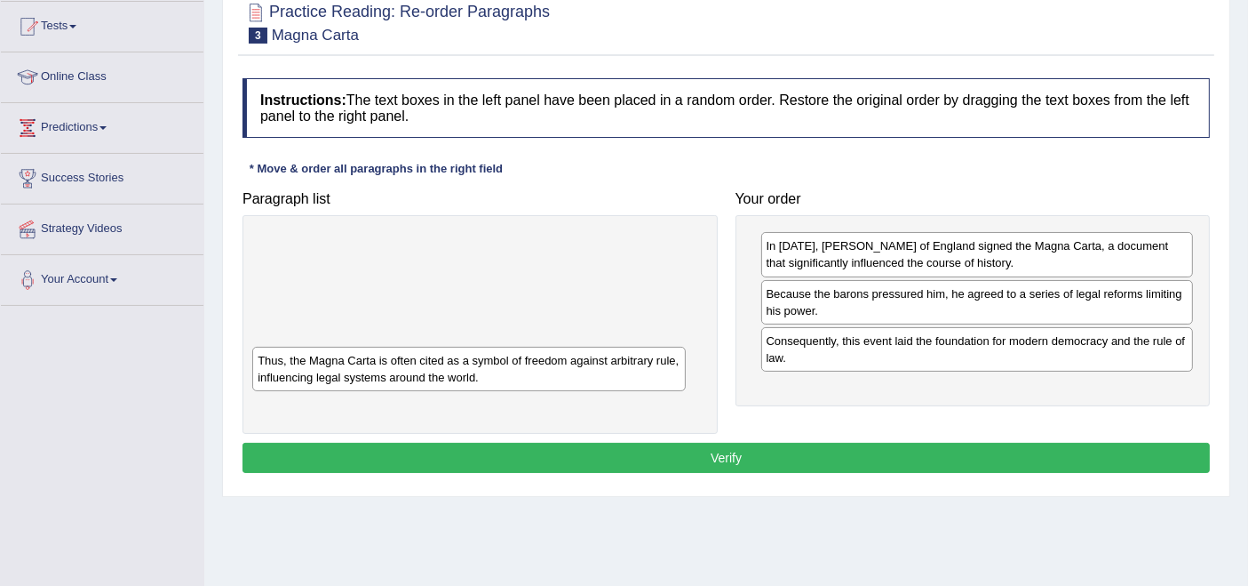
drag, startPoint x: 901, startPoint y: 397, endPoint x: 427, endPoint y: 361, distance: 475.0
click at [395, 369] on div "Thus, the Magna Carta is often cited as a symbol of freedom against arbitrary r…" at bounding box center [468, 369] width 433 height 44
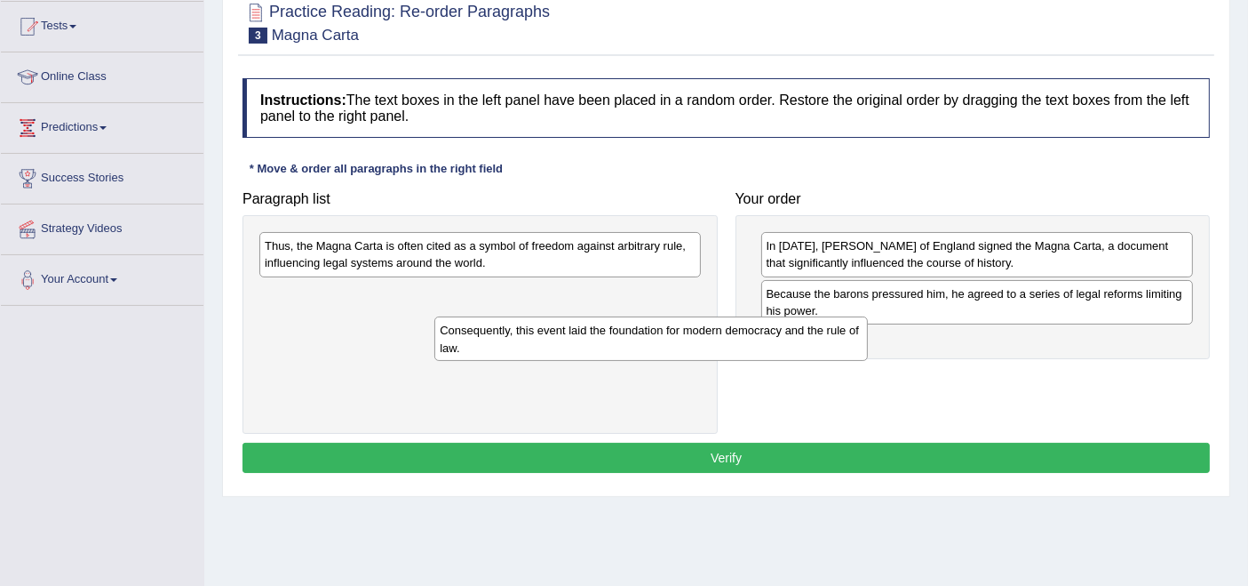
drag, startPoint x: 777, startPoint y: 350, endPoint x: 347, endPoint y: 305, distance: 432.4
click at [434, 316] on div "Consequently, this event laid the foundation for modern democracy and the rule …" at bounding box center [650, 338] width 433 height 44
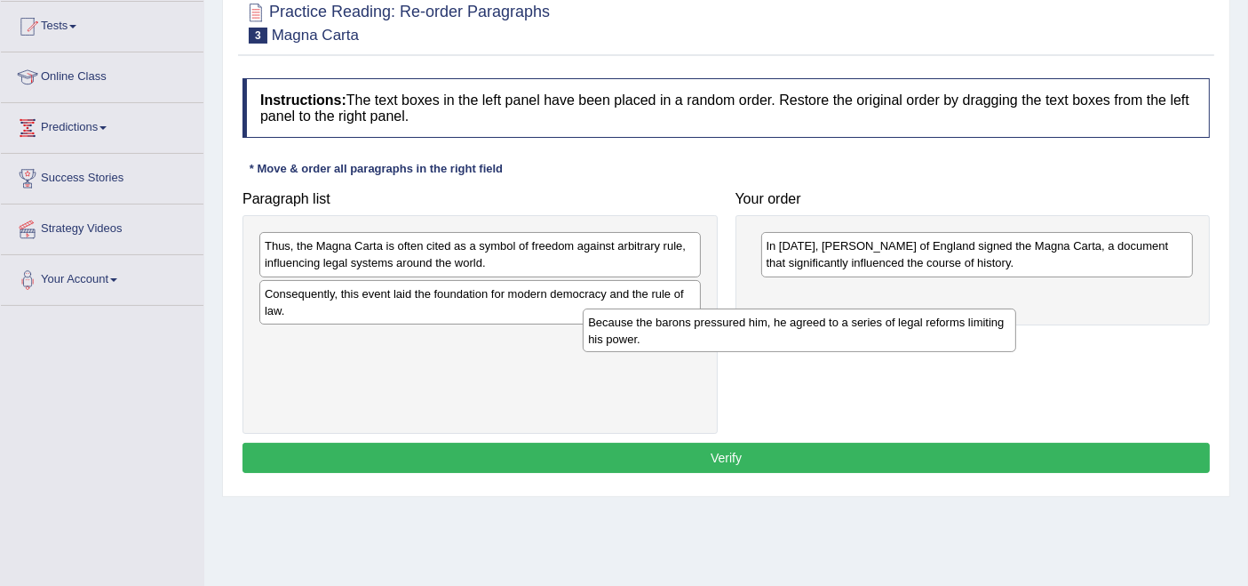
drag, startPoint x: 842, startPoint y: 303, endPoint x: 347, endPoint y: 337, distance: 496.1
click at [583, 337] on div "Because the barons pressured him, he agreed to a series of legal reforms limiti…" at bounding box center [799, 330] width 433 height 44
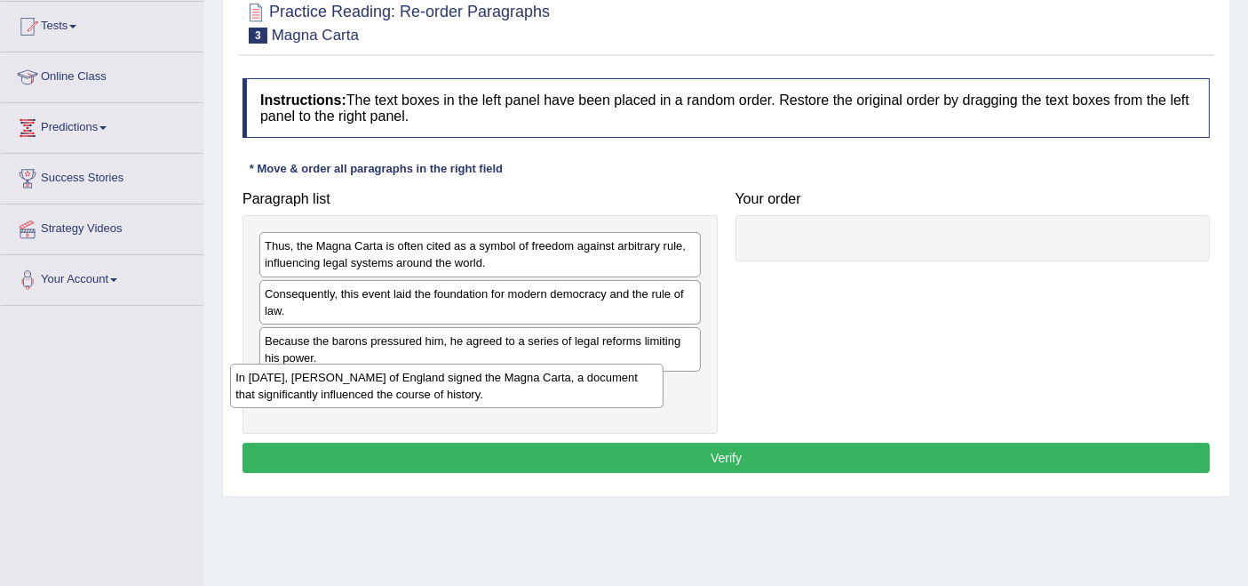
drag, startPoint x: 931, startPoint y: 250, endPoint x: 400, endPoint y: 380, distance: 547.2
click at [400, 380] on div "In 1215, King John of England signed the Magna Carta, a document that significa…" at bounding box center [446, 385] width 433 height 44
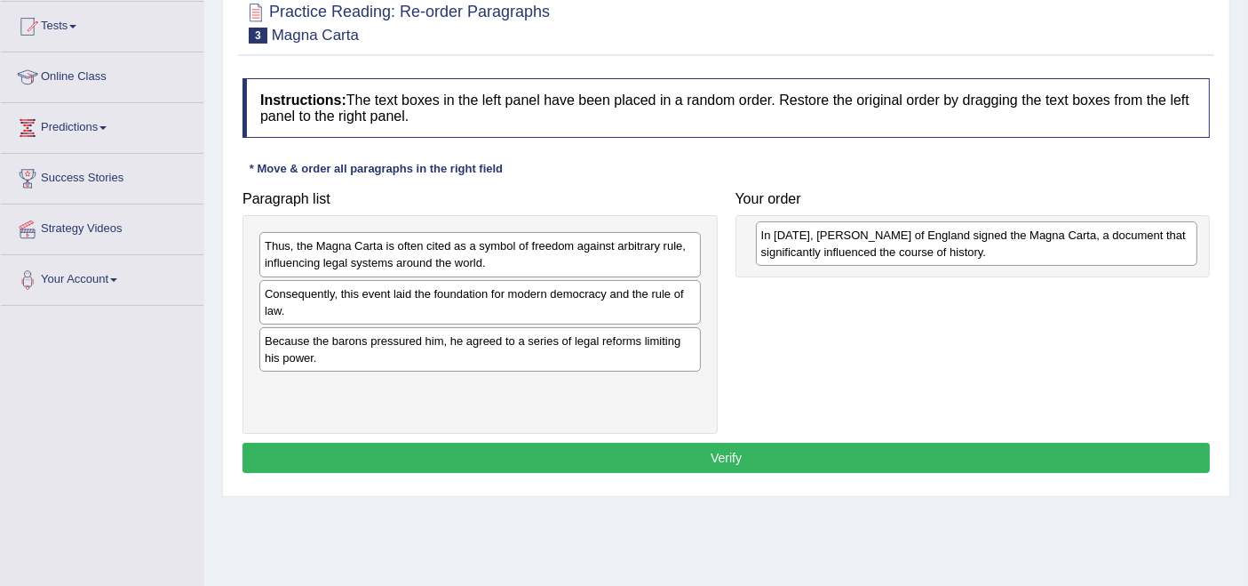
drag, startPoint x: 371, startPoint y: 396, endPoint x: 867, endPoint y: 245, distance: 519.1
click at [867, 245] on div "In 1215, King John of England signed the Magna Carta, a document that significa…" at bounding box center [977, 243] width 442 height 44
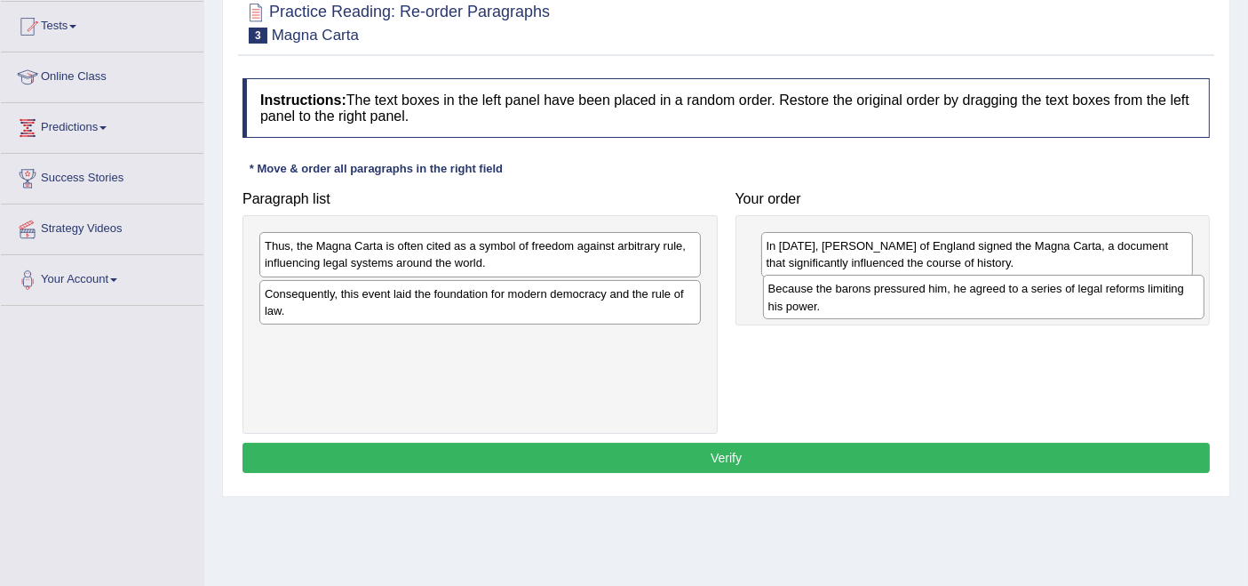
drag, startPoint x: 362, startPoint y: 347, endPoint x: 865, endPoint y: 295, distance: 506.4
click at [865, 295] on div "Because the barons pressured him, he agreed to a series of legal reforms limiti…" at bounding box center [984, 297] width 442 height 44
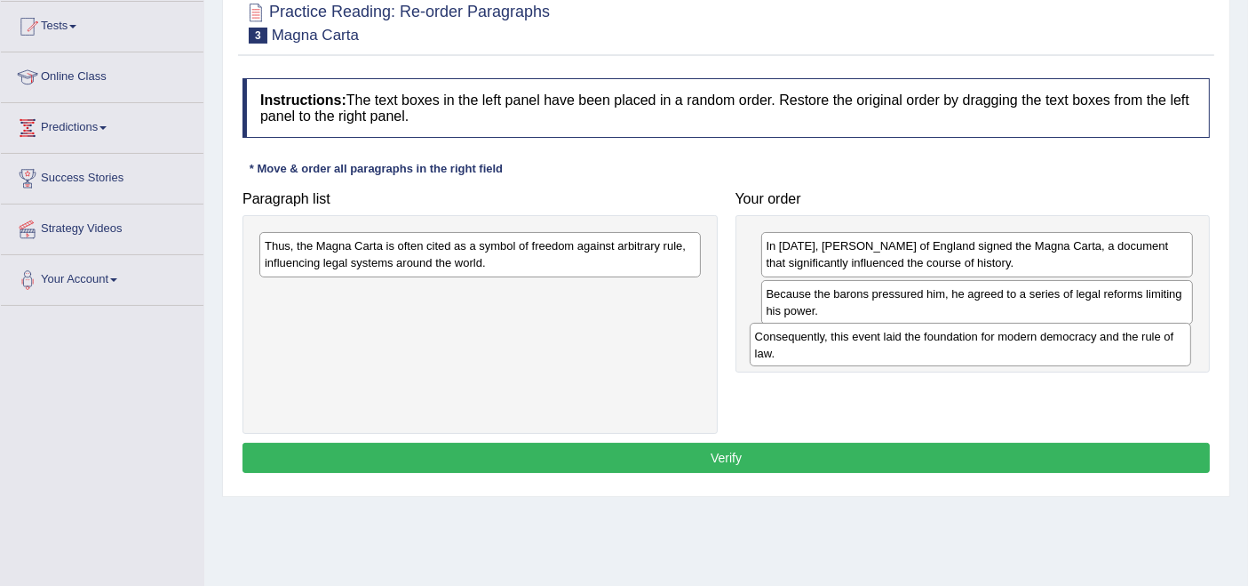
drag, startPoint x: 523, startPoint y: 299, endPoint x: 1014, endPoint y: 342, distance: 492.4
click at [1014, 342] on div "Consequently, this event laid the foundation for modern democracy and the rule …" at bounding box center [971, 345] width 442 height 44
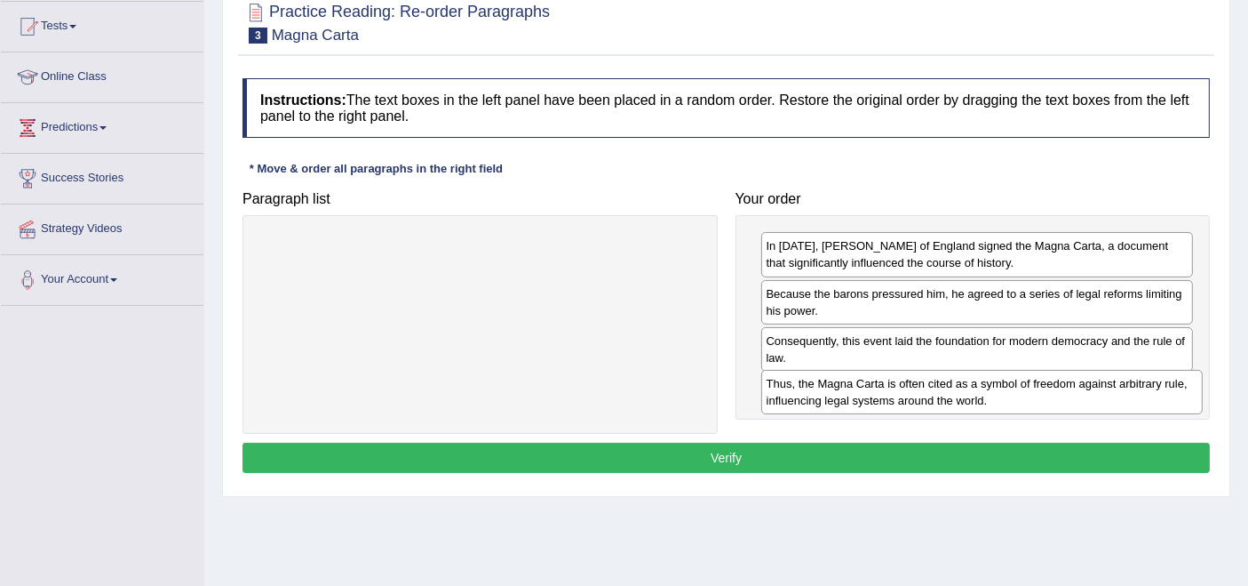
drag, startPoint x: 517, startPoint y: 251, endPoint x: 1019, endPoint y: 388, distance: 520.6
click at [1019, 388] on div "Thus, the Magna Carta is often cited as a symbol of freedom against arbitrary r…" at bounding box center [982, 392] width 442 height 44
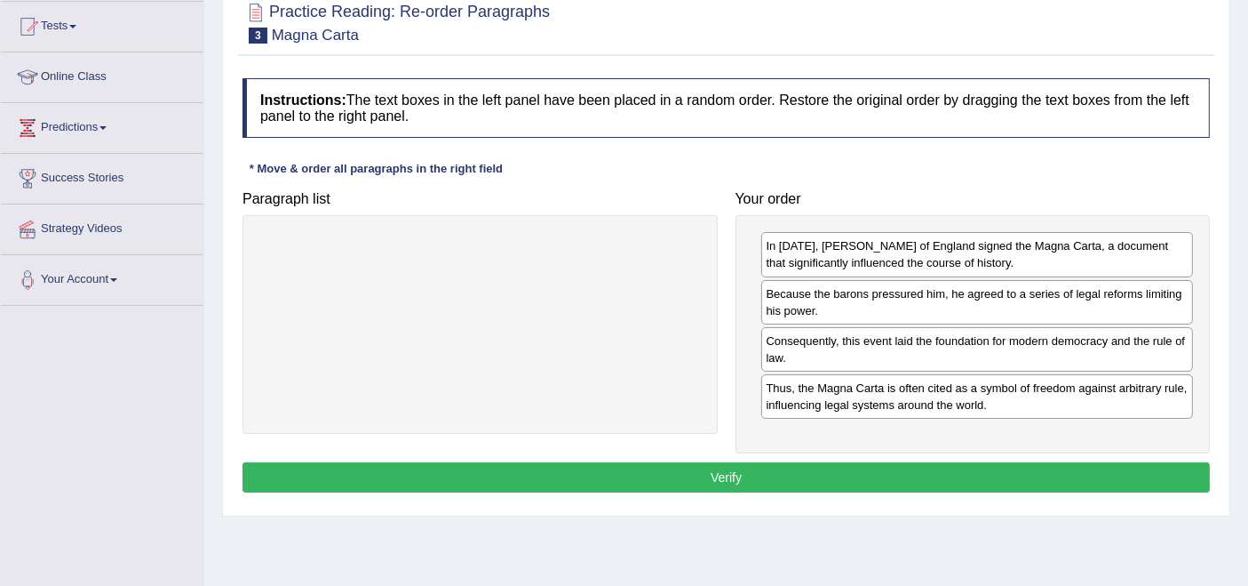
click at [751, 466] on button "Verify" at bounding box center [727, 477] width 968 height 30
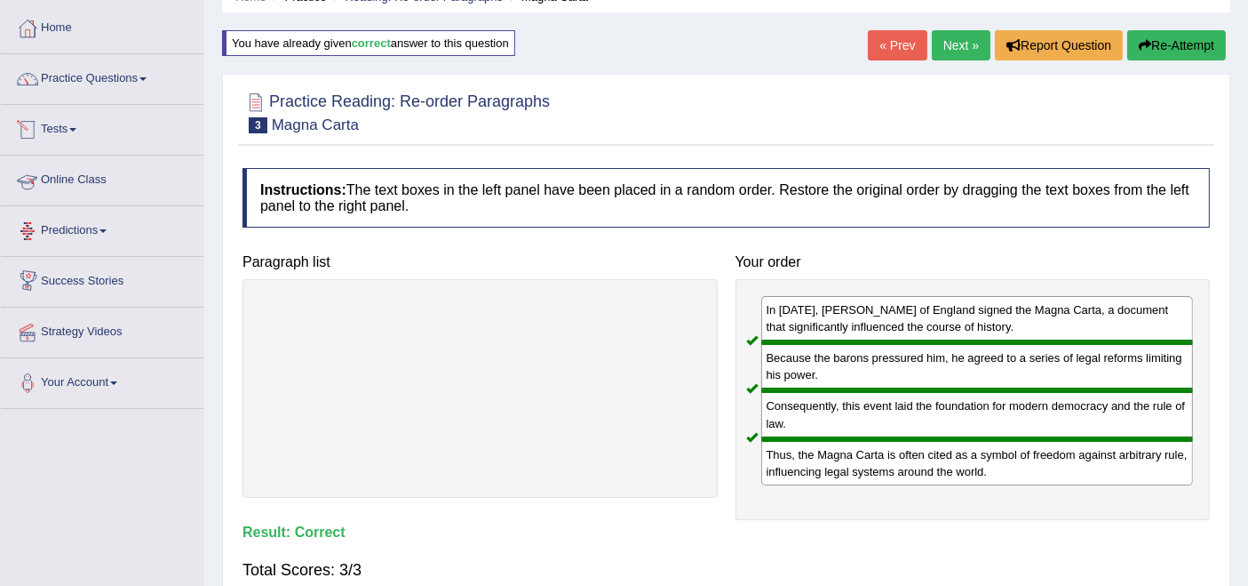
scroll to position [0, 0]
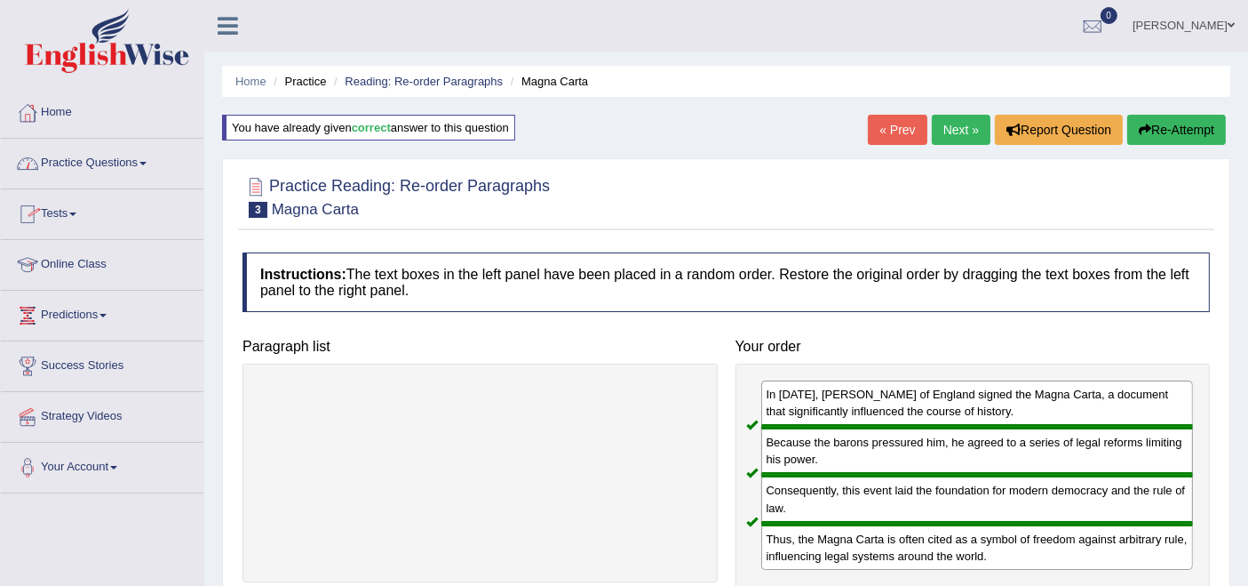
click at [91, 155] on link "Practice Questions" at bounding box center [102, 161] width 203 height 44
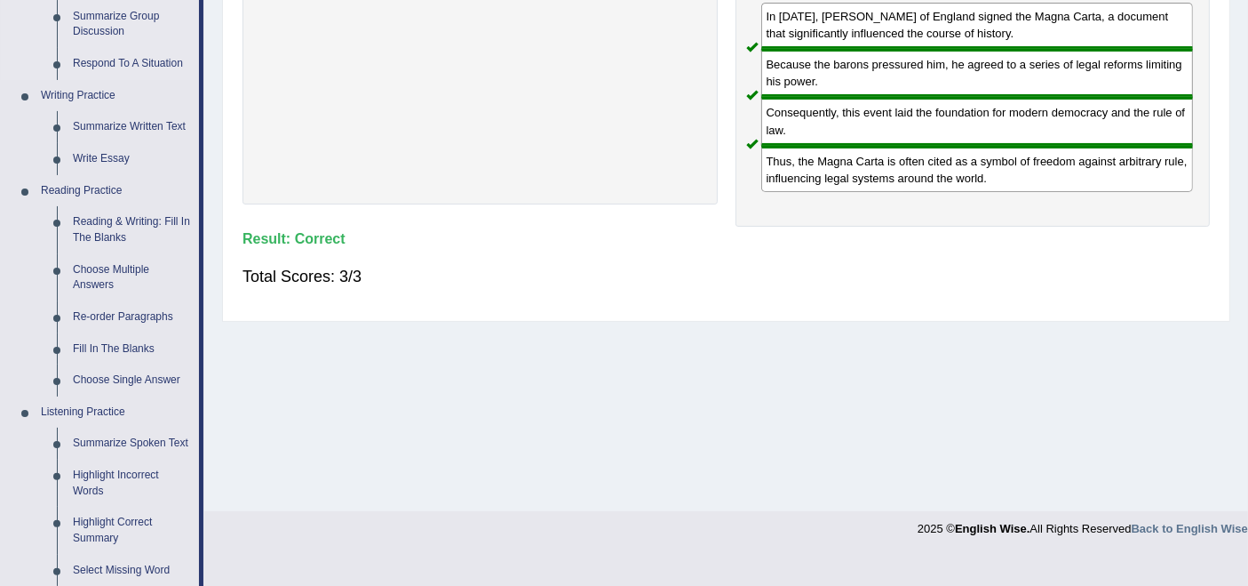
scroll to position [395, 0]
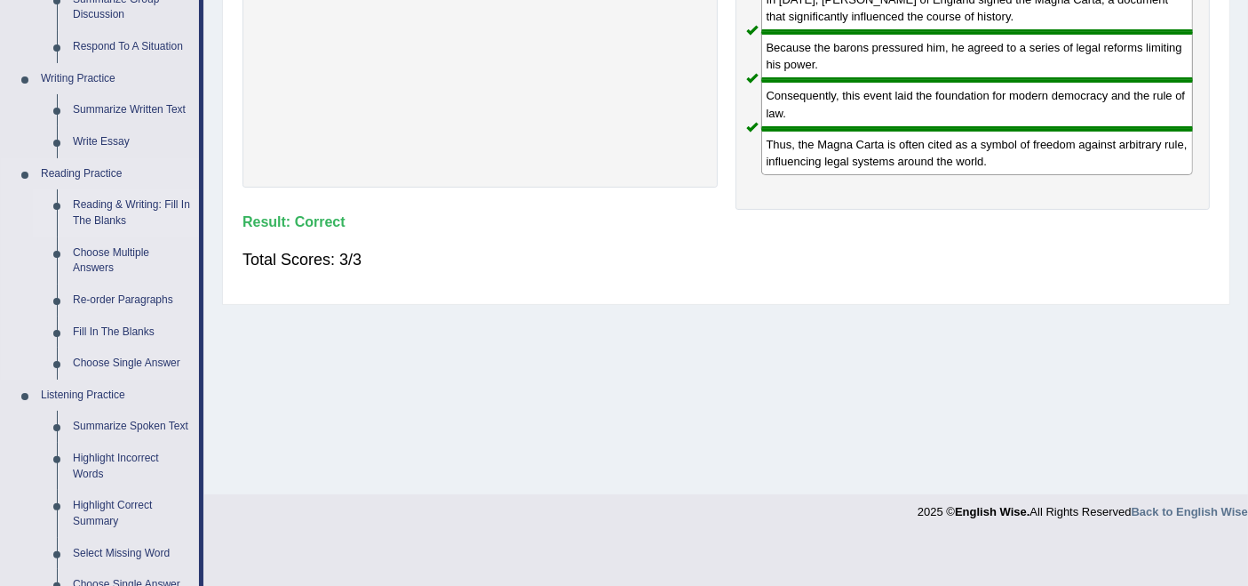
click at [112, 198] on link "Reading & Writing: Fill In The Blanks" at bounding box center [132, 212] width 134 height 47
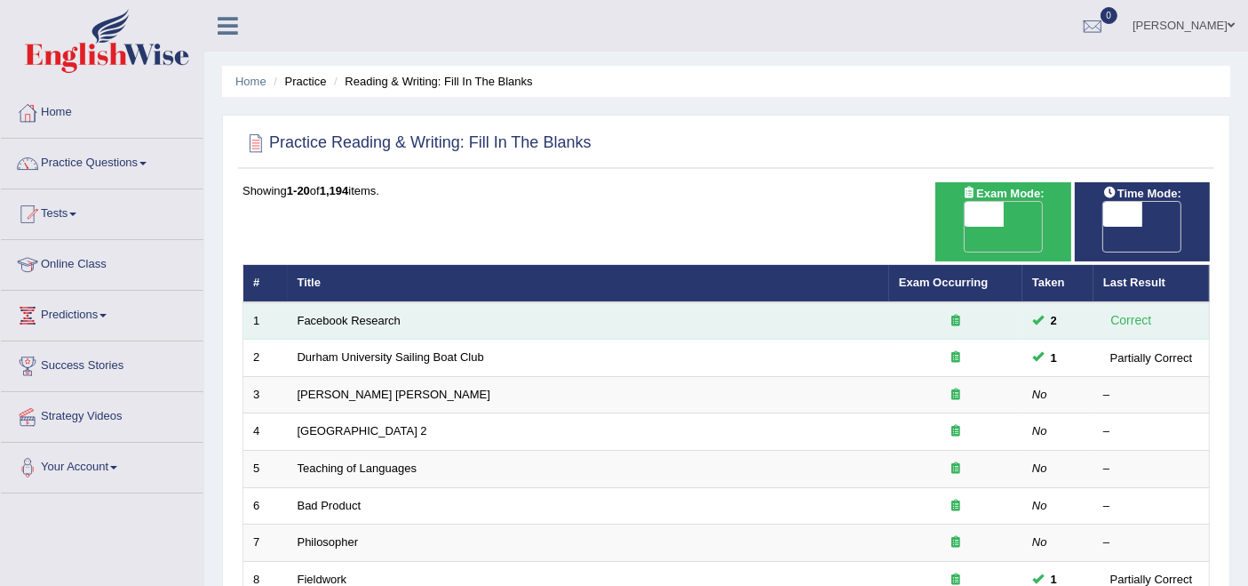
click at [342, 302] on td "Facebook Research" at bounding box center [589, 320] width 602 height 37
click at [389, 314] on link "Facebook Research" at bounding box center [349, 320] width 103 height 13
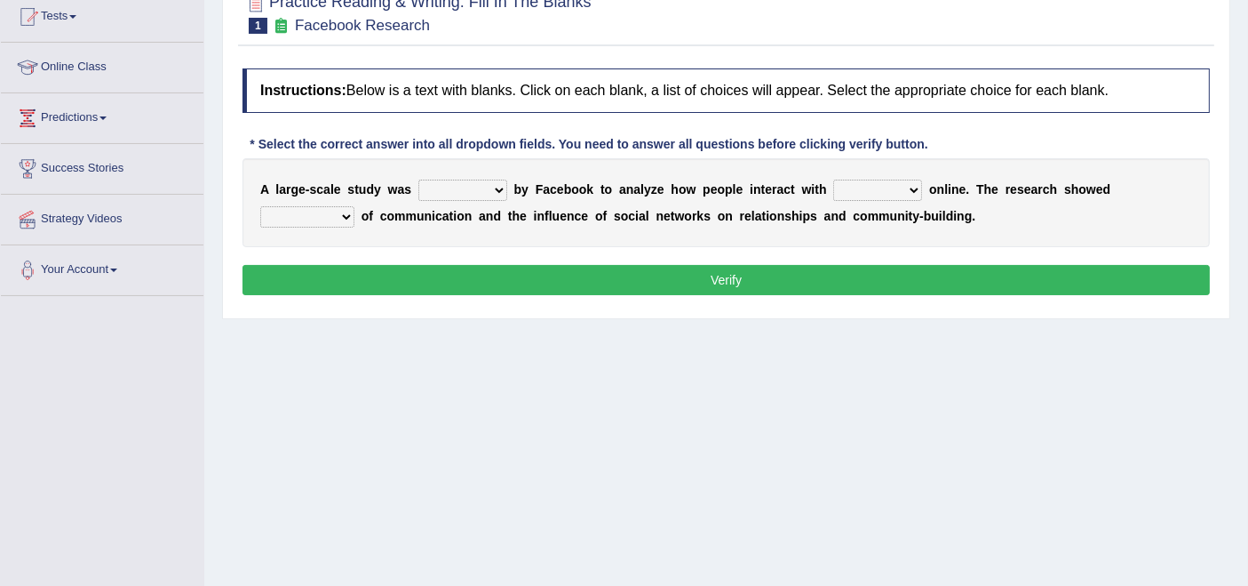
click at [498, 187] on select "surveyed had asked made" at bounding box center [462, 189] width 89 height 21
click at [889, 193] on select "together all each other another" at bounding box center [877, 189] width 89 height 21
click at [322, 215] on select "advantages standards fellowships patterns" at bounding box center [307, 216] width 94 height 21
click at [470, 242] on div "A l a r g e - s c a l e s t u d y w a s surveyed had asked made b y F a c e b o…" at bounding box center [727, 202] width 968 height 89
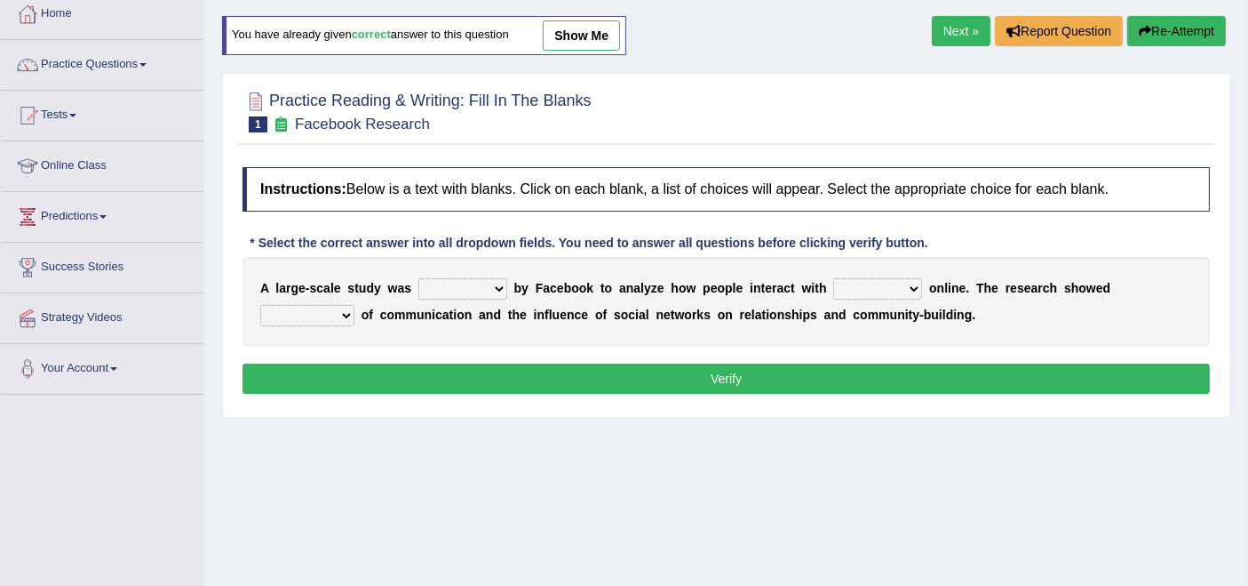
drag, startPoint x: 511, startPoint y: 279, endPoint x: 502, endPoint y: 288, distance: 12.6
click at [511, 281] on b at bounding box center [510, 288] width 7 height 14
click at [502, 288] on select "surveyed had asked made" at bounding box center [462, 288] width 89 height 21
click at [495, 291] on select "surveyed had asked made" at bounding box center [462, 288] width 89 height 21
click at [729, 433] on div "Home Practice Reading & Writing: Fill In The Blanks Facebook Research You have …" at bounding box center [726, 345] width 1044 height 889
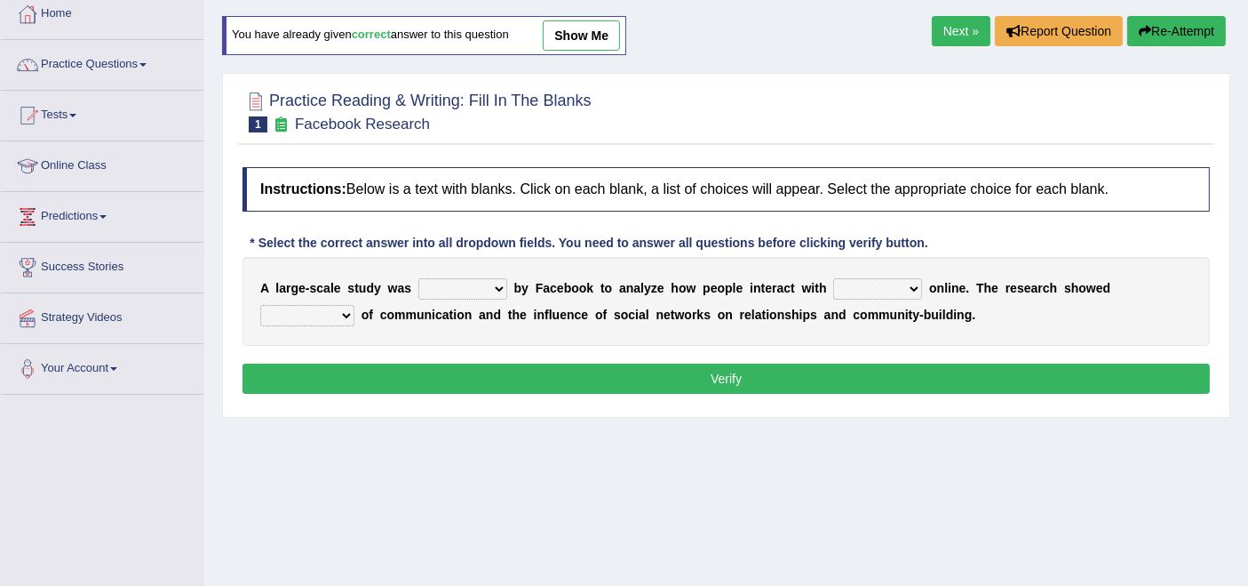
click at [502, 291] on select "surveyed had asked made" at bounding box center [462, 288] width 89 height 21
click at [645, 460] on div "Home Practice Reading & Writing: Fill In The Blanks Facebook Research You have …" at bounding box center [726, 345] width 1044 height 889
click at [108, 67] on link "Practice Questions" at bounding box center [102, 62] width 203 height 44
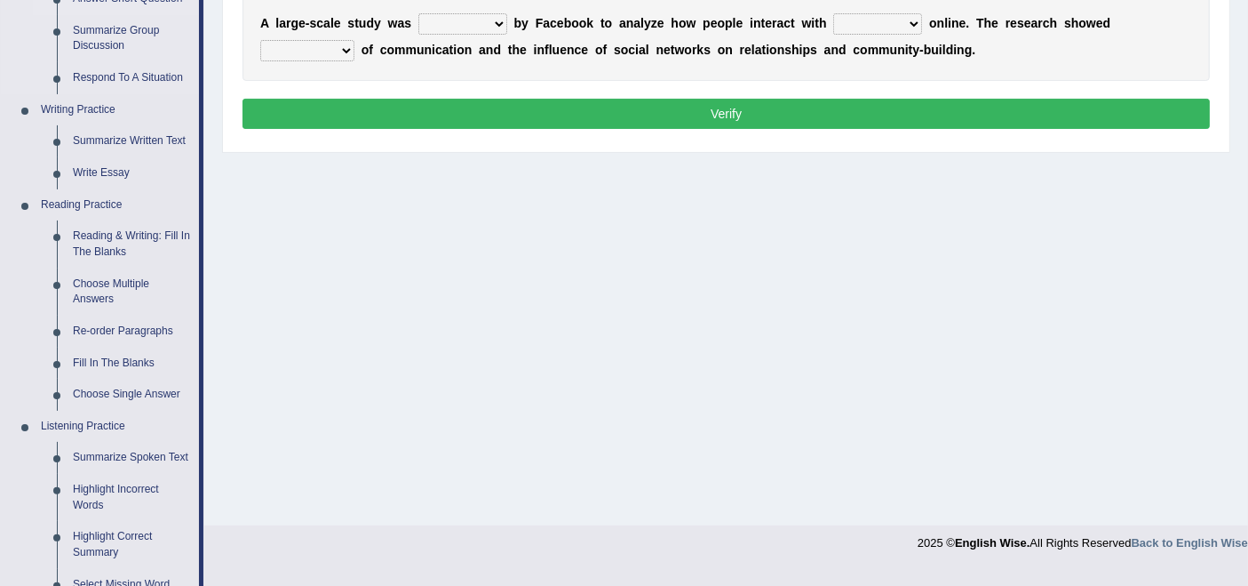
scroll to position [395, 0]
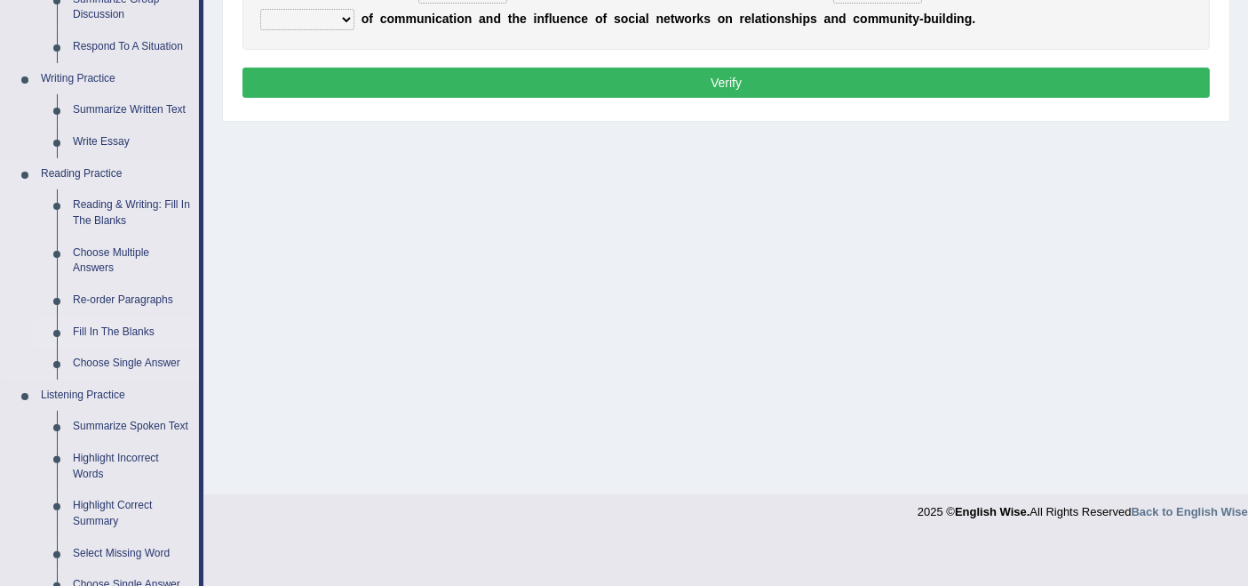
click at [125, 336] on link "Fill In The Blanks" at bounding box center [132, 332] width 134 height 32
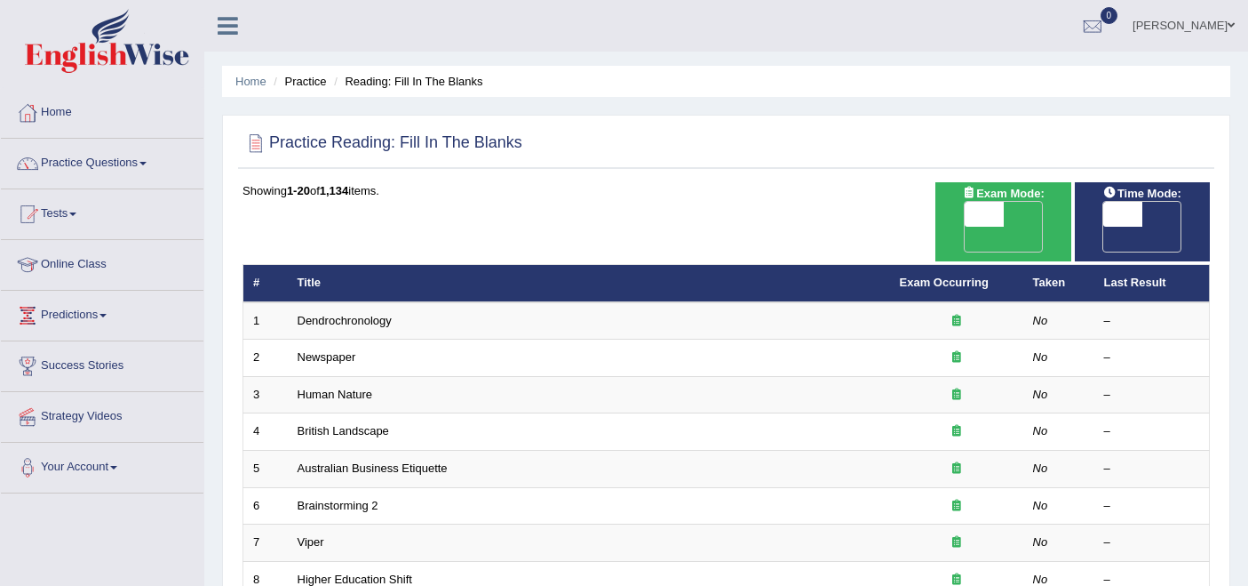
click at [357, 314] on link "Dendrochronology" at bounding box center [345, 320] width 94 height 13
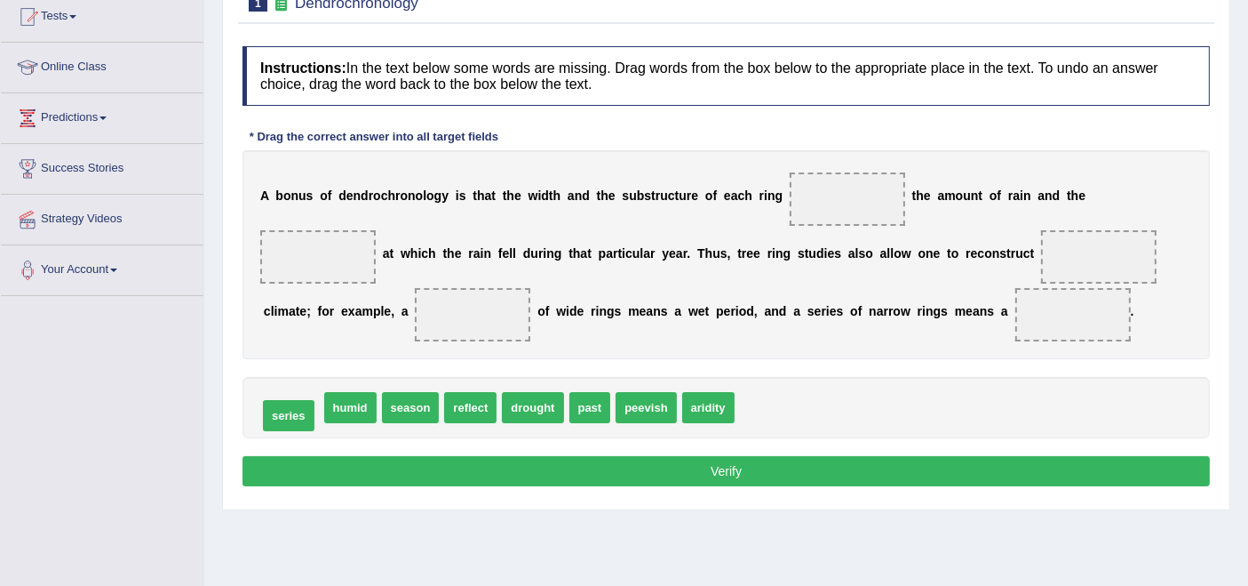
drag, startPoint x: 286, startPoint y: 403, endPoint x: 282, endPoint y: 411, distance: 9.1
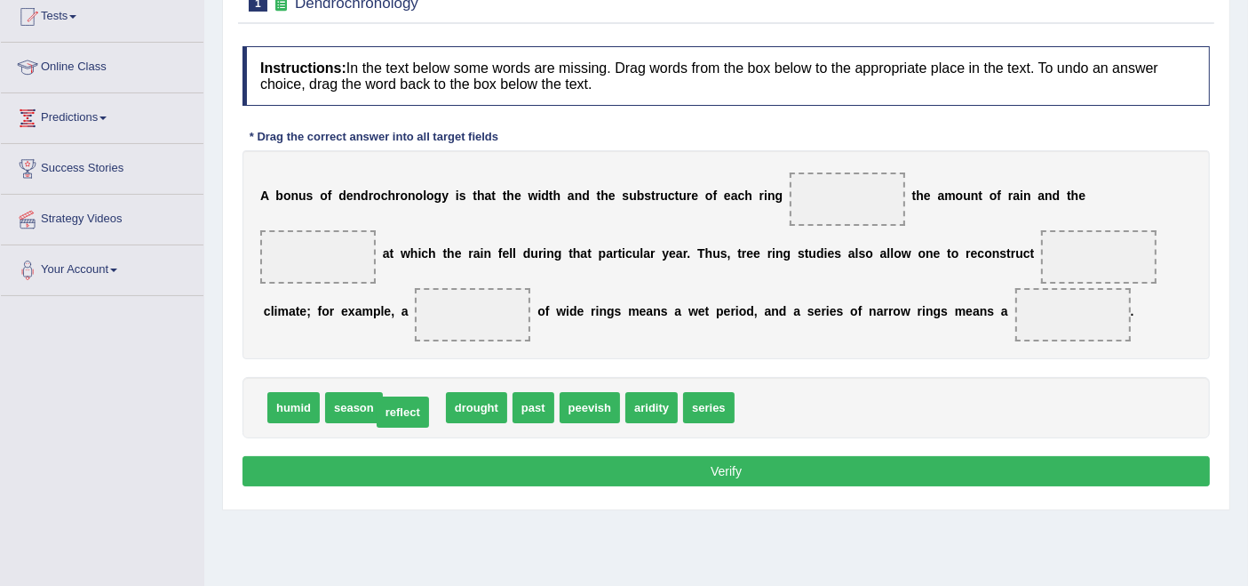
drag, startPoint x: 434, startPoint y: 402, endPoint x: 418, endPoint y: 407, distance: 16.9
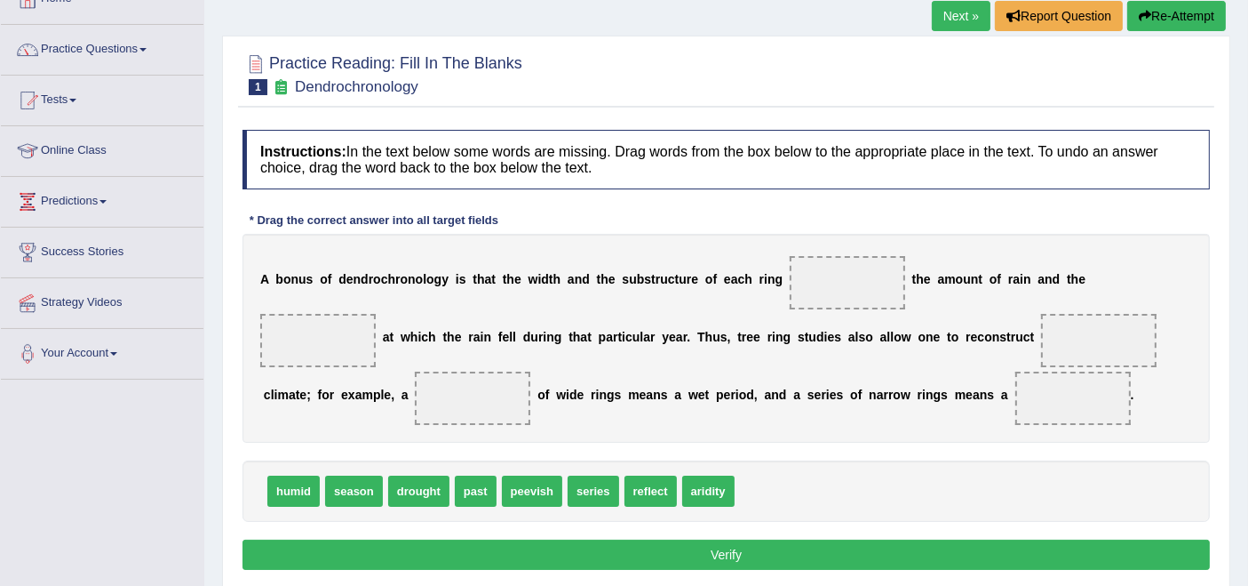
scroll to position [126, 0]
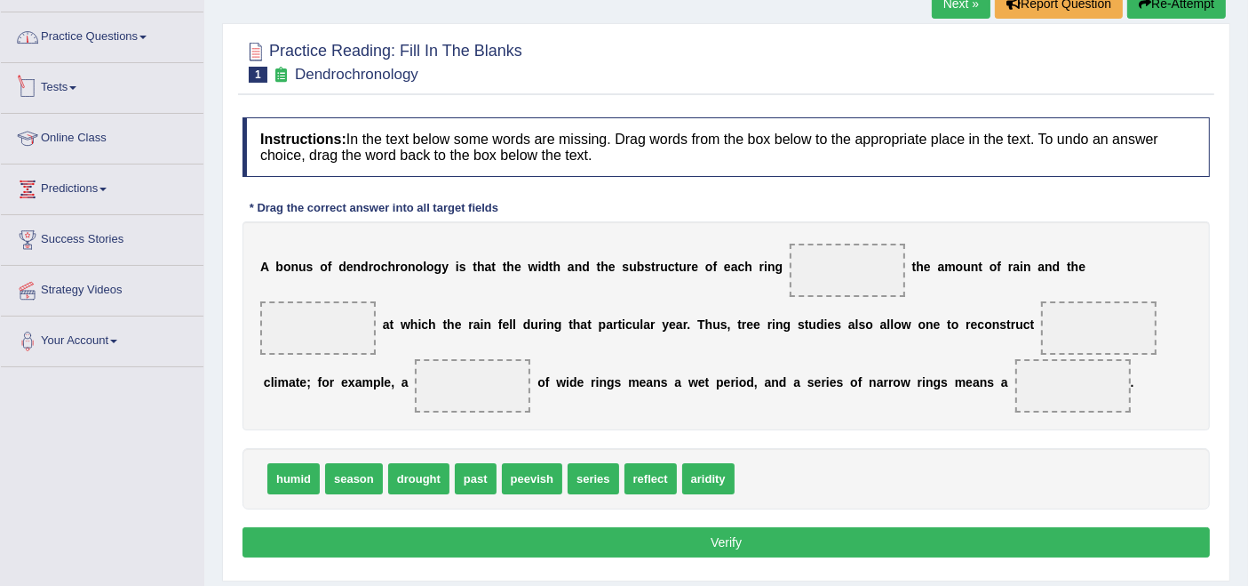
drag, startPoint x: 108, startPoint y: 34, endPoint x: 108, endPoint y: 51, distance: 16.9
click at [108, 34] on link "Practice Questions" at bounding box center [102, 34] width 203 height 44
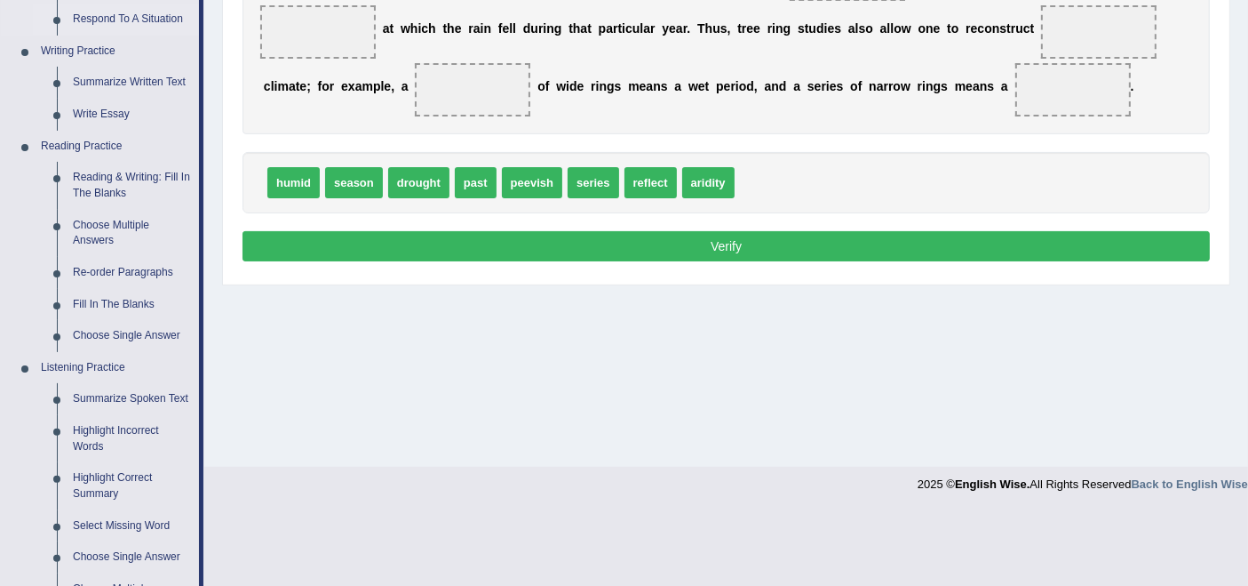
scroll to position [521, 0]
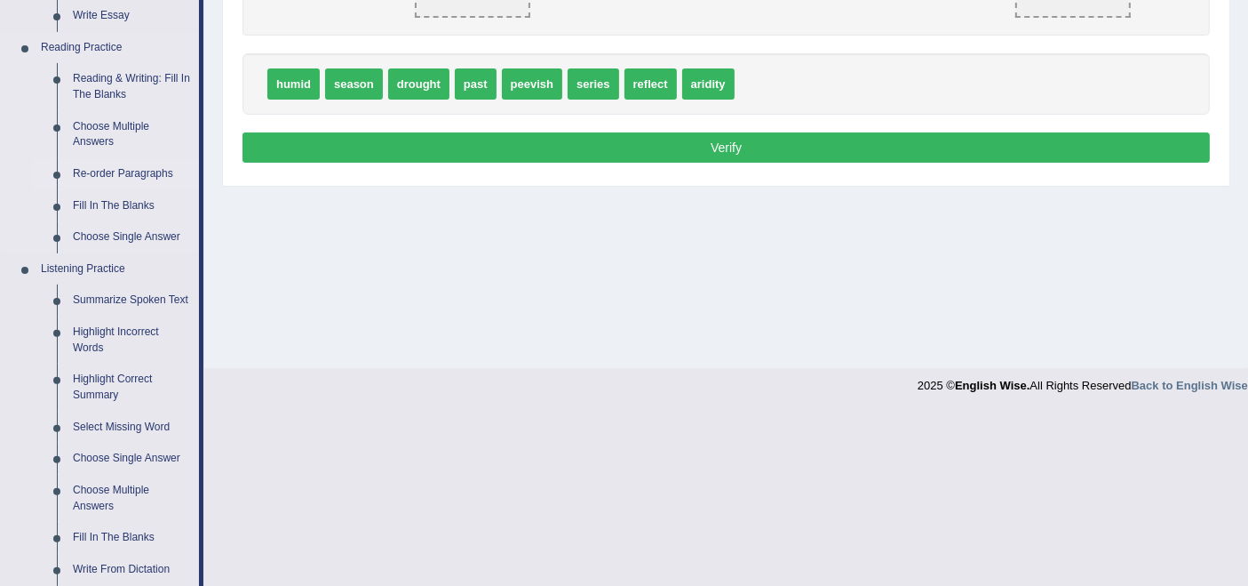
click at [106, 176] on link "Re-order Paragraphs" at bounding box center [132, 174] width 134 height 32
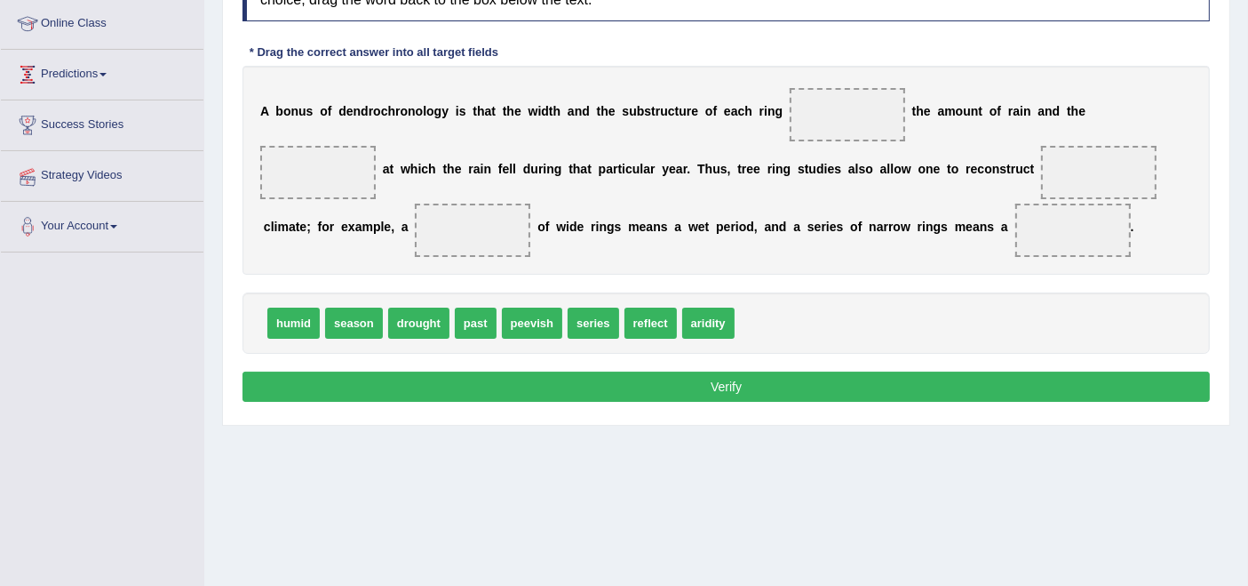
scroll to position [188, 0]
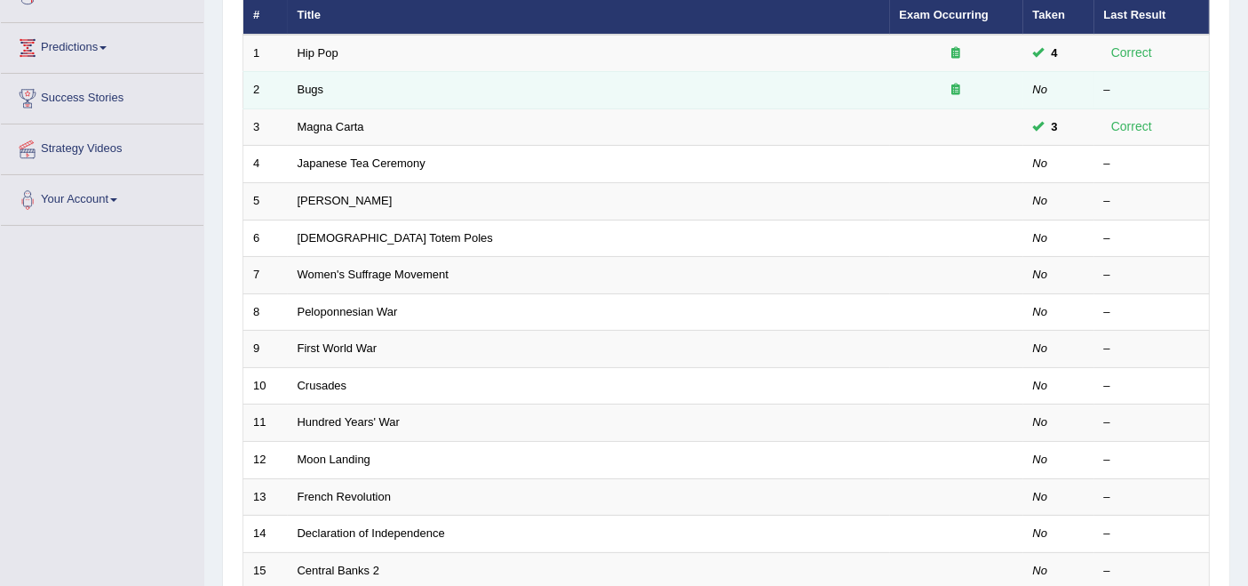
scroll to position [296, 0]
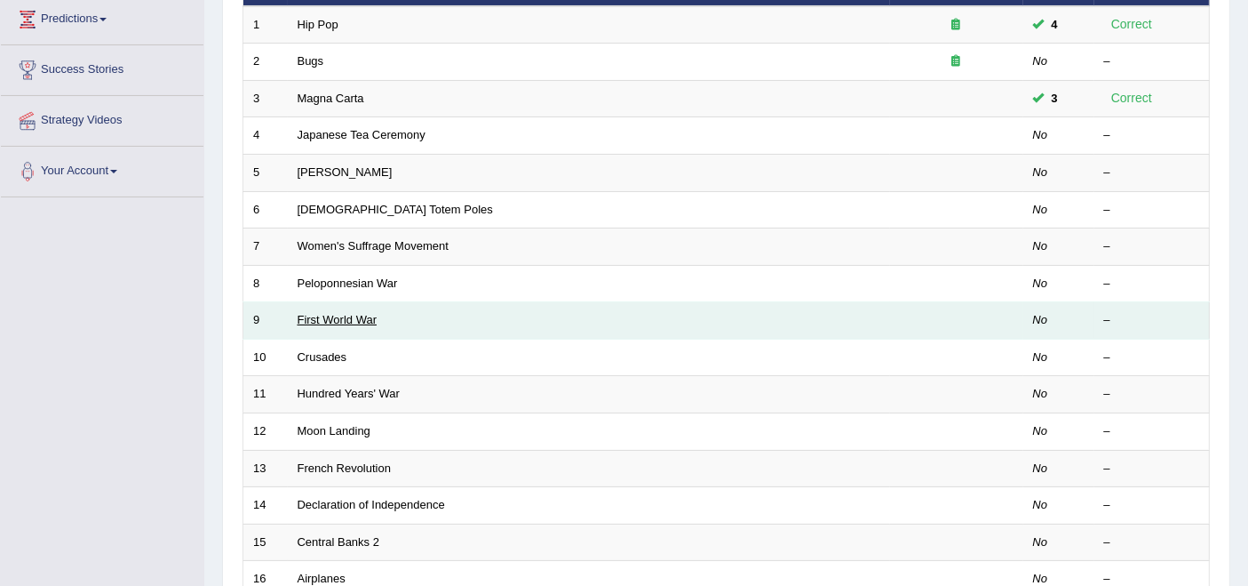
click at [347, 313] on link "First World War" at bounding box center [338, 319] width 80 height 13
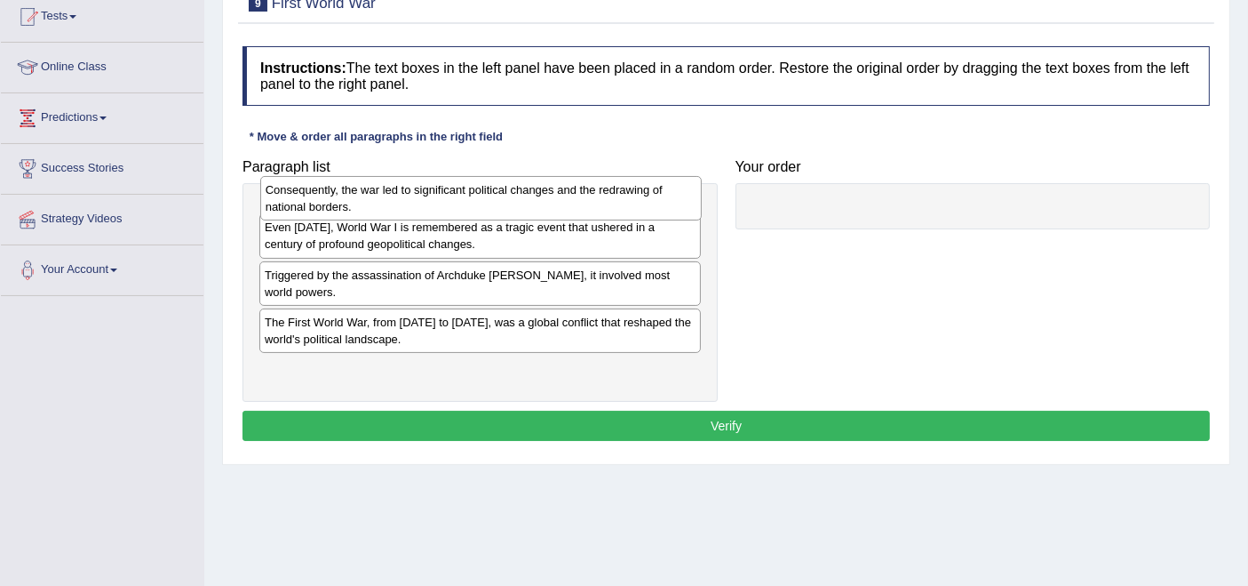
drag, startPoint x: 437, startPoint y: 224, endPoint x: 438, endPoint y: 199, distance: 24.9
click at [438, 199] on div "Consequently, the war led to significant political changes and the redrawing of…" at bounding box center [481, 198] width 442 height 44
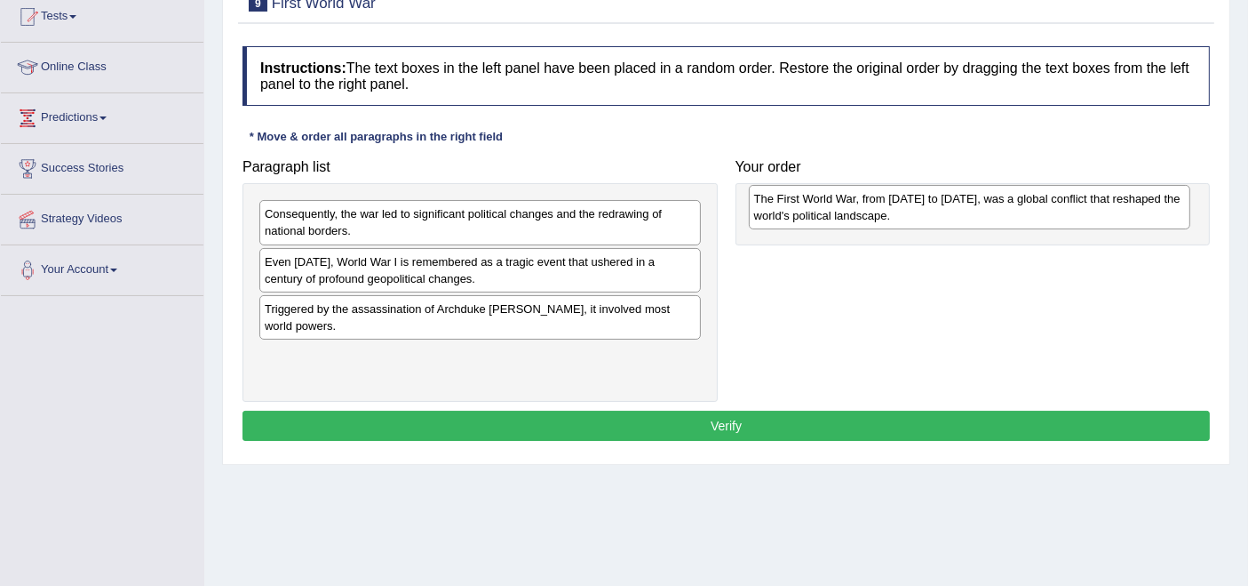
drag, startPoint x: 361, startPoint y: 355, endPoint x: 850, endPoint y: 200, distance: 513.7
click at [850, 200] on div "The First World War, from 1914 to 1918, was a global conflict that reshaped the…" at bounding box center [970, 207] width 442 height 44
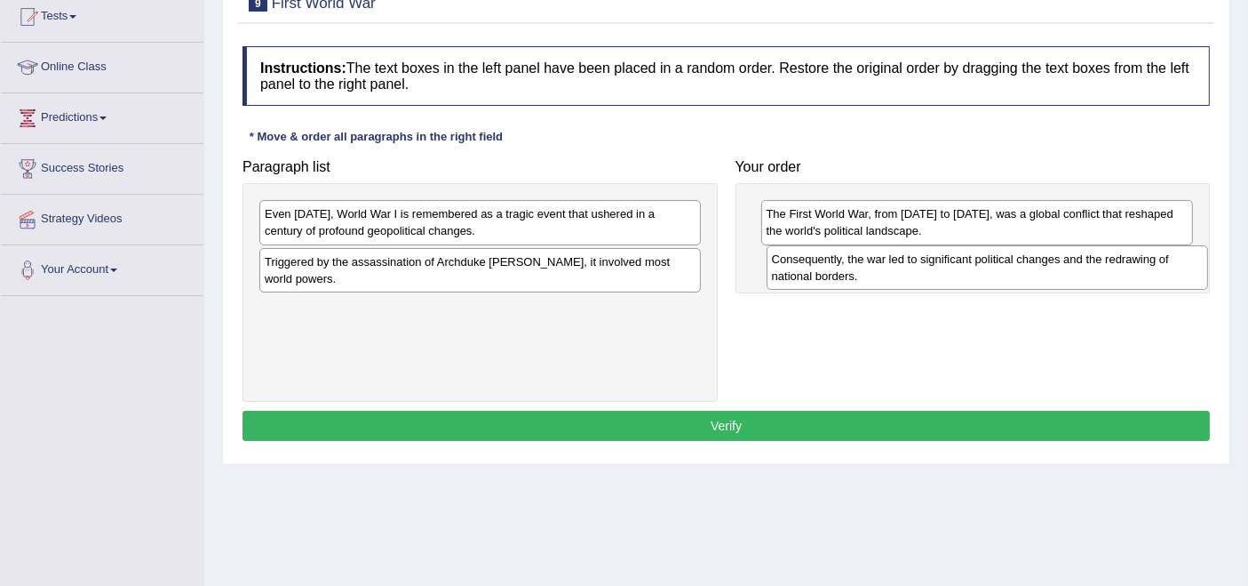
drag, startPoint x: 406, startPoint y: 222, endPoint x: 913, endPoint y: 267, distance: 509.4
click at [913, 267] on div "Consequently, the war led to significant political changes and the redrawing of…" at bounding box center [988, 267] width 442 height 44
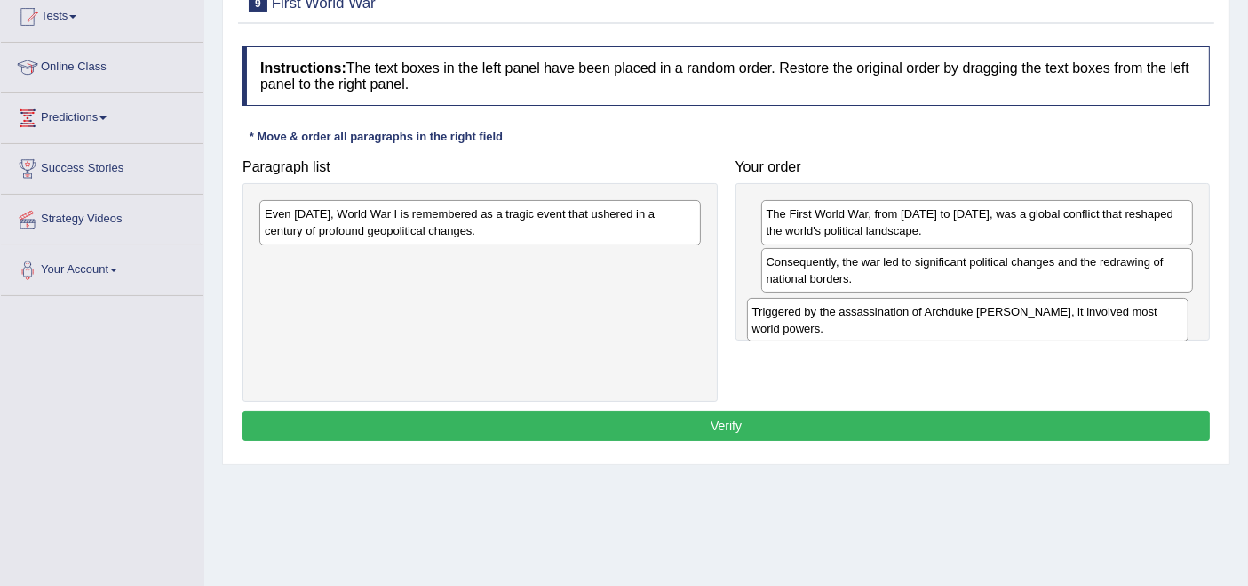
drag, startPoint x: 466, startPoint y: 259, endPoint x: 954, endPoint y: 310, distance: 490.4
click at [954, 310] on div "Triggered by the assassination of Archduke Franz Ferdinand, it involved most wo…" at bounding box center [968, 320] width 442 height 44
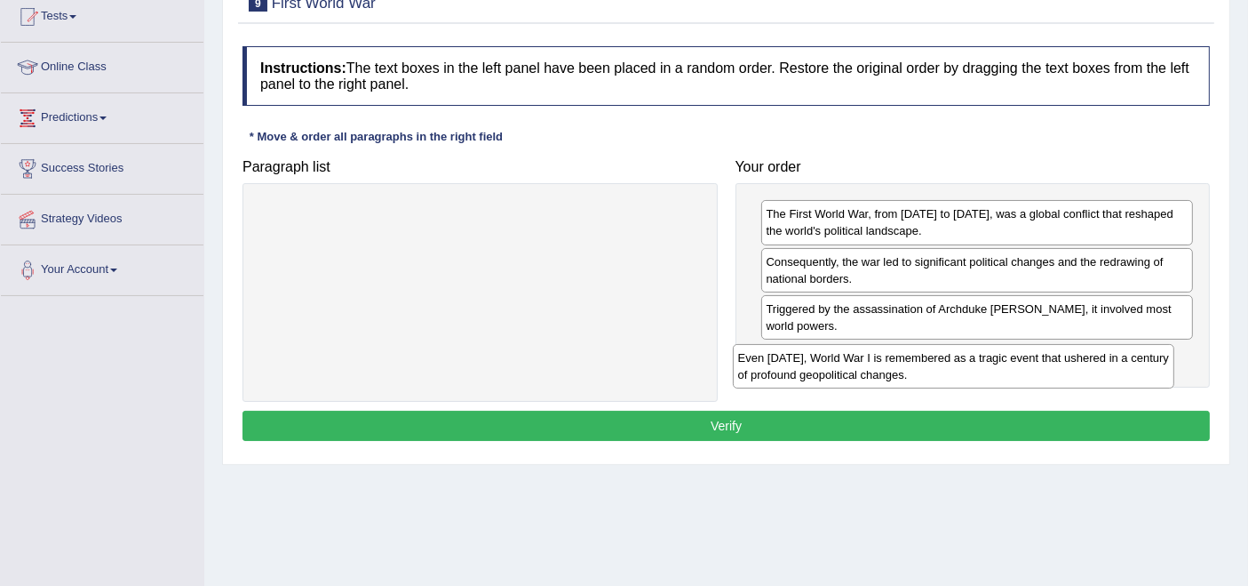
drag, startPoint x: 459, startPoint y: 220, endPoint x: 933, endPoint y: 364, distance: 495.0
click at [933, 364] on div "Even today, World War I is remembered as a tragic event that ushered in a centu…" at bounding box center [954, 366] width 442 height 44
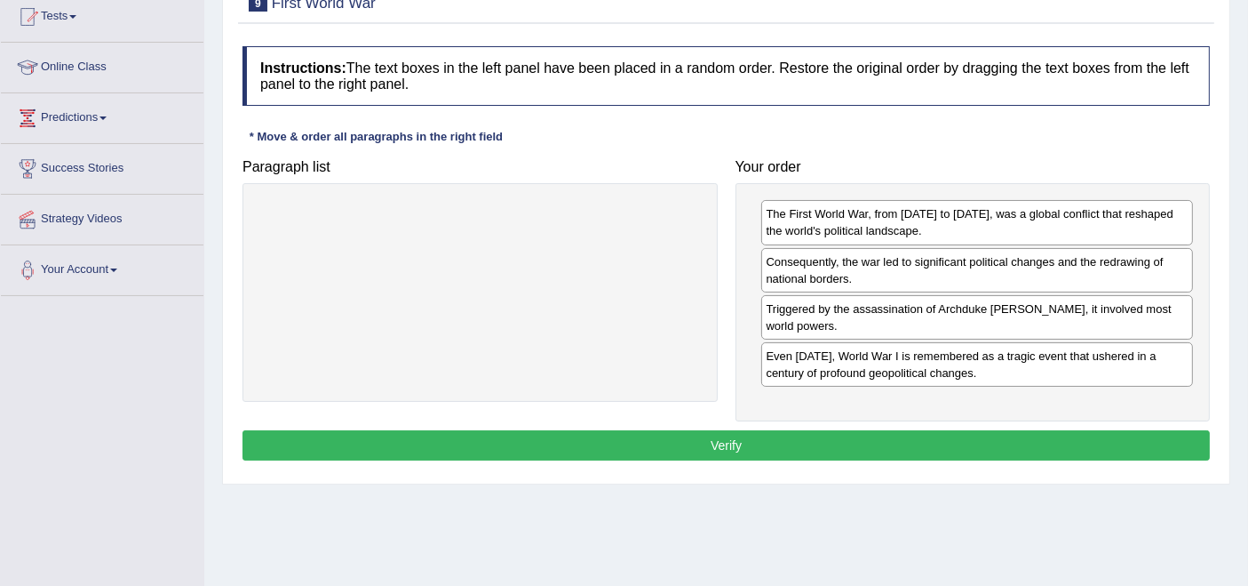
click at [761, 437] on button "Verify" at bounding box center [727, 445] width 968 height 30
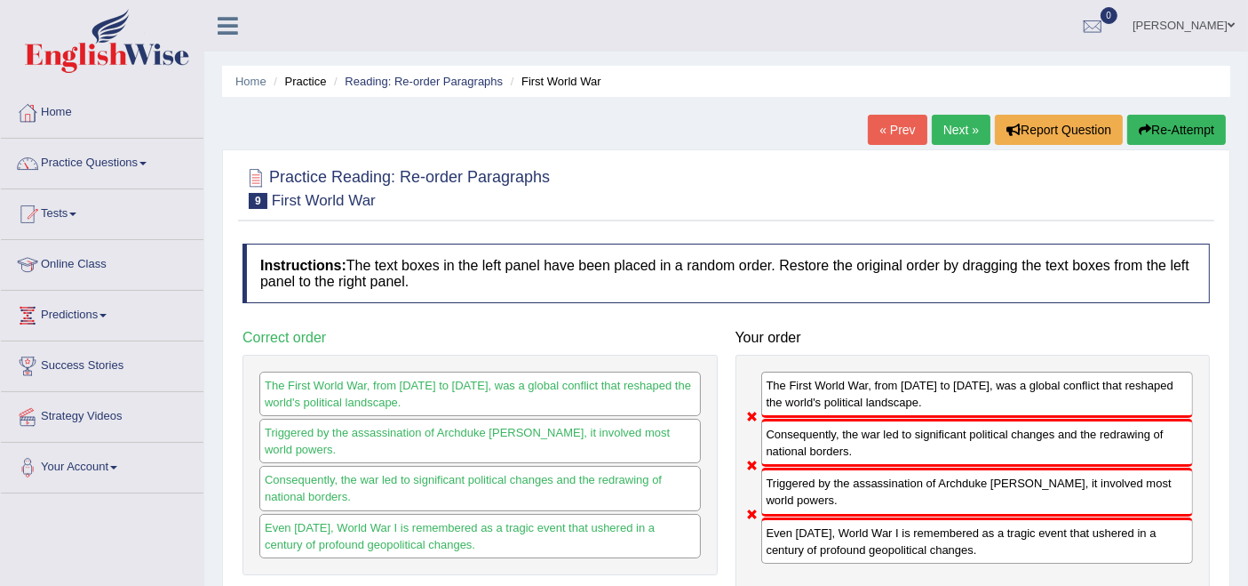
click at [1158, 118] on button "Re-Attempt" at bounding box center [1177, 130] width 99 height 30
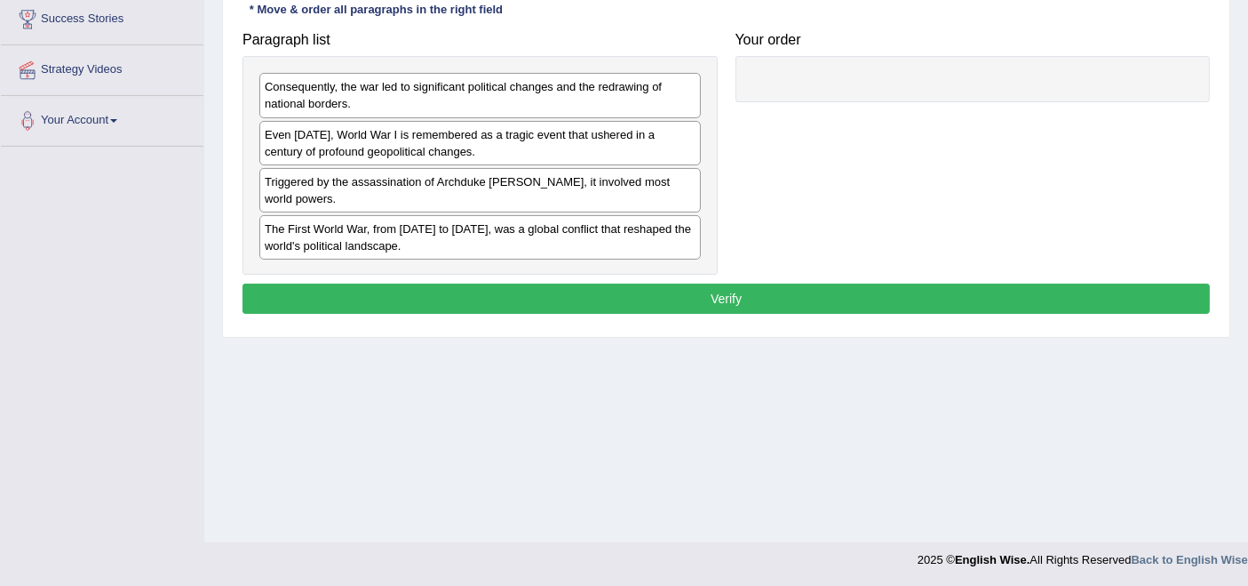
scroll to position [347, 0]
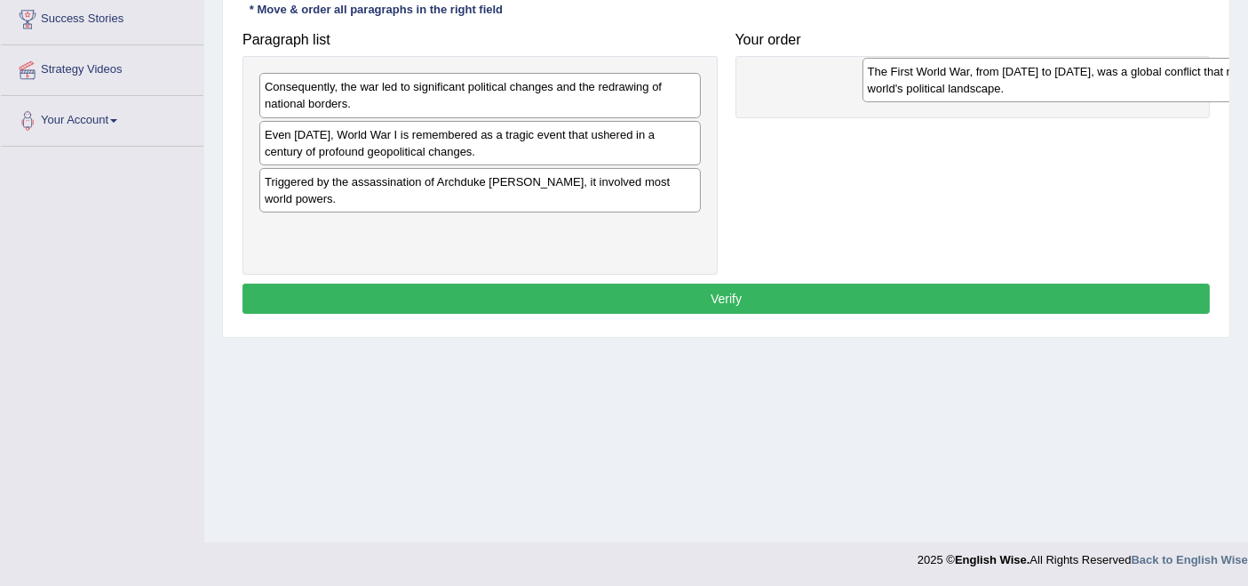
drag, startPoint x: 371, startPoint y: 225, endPoint x: 930, endPoint y: 78, distance: 578.7
click at [930, 78] on div "The First World War, from 1914 to 1918, was a global conflict that reshaped the…" at bounding box center [1084, 80] width 442 height 44
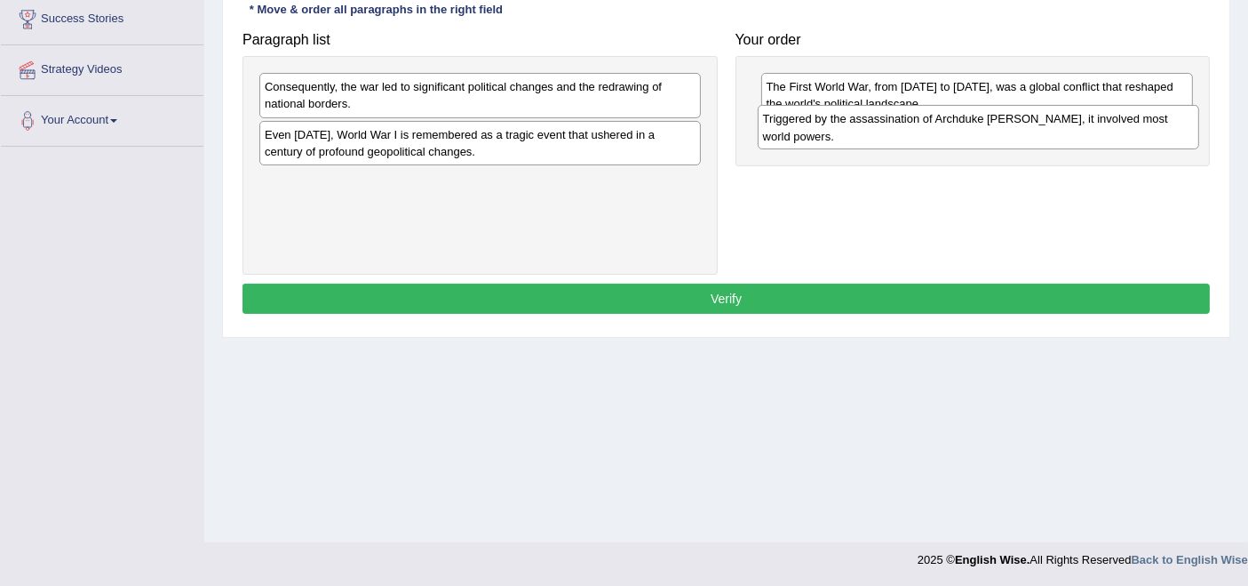
drag, startPoint x: 423, startPoint y: 175, endPoint x: 921, endPoint y: 114, distance: 502.2
click at [921, 114] on div "Triggered by the assassination of Archduke Franz Ferdinand, it involved most wo…" at bounding box center [979, 127] width 442 height 44
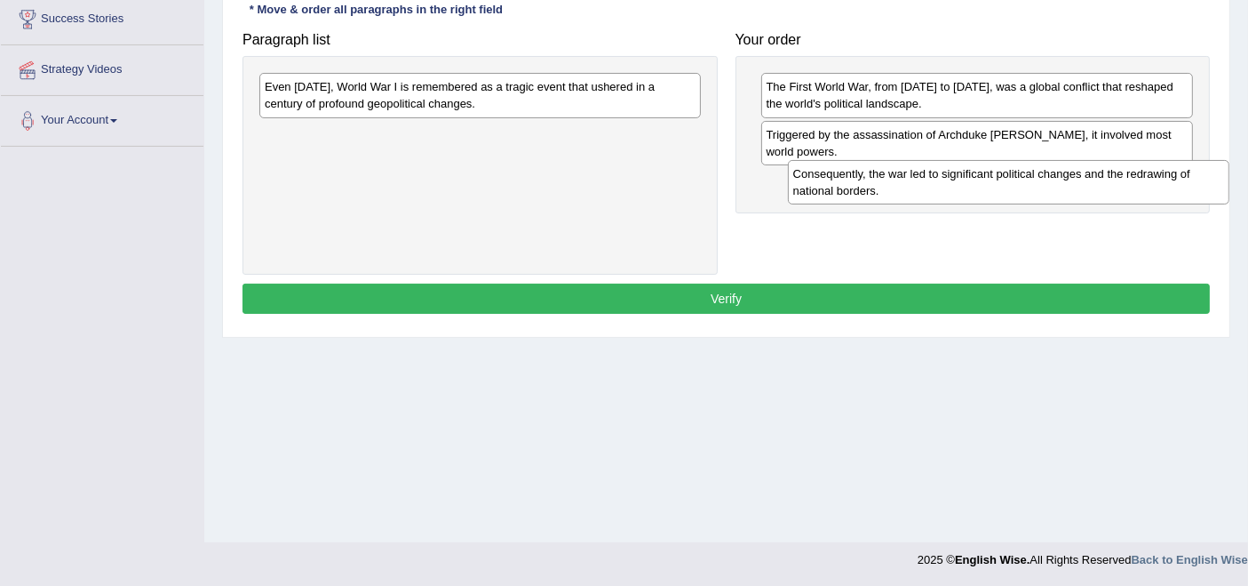
drag, startPoint x: 520, startPoint y: 96, endPoint x: 1025, endPoint y: 183, distance: 513.0
click at [1025, 183] on div "Consequently, the war led to significant political changes and the redrawing of…" at bounding box center [1009, 182] width 442 height 44
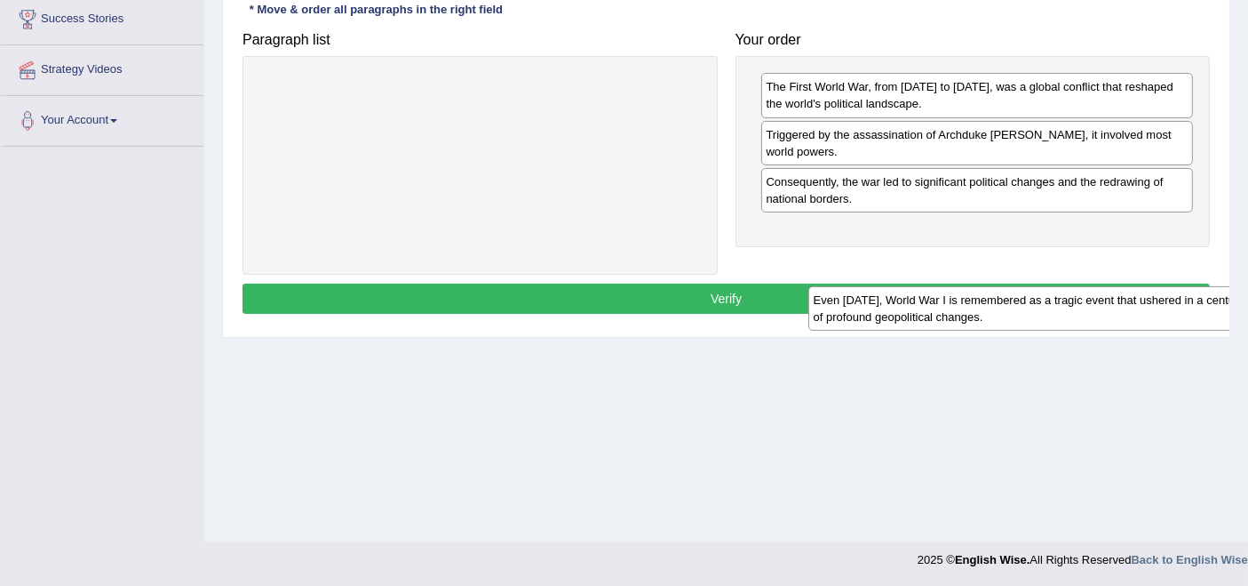
drag, startPoint x: 617, startPoint y: 91, endPoint x: 1165, endPoint y: 260, distance: 573.9
click at [1165, 286] on div "Even today, World War I is remembered as a tragic event that ushered in a centu…" at bounding box center [1030, 308] width 442 height 44
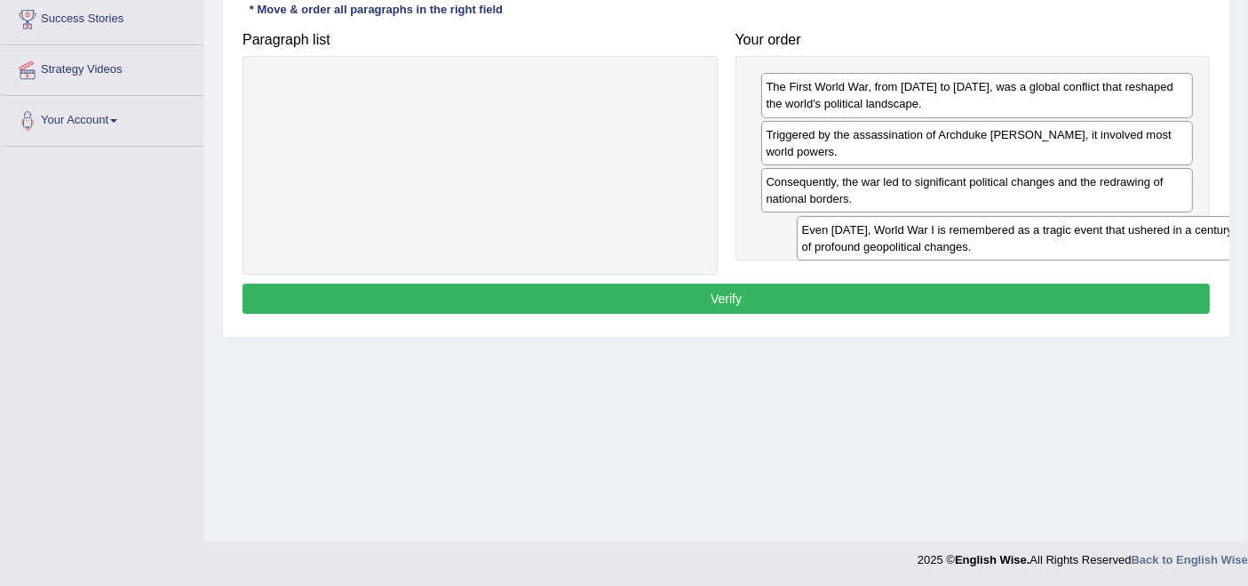
drag, startPoint x: 595, startPoint y: 87, endPoint x: 1133, endPoint y: 230, distance: 556.3
click at [1133, 230] on div "Even today, World War I is remembered as a tragic event that ushered in a centu…" at bounding box center [1018, 238] width 442 height 44
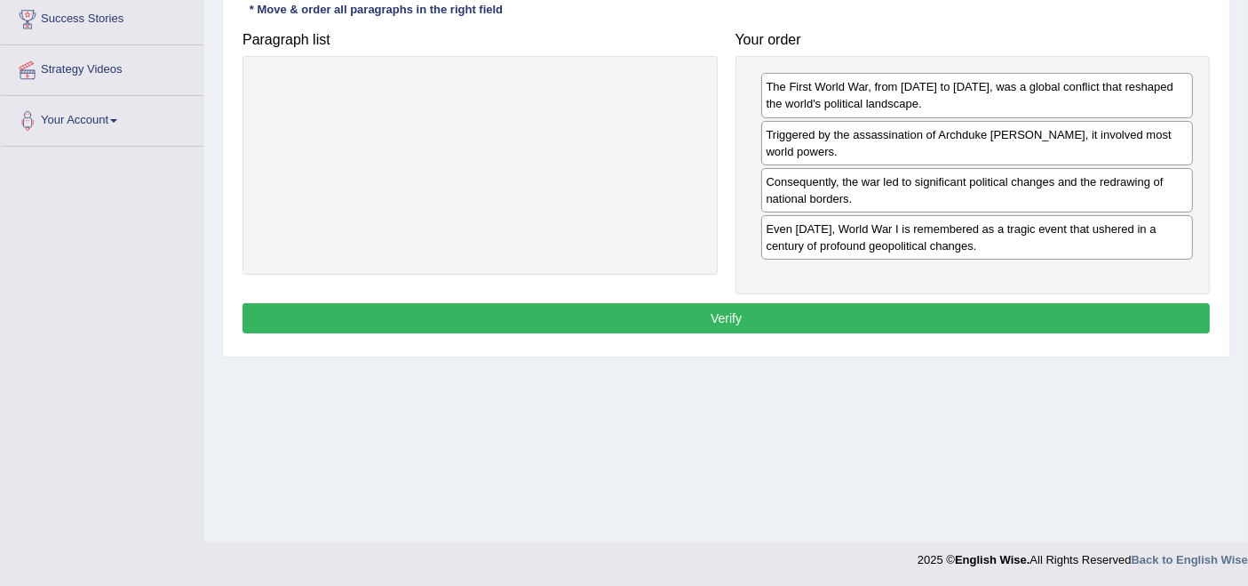
click at [775, 313] on button "Verify" at bounding box center [727, 318] width 968 height 30
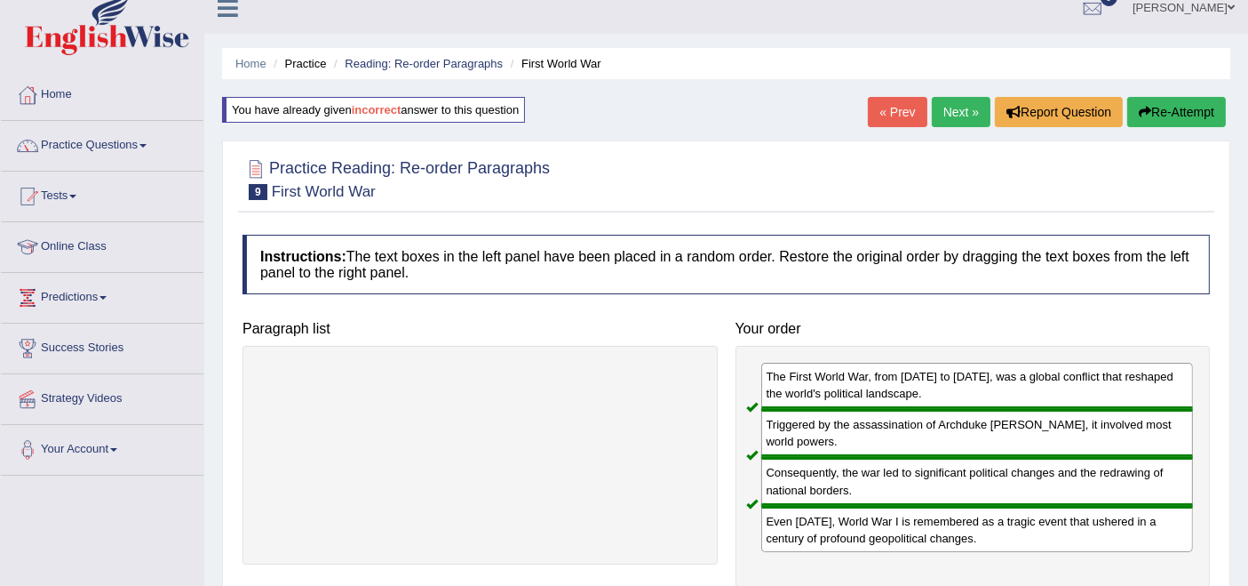
scroll to position [0, 0]
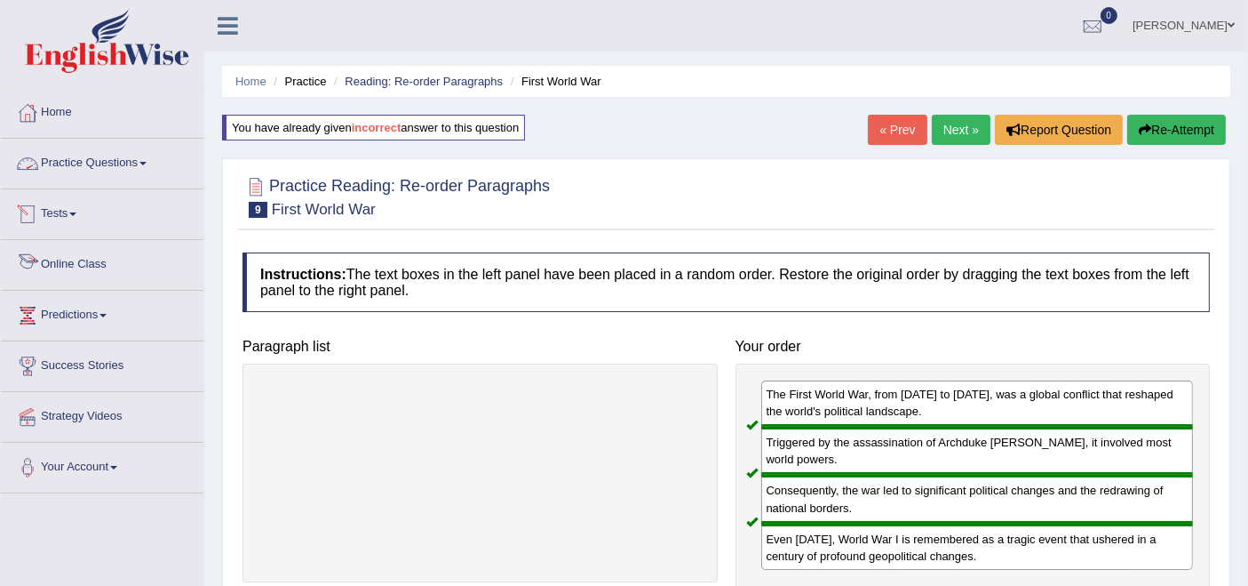
drag, startPoint x: 59, startPoint y: 155, endPoint x: 75, endPoint y: 166, distance: 19.7
click at [59, 155] on link "Practice Questions" at bounding box center [102, 161] width 203 height 44
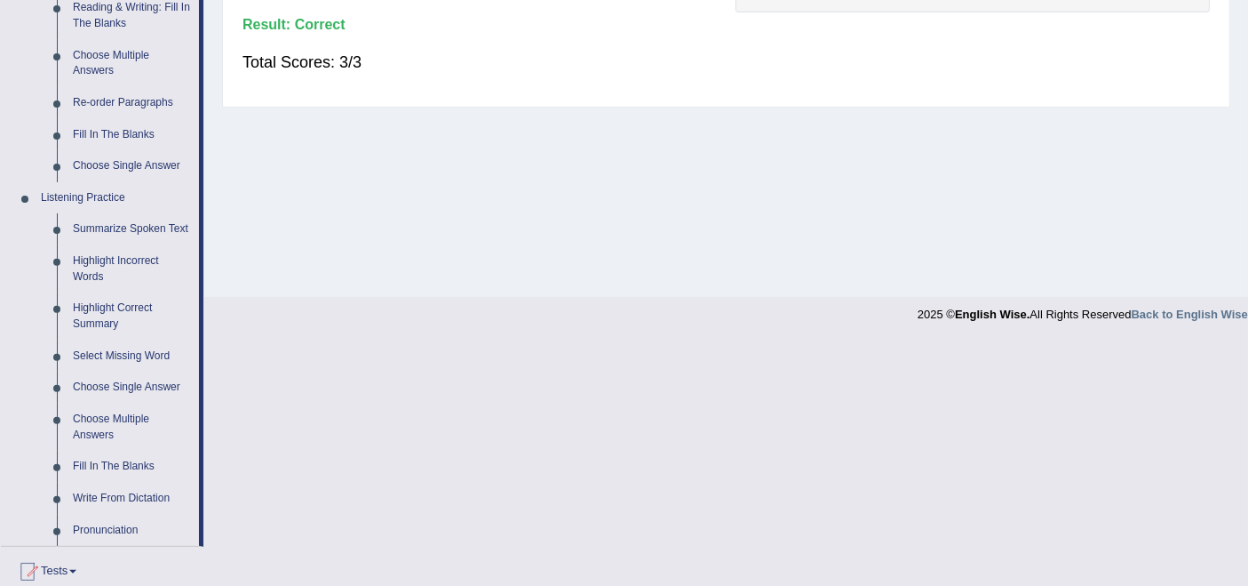
scroll to position [493, 0]
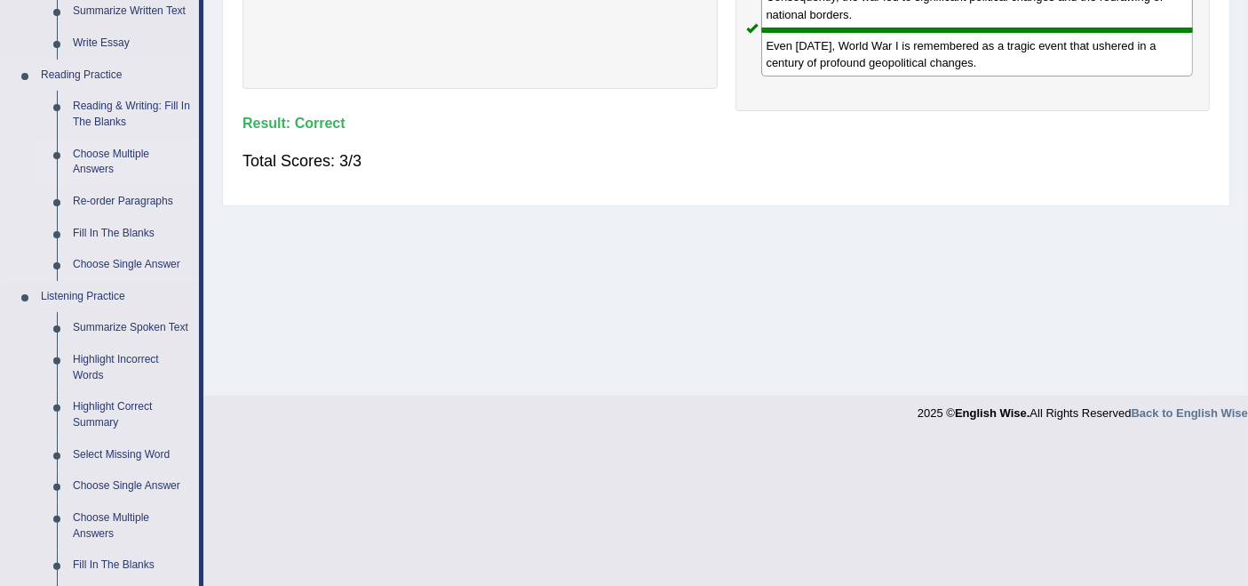
click at [120, 157] on link "Choose Multiple Answers" at bounding box center [132, 162] width 134 height 47
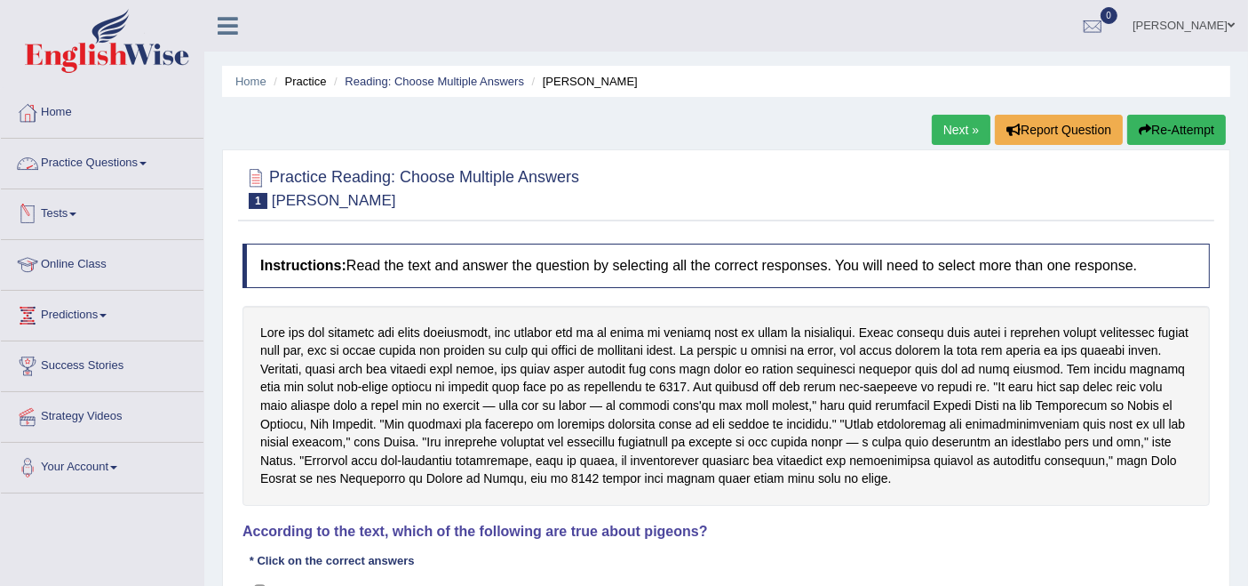
click at [93, 155] on link "Practice Questions" at bounding box center [102, 161] width 203 height 44
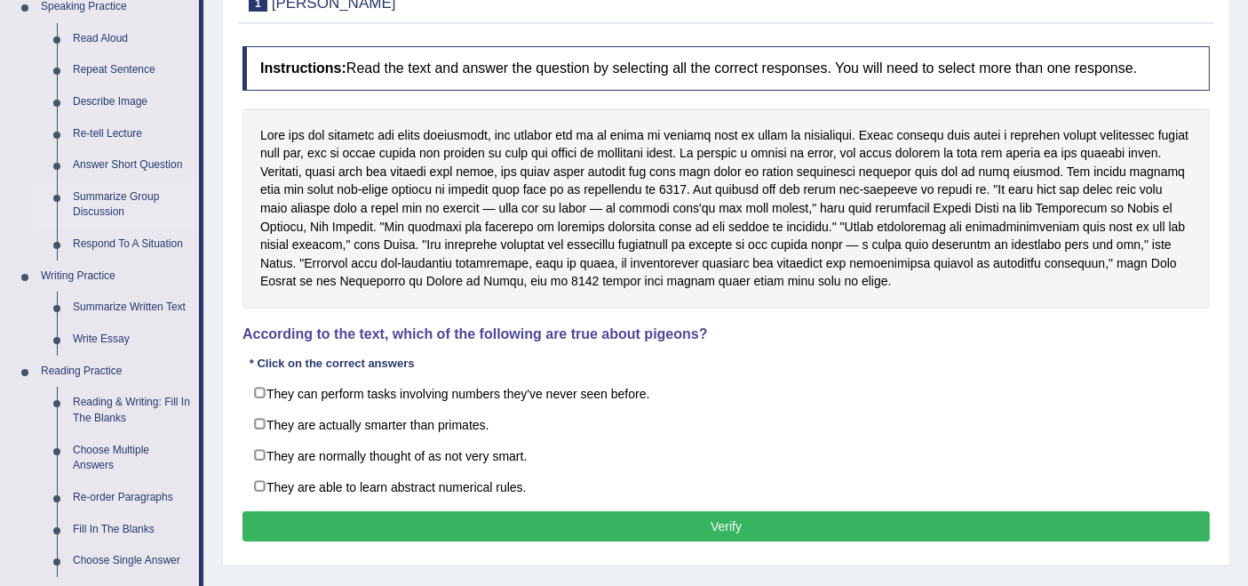
scroll to position [395, 0]
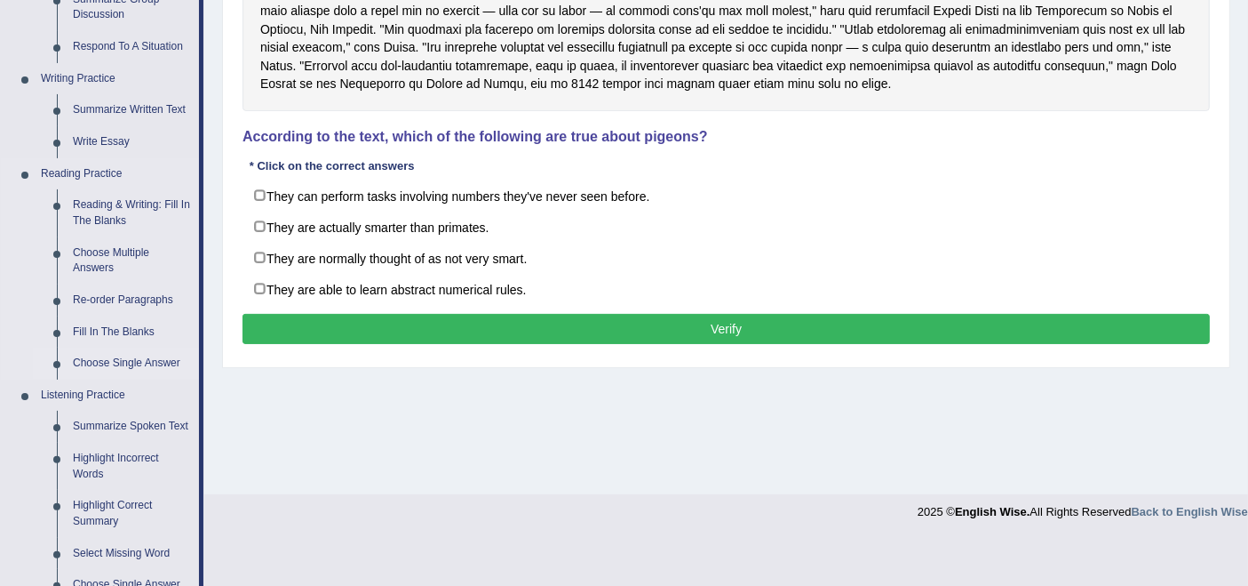
click at [122, 355] on link "Choose Single Answer" at bounding box center [132, 363] width 134 height 32
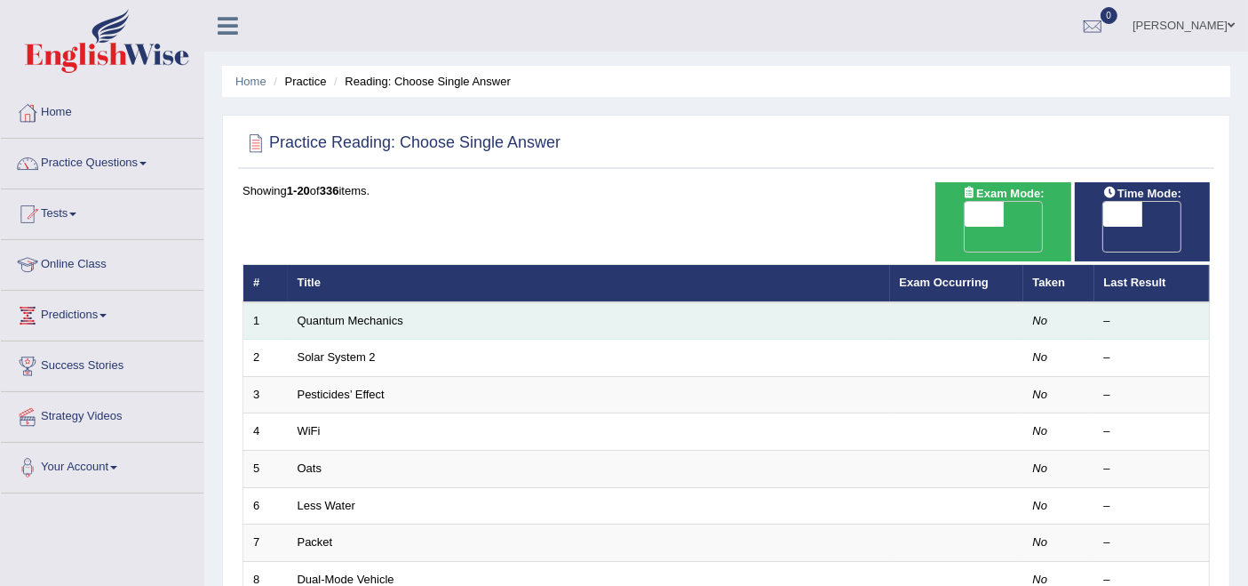
drag, startPoint x: 0, startPoint y: 0, endPoint x: 333, endPoint y: 300, distance: 448.6
click at [332, 302] on td "Quantum Mechanics" at bounding box center [589, 320] width 602 height 37
click at [305, 314] on link "Quantum Mechanics" at bounding box center [351, 320] width 106 height 13
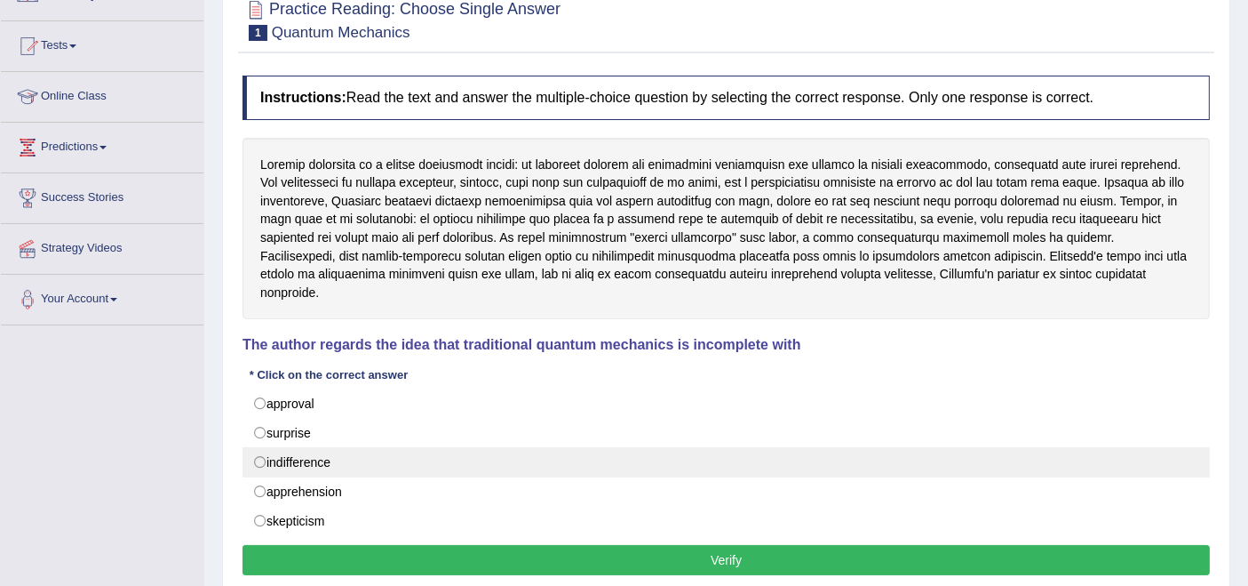
scroll to position [197, 0]
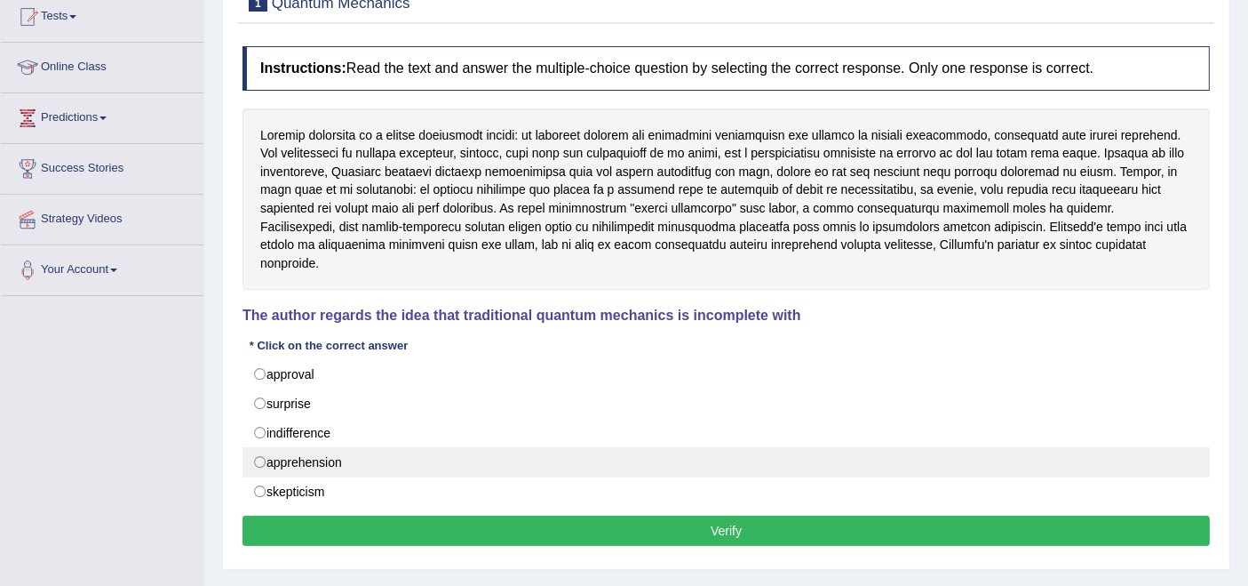
click at [259, 447] on label "apprehension" at bounding box center [727, 462] width 968 height 30
radio input "true"
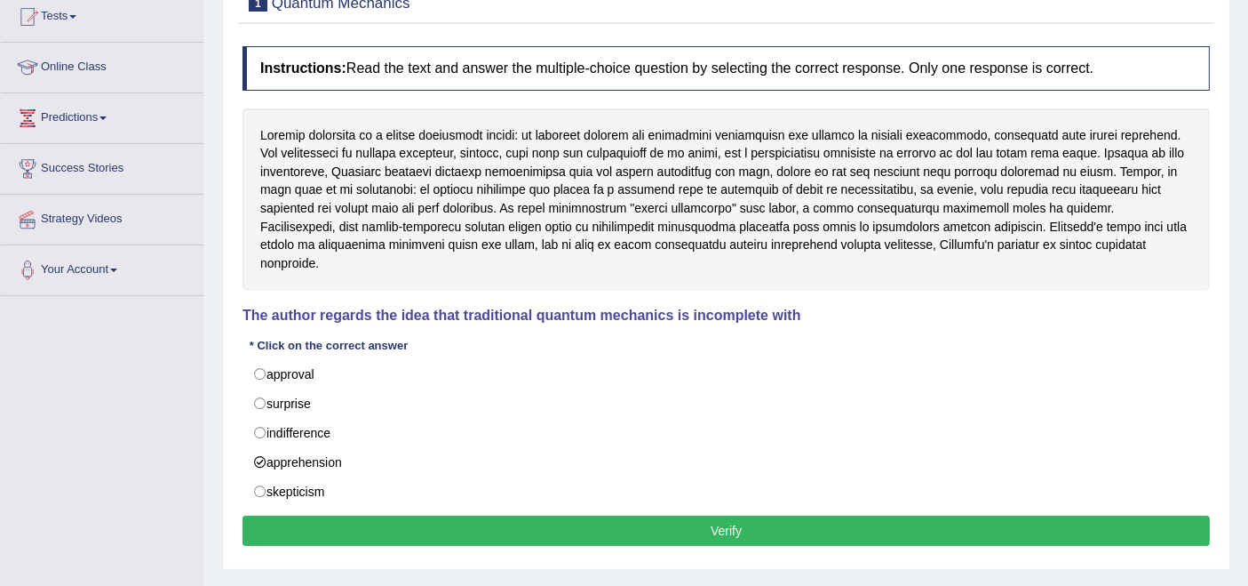
click at [363, 515] on button "Verify" at bounding box center [727, 530] width 968 height 30
